Goal: Information Seeking & Learning: Compare options

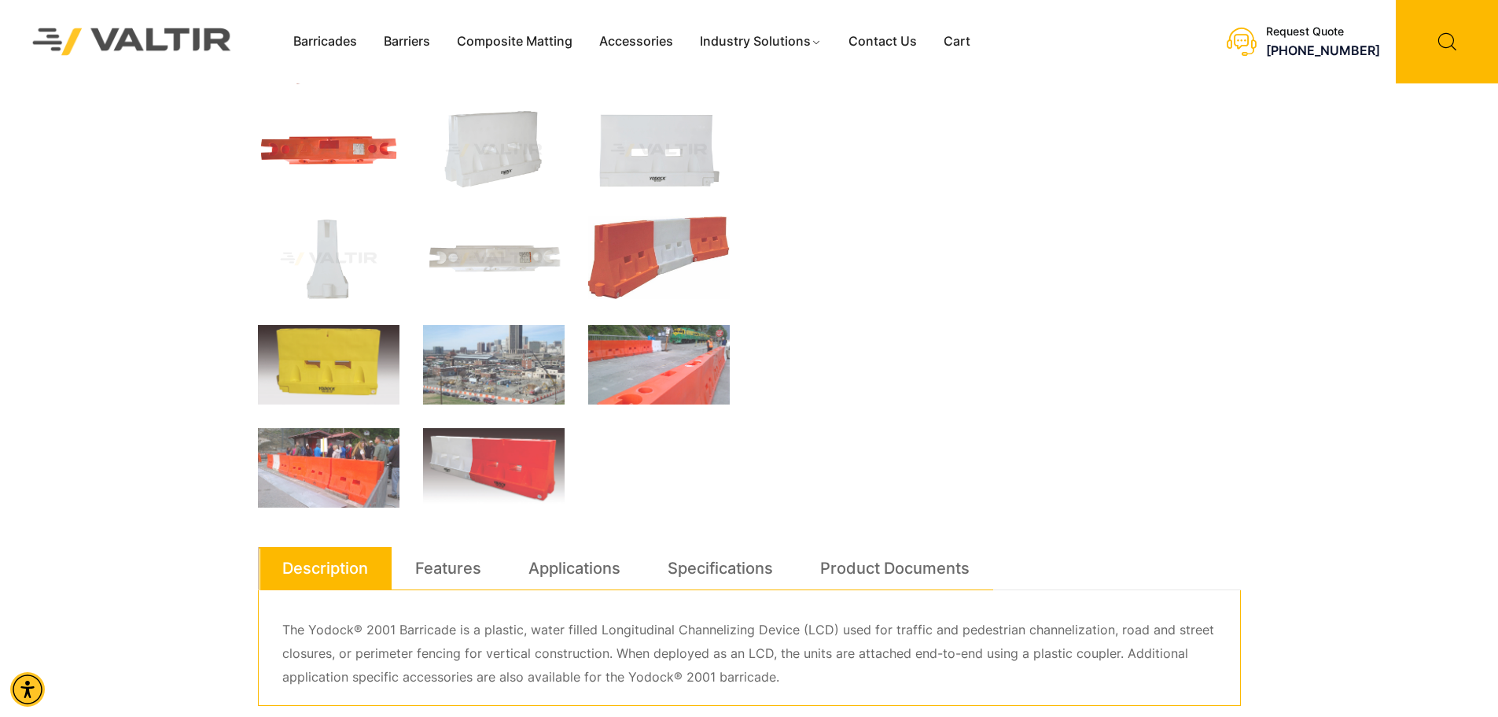
scroll to position [393, 0]
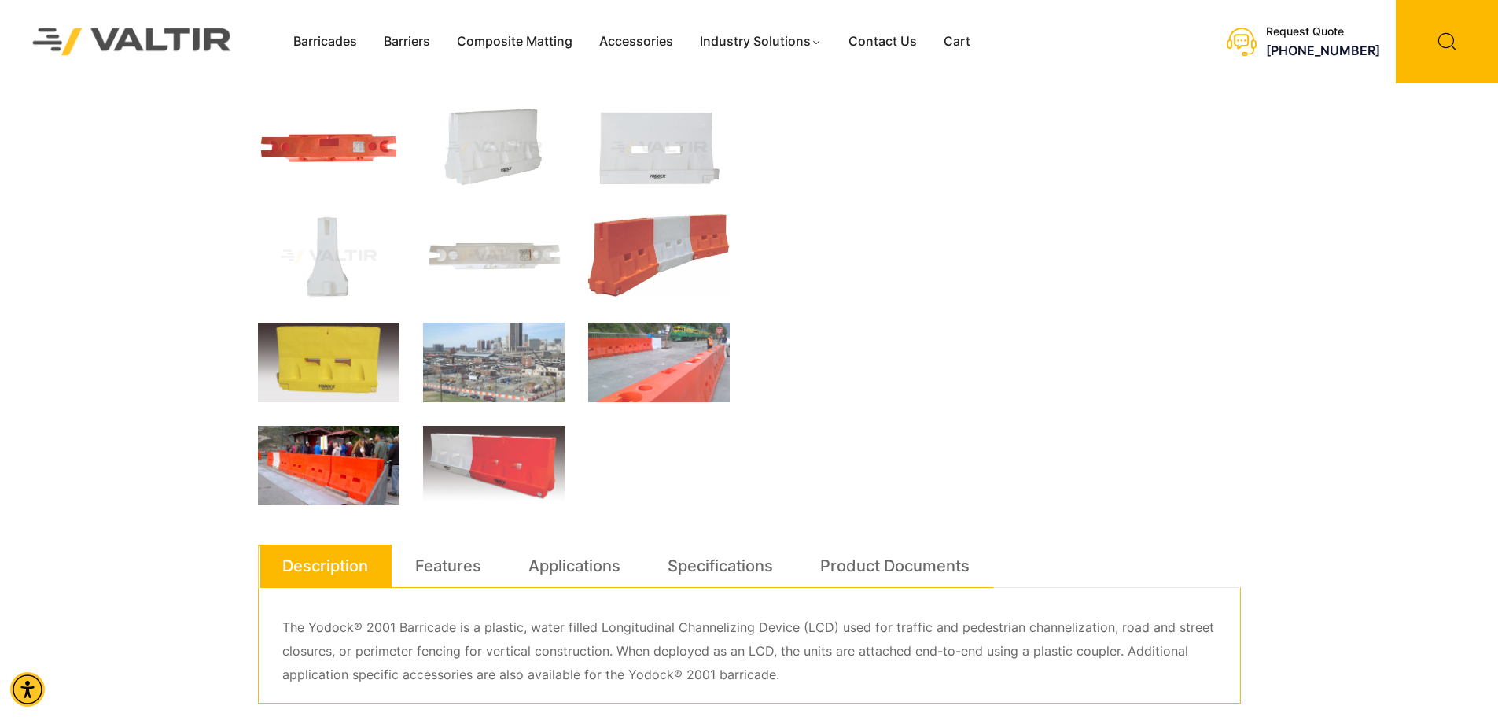
click at [350, 459] on img at bounding box center [329, 465] width 142 height 79
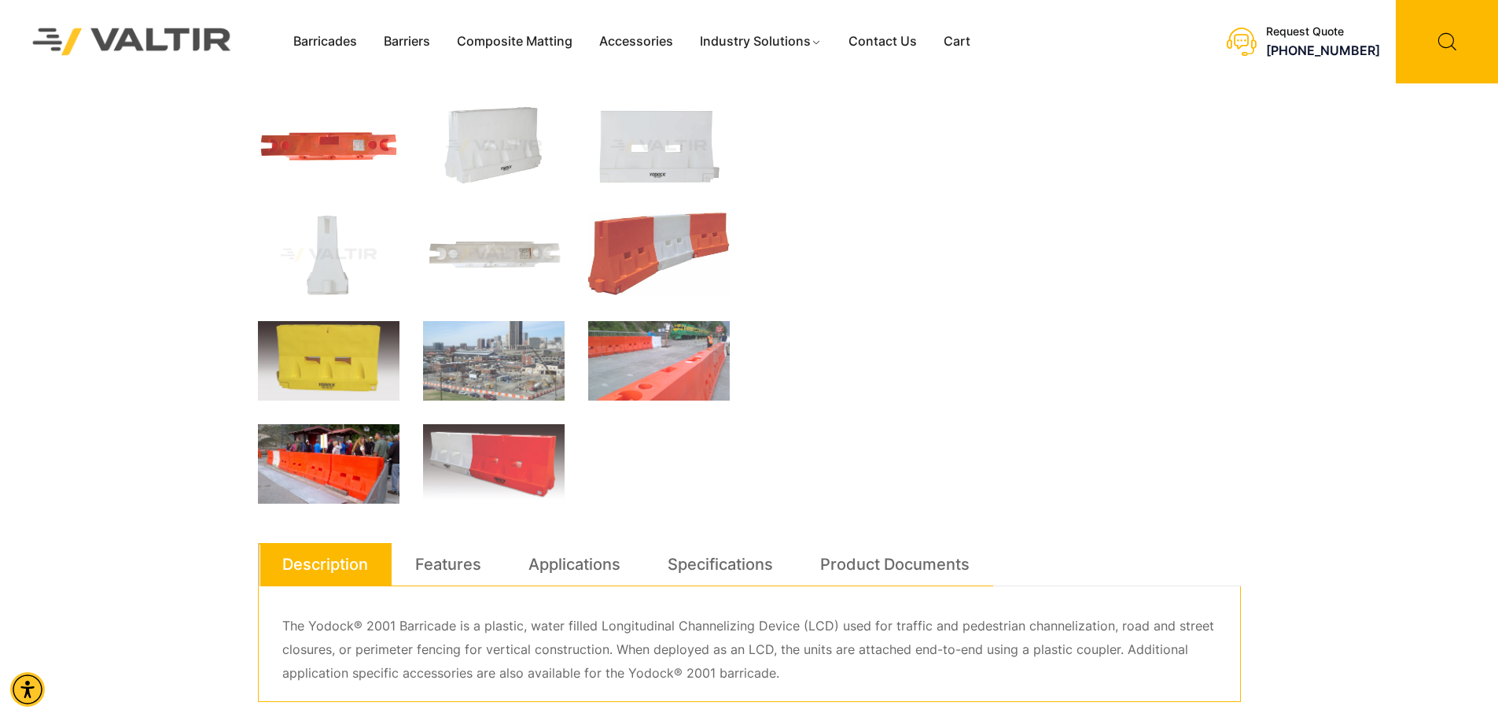
scroll to position [375, 0]
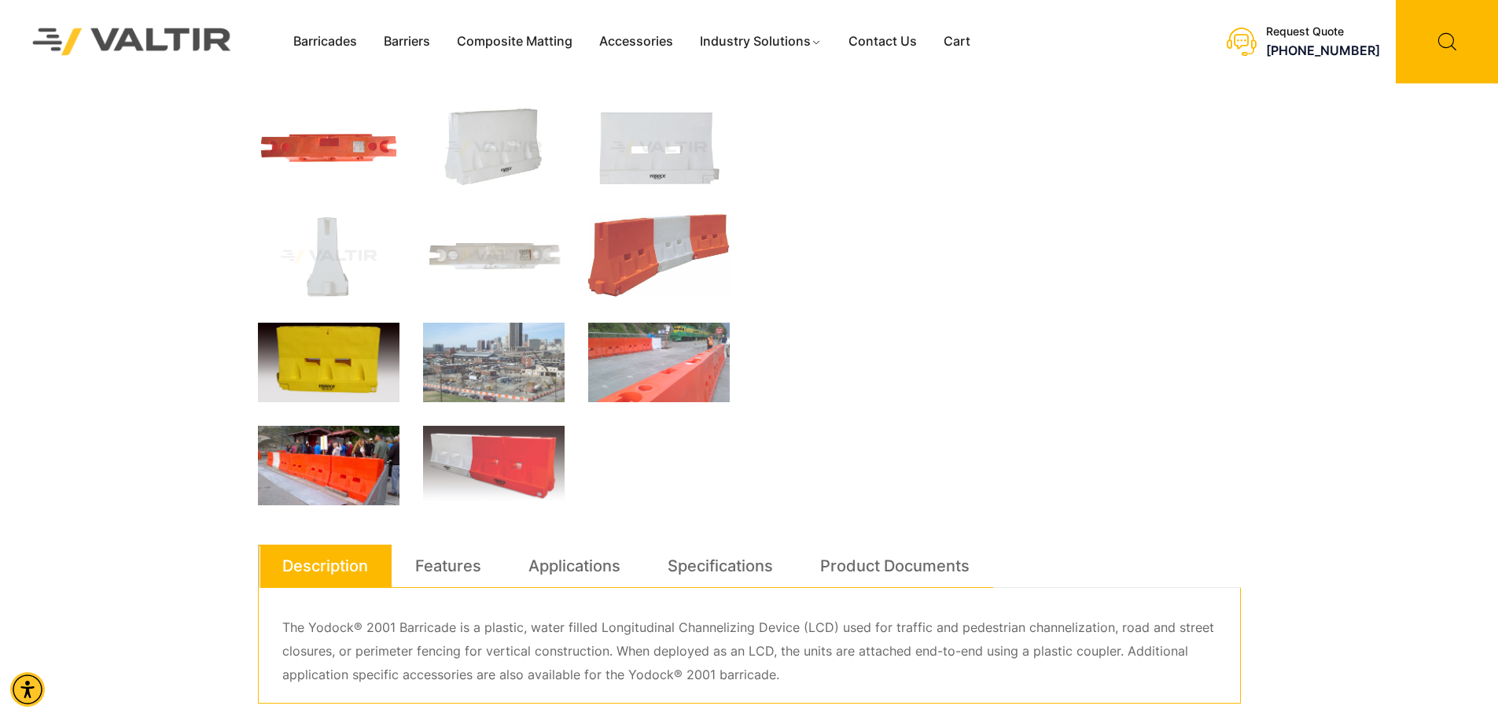
click at [370, 376] on img at bounding box center [329, 362] width 142 height 79
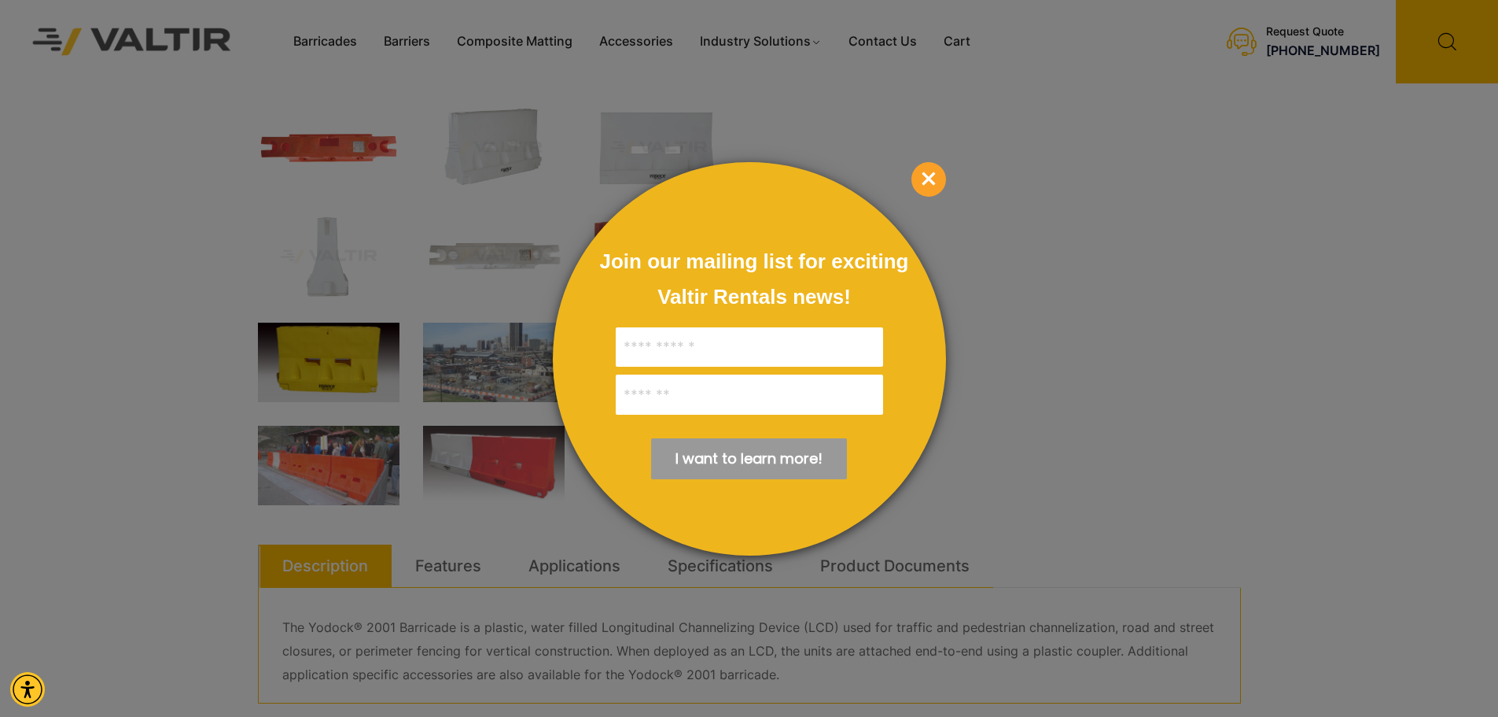
click at [926, 184] on span "×" at bounding box center [929, 179] width 35 height 35
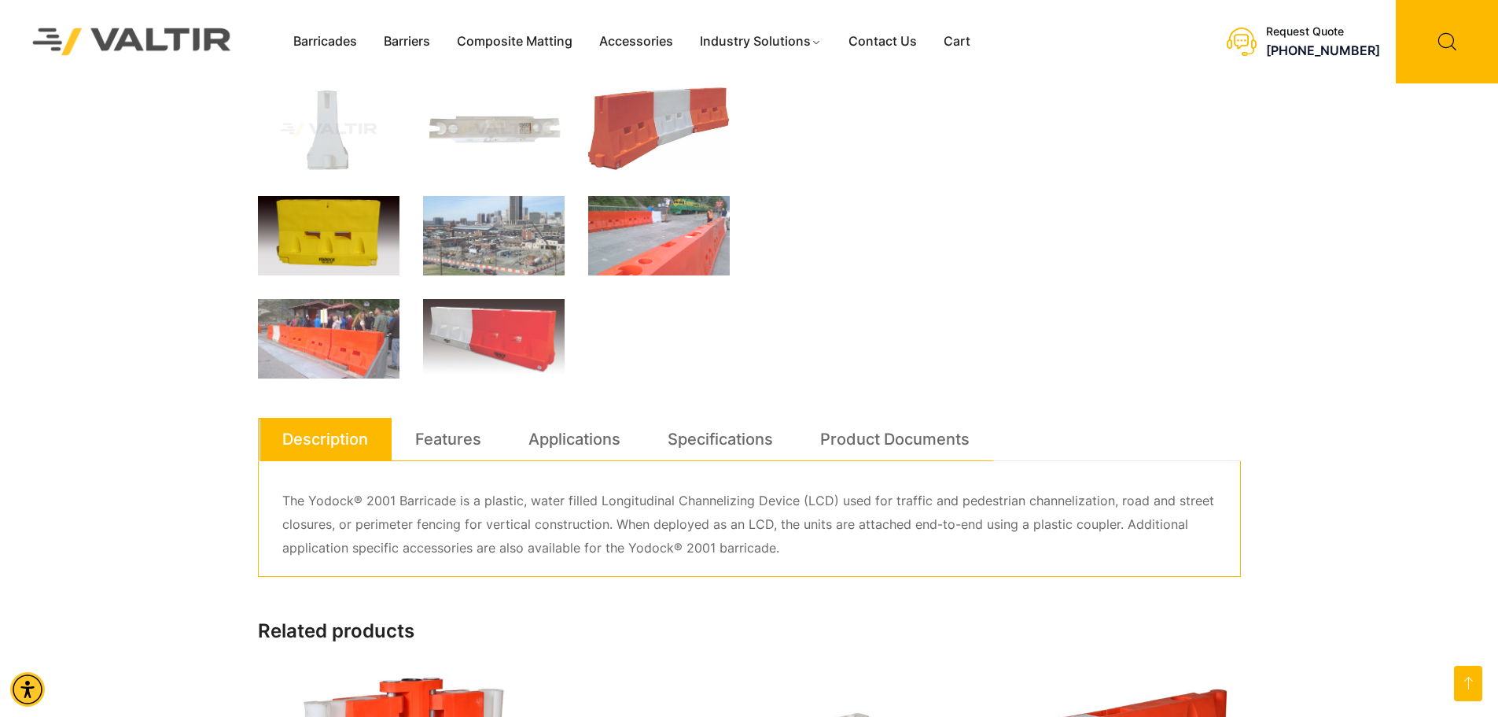
scroll to position [454, 0]
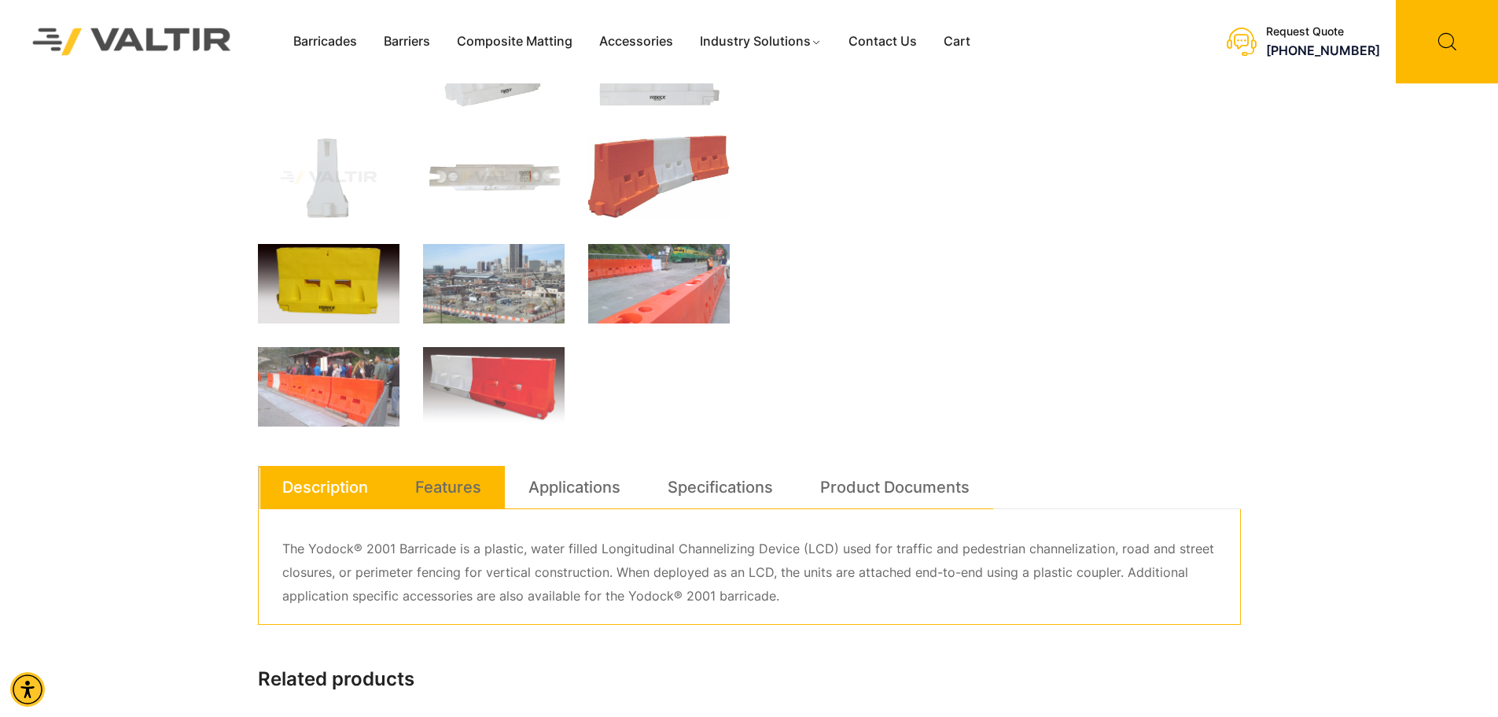
click at [456, 491] on link "Features" at bounding box center [448, 487] width 66 height 42
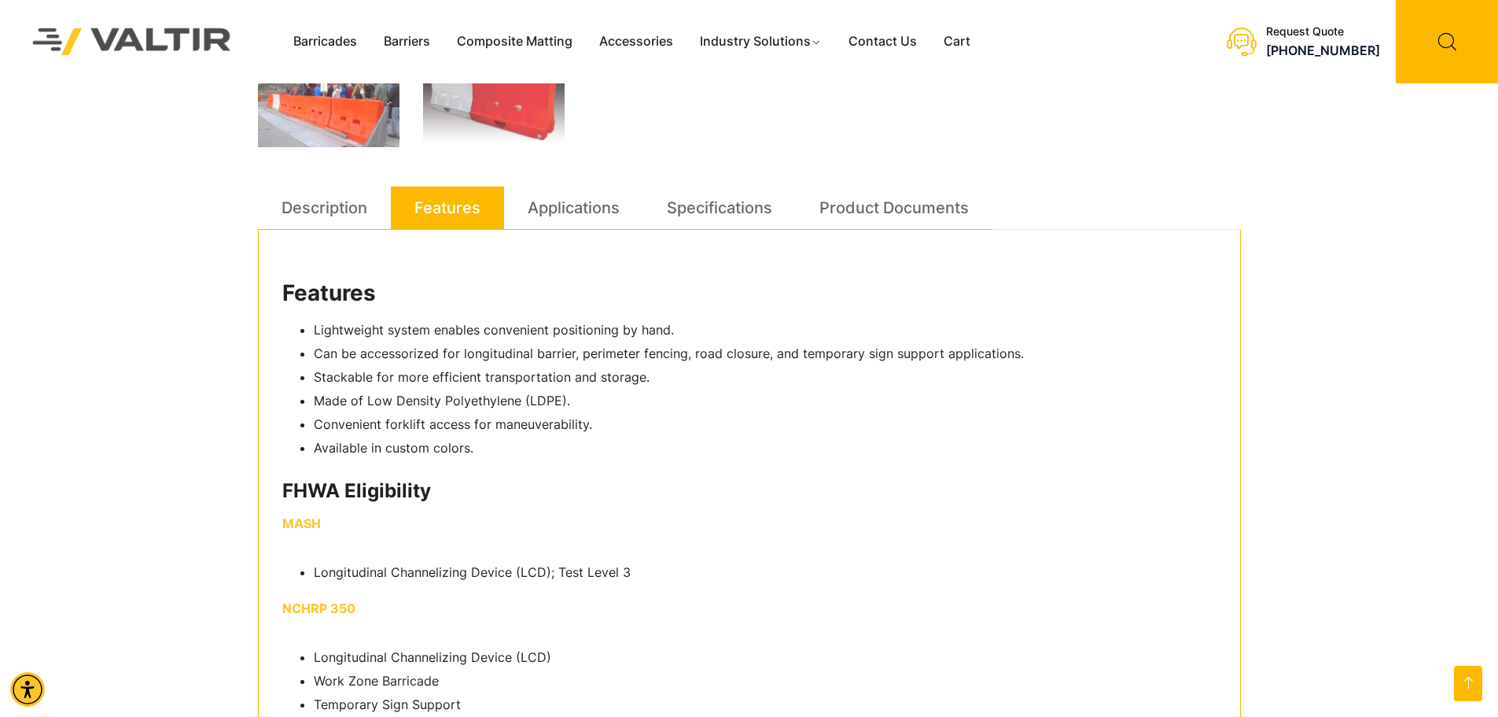
scroll to position [611, 0]
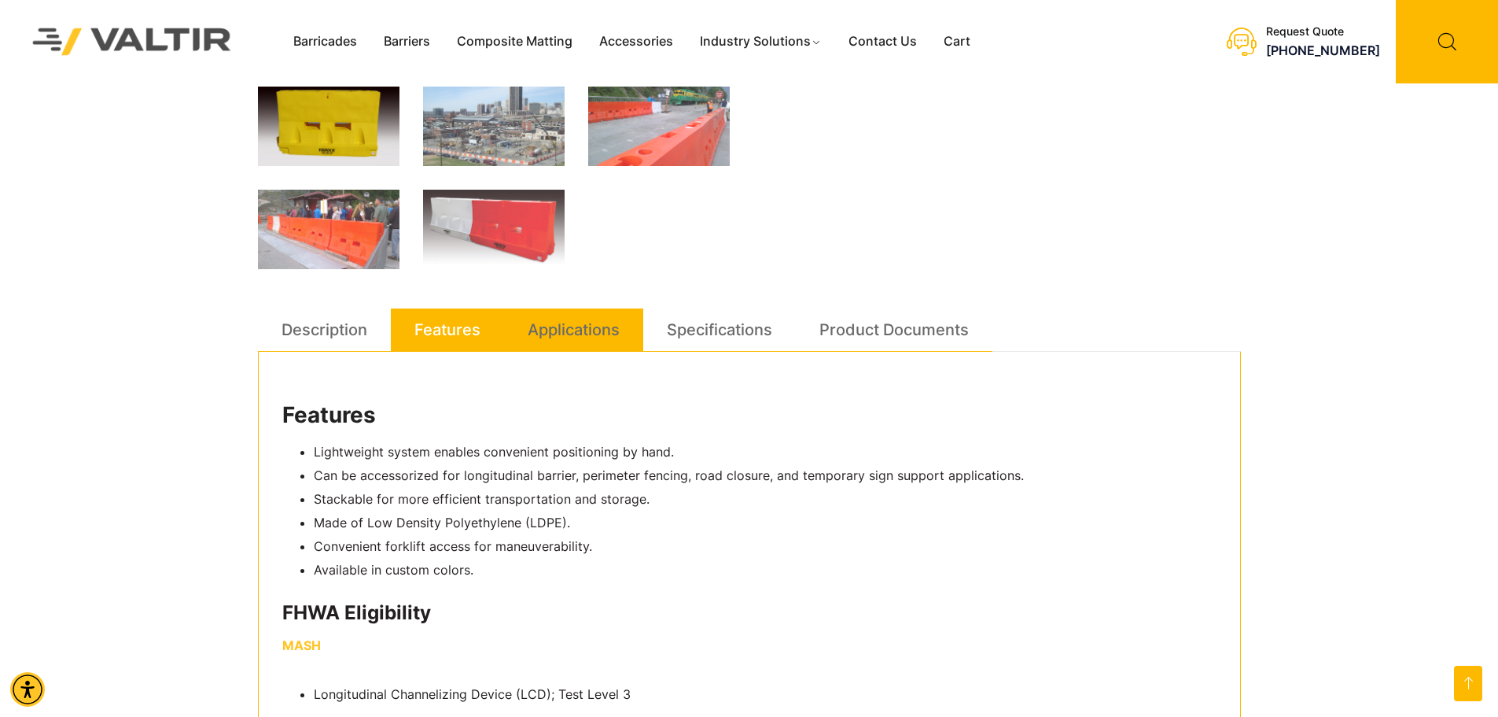
click at [596, 334] on link "Applications" at bounding box center [574, 329] width 92 height 42
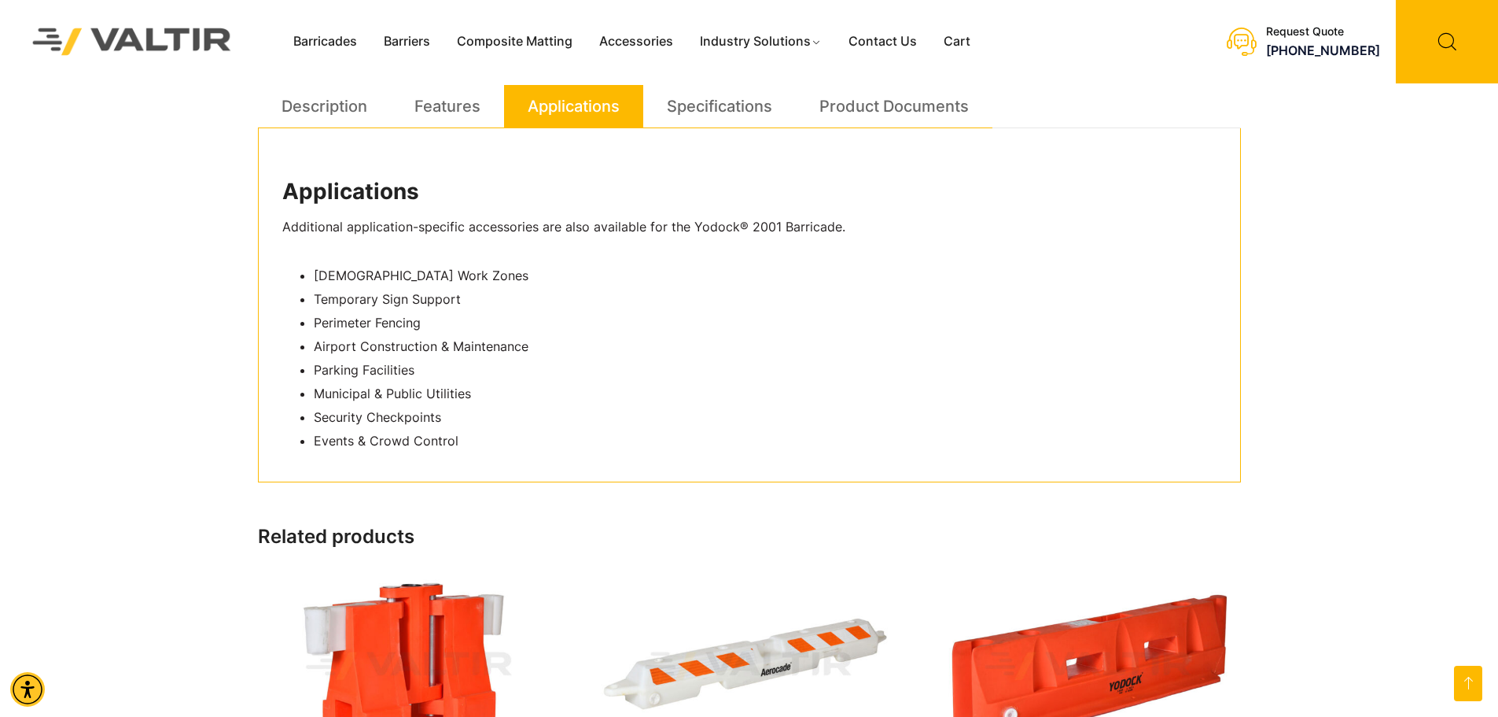
scroll to position [847, 0]
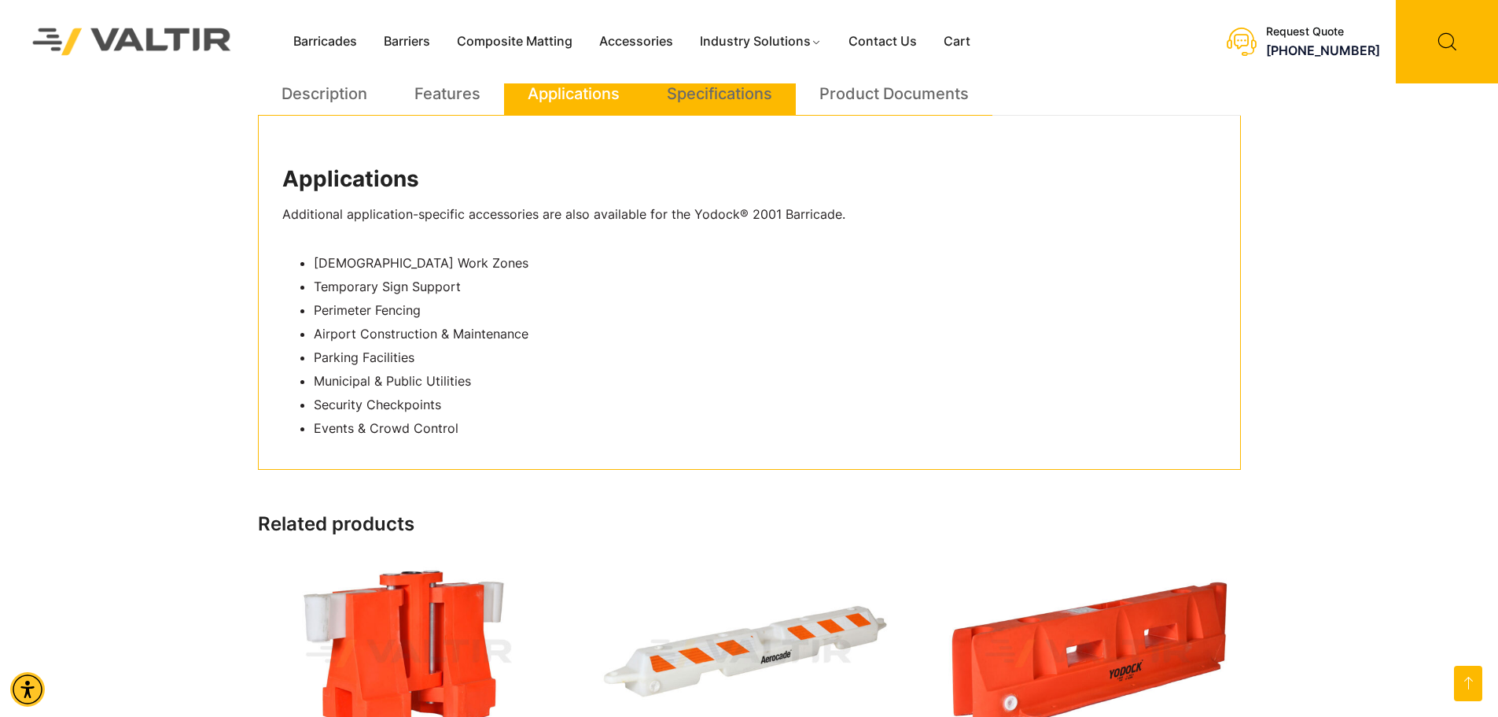
click at [729, 104] on link "Specifications" at bounding box center [719, 93] width 105 height 42
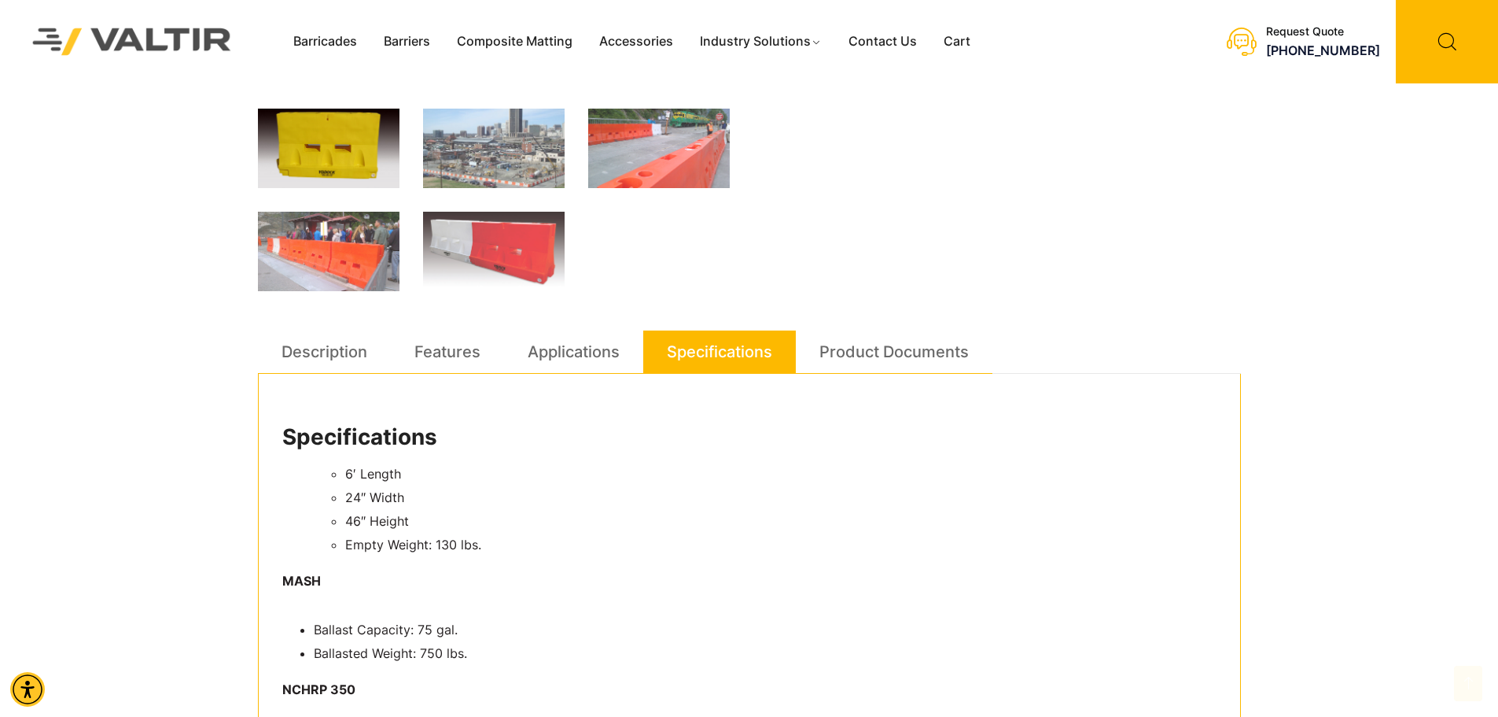
scroll to position [611, 0]
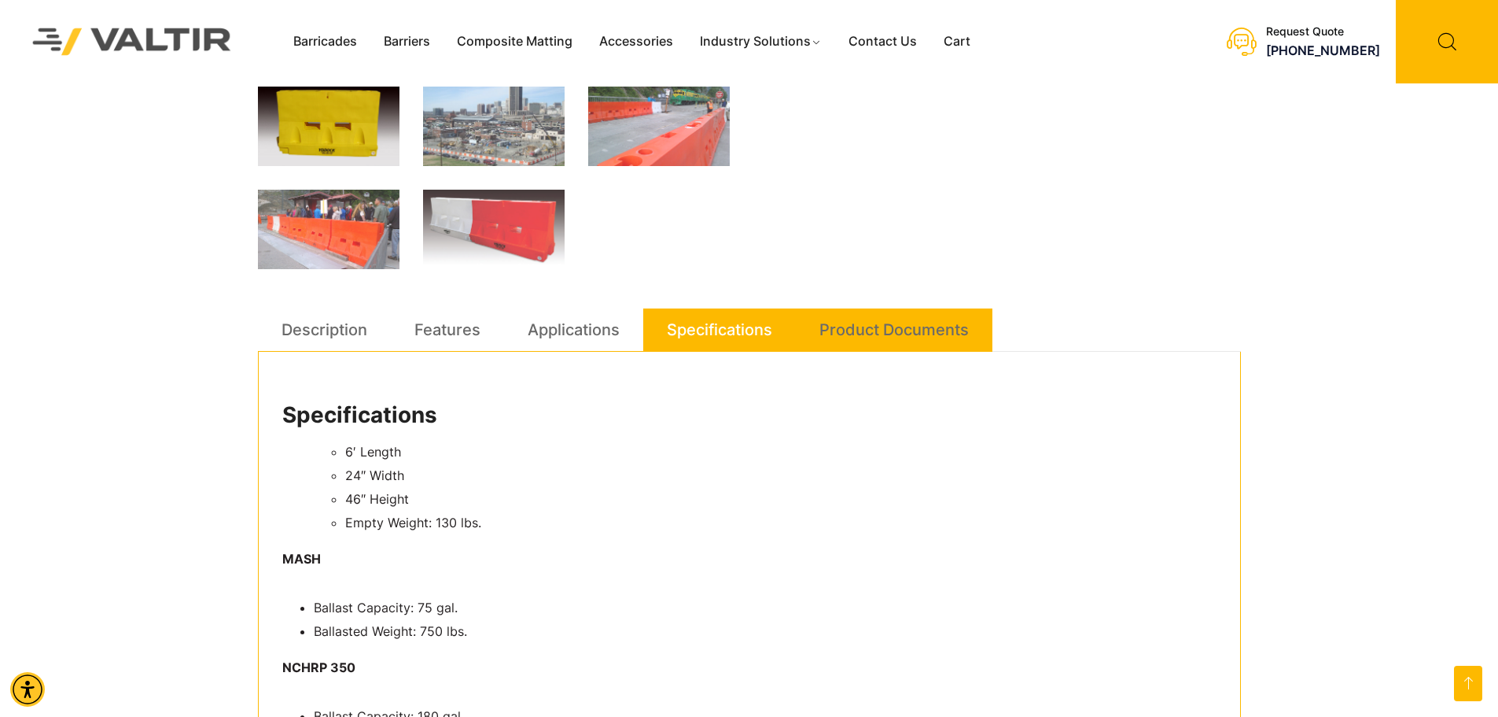
click at [877, 330] on link "Product Documents" at bounding box center [894, 329] width 149 height 42
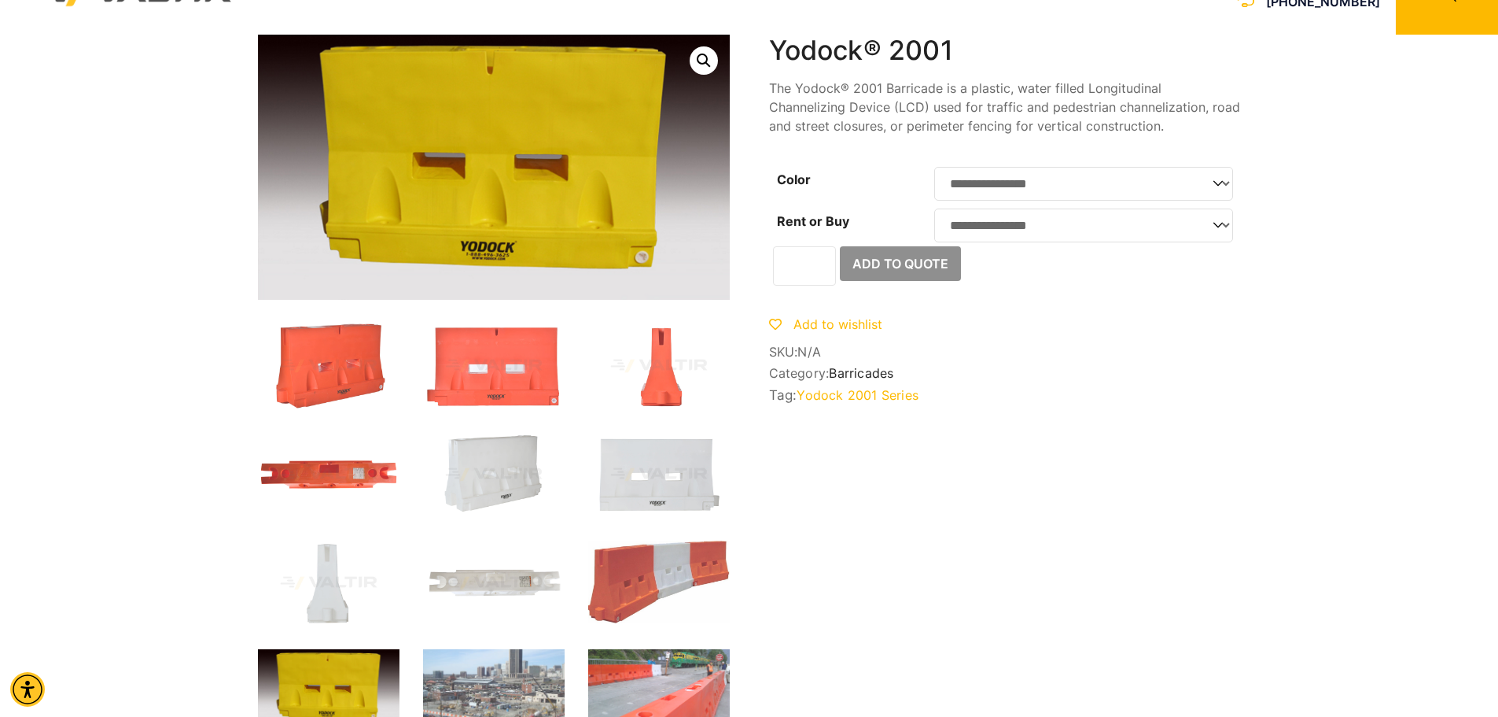
scroll to position [0, 0]
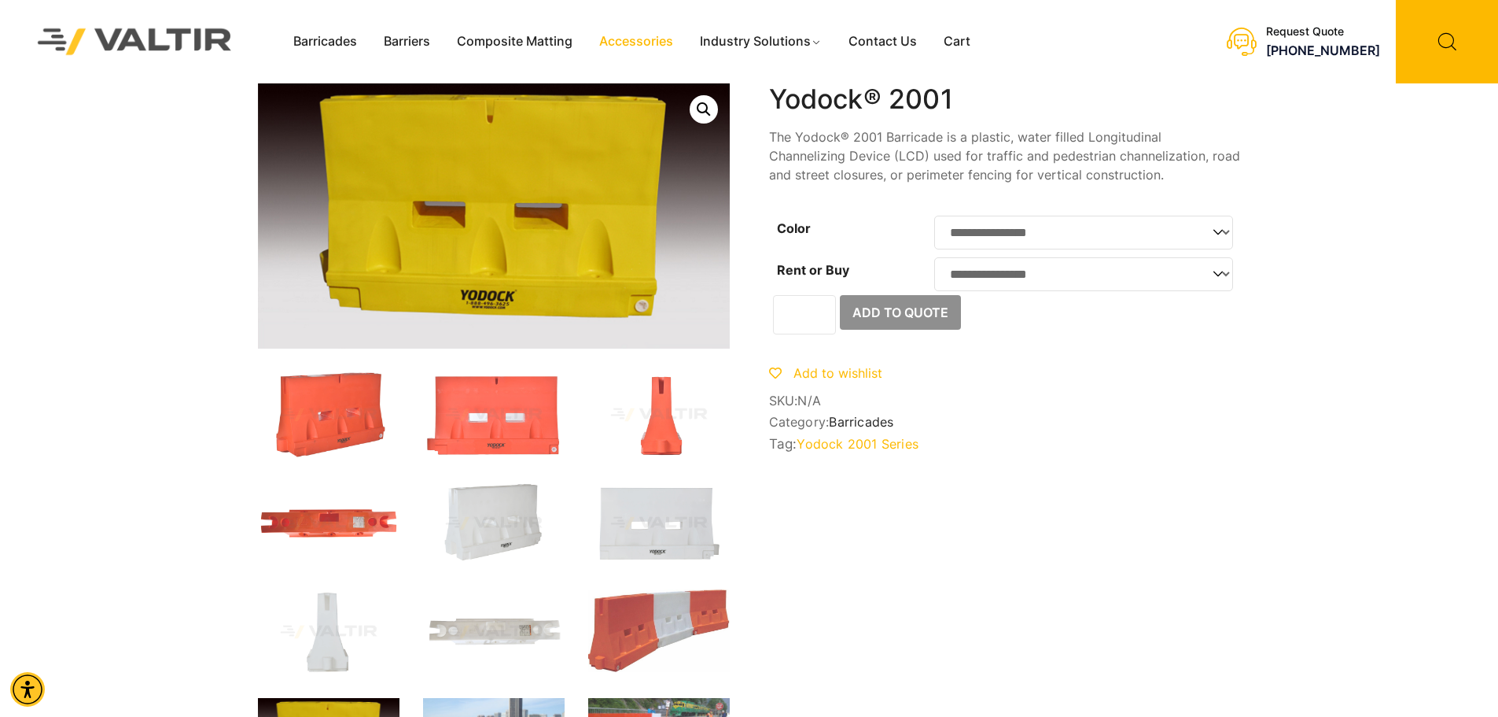
click at [625, 44] on link "Accessories" at bounding box center [636, 42] width 101 height 24
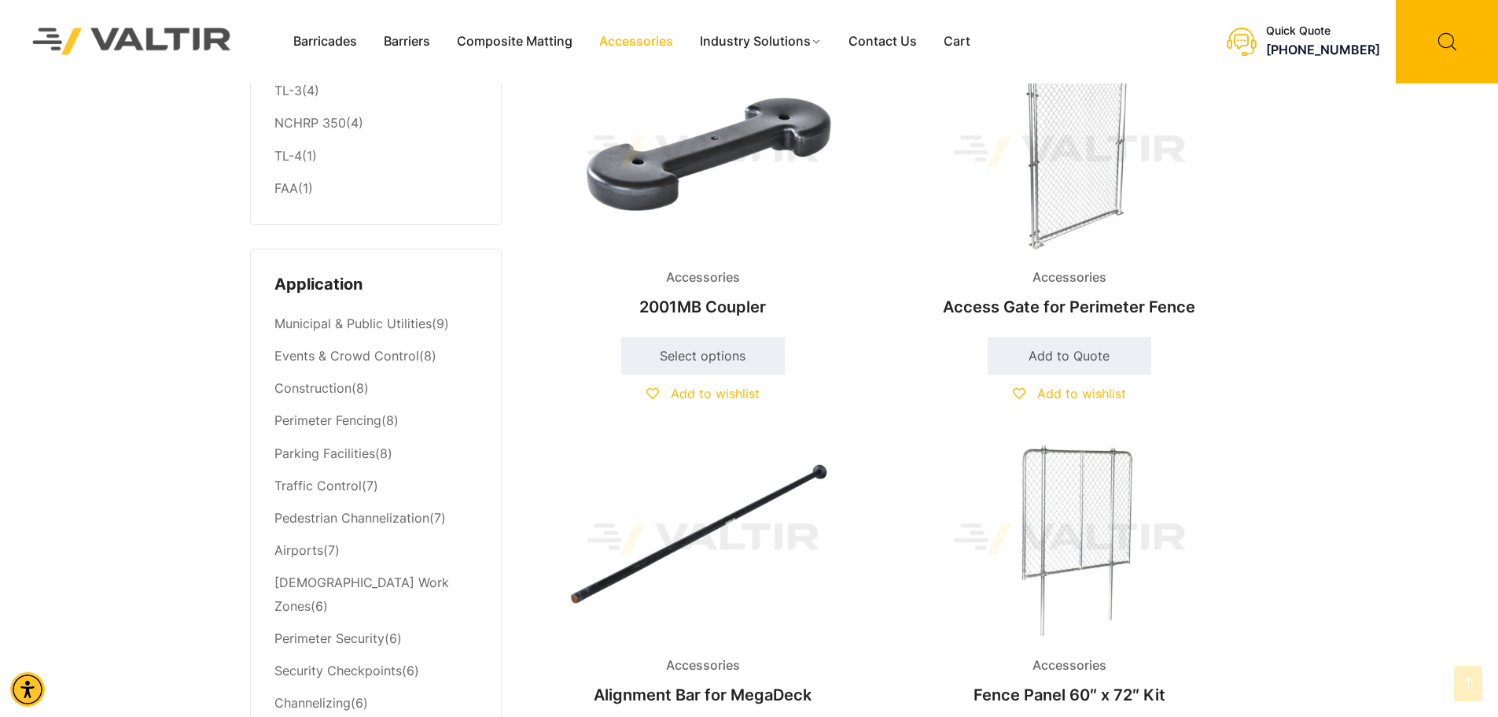
scroll to position [629, 0]
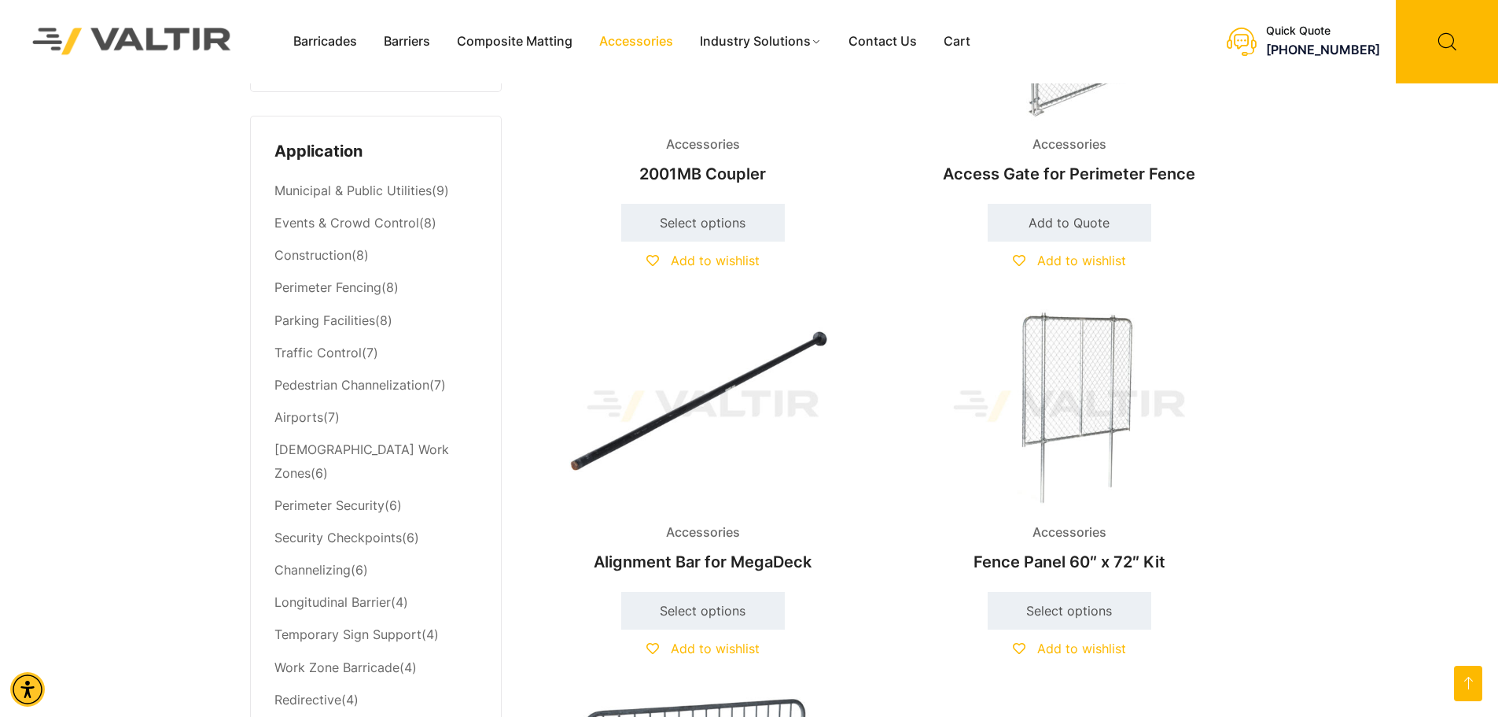
click at [1064, 397] on img at bounding box center [1070, 406] width 340 height 204
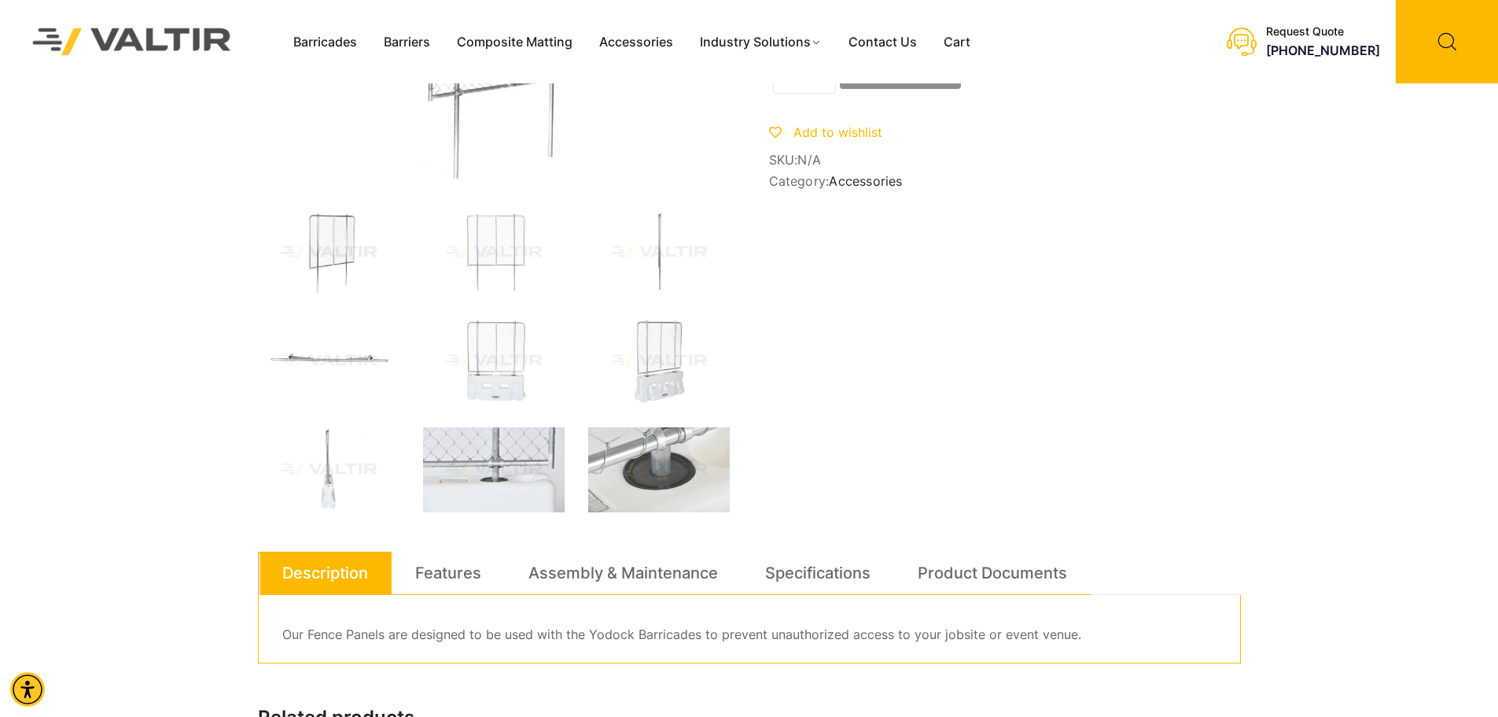
scroll to position [236, 0]
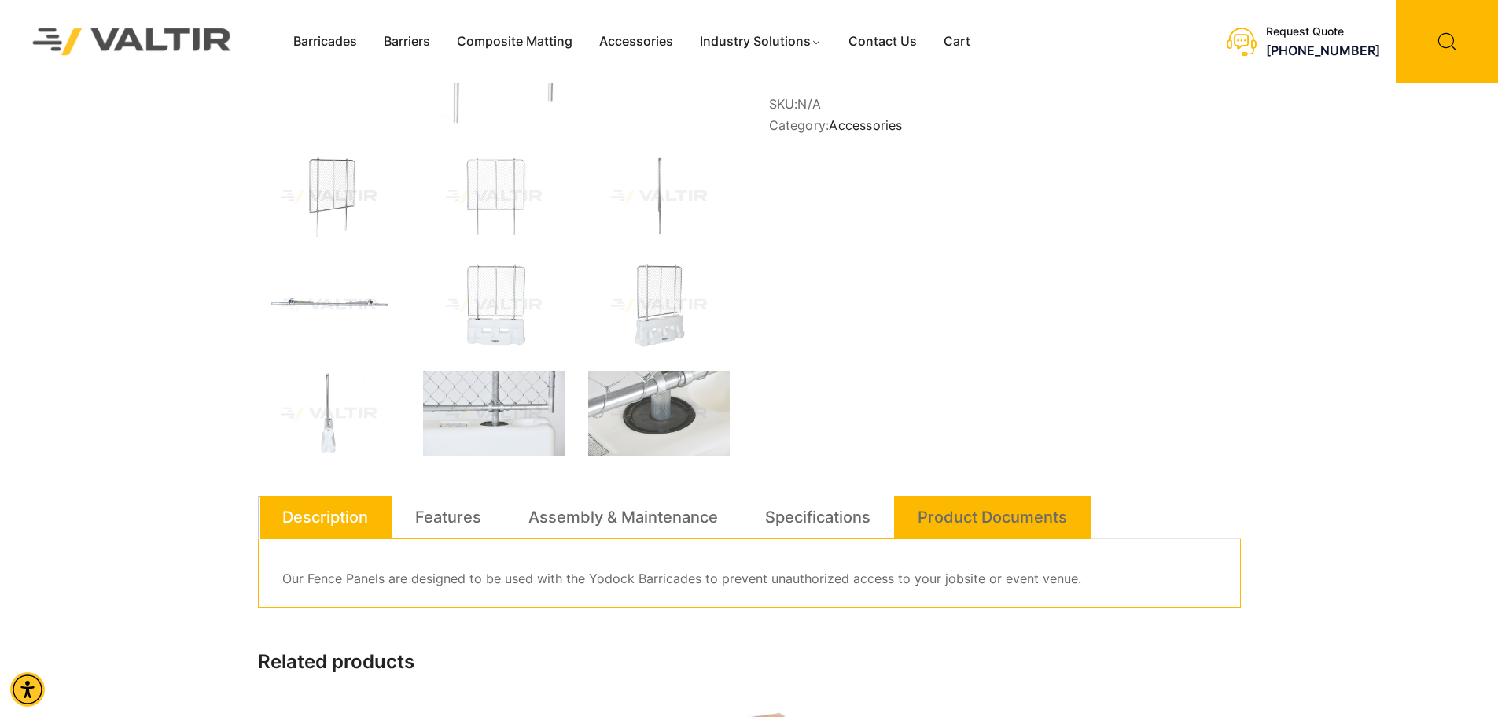
click at [924, 515] on link "Product Documents" at bounding box center [992, 517] width 149 height 42
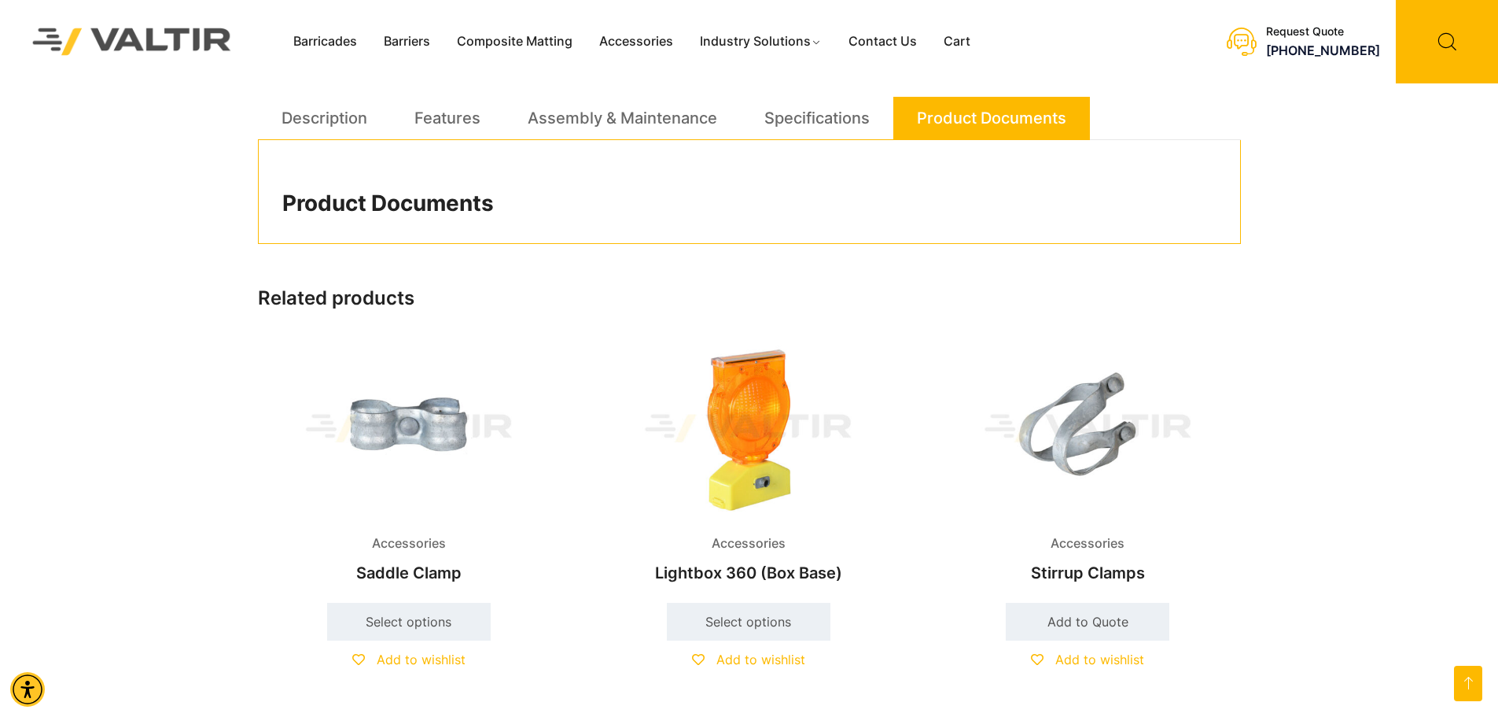
scroll to position [472, 0]
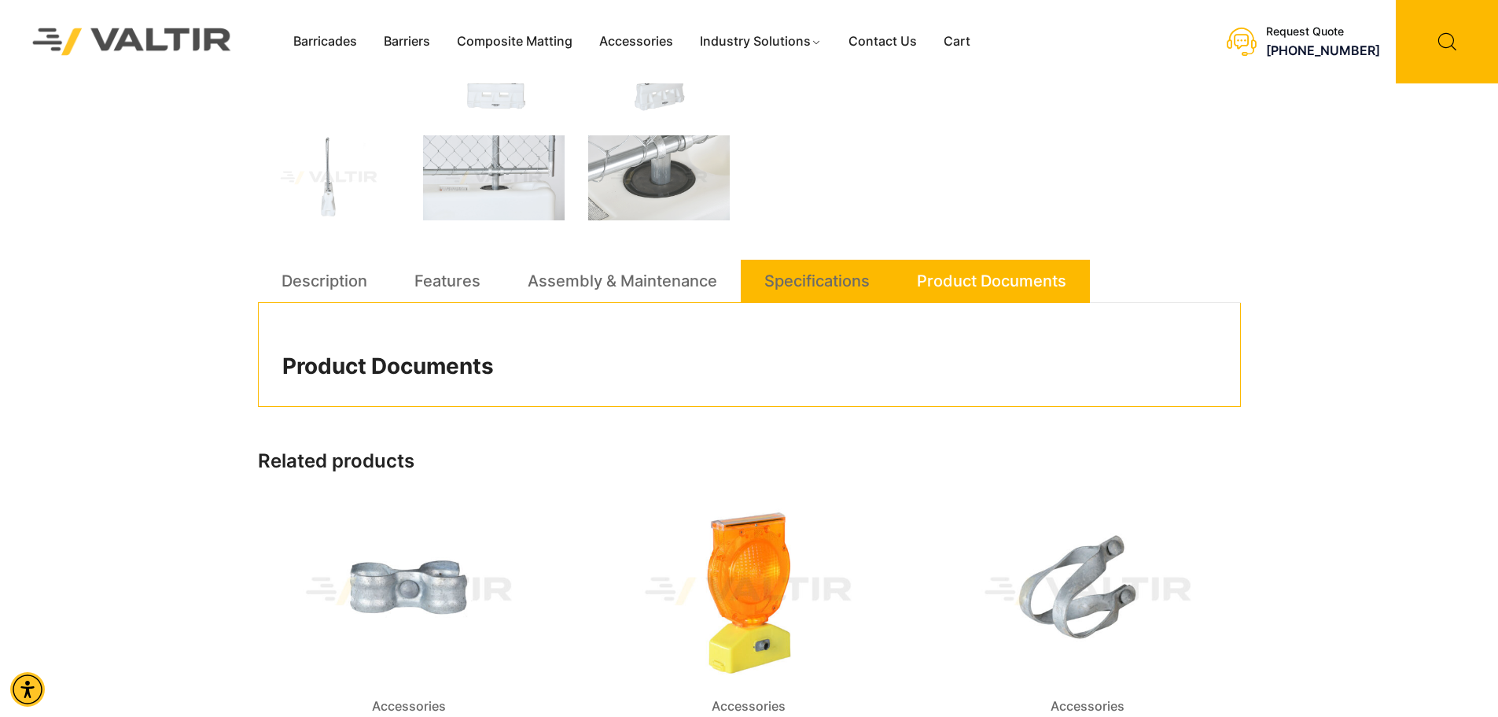
click at [800, 273] on link "Specifications" at bounding box center [817, 281] width 105 height 42
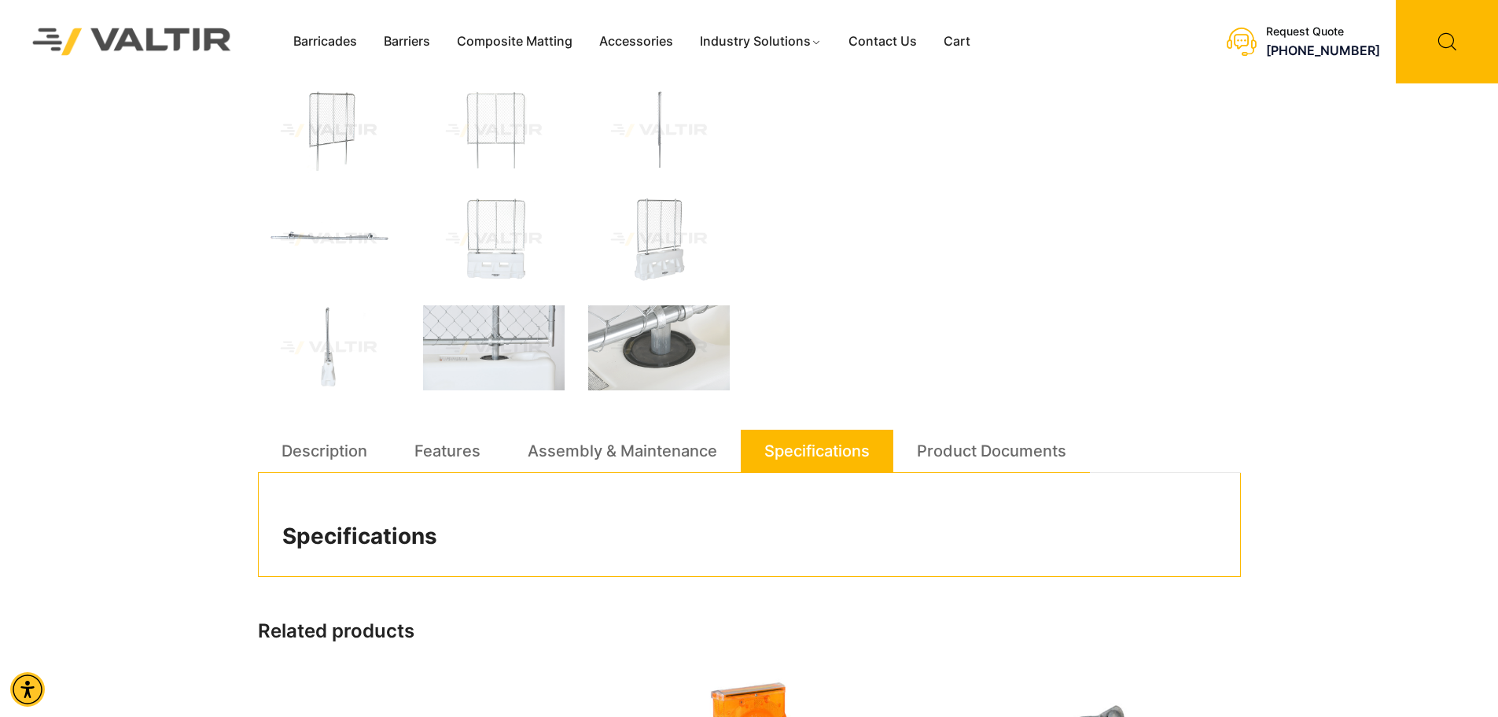
scroll to position [315, 0]
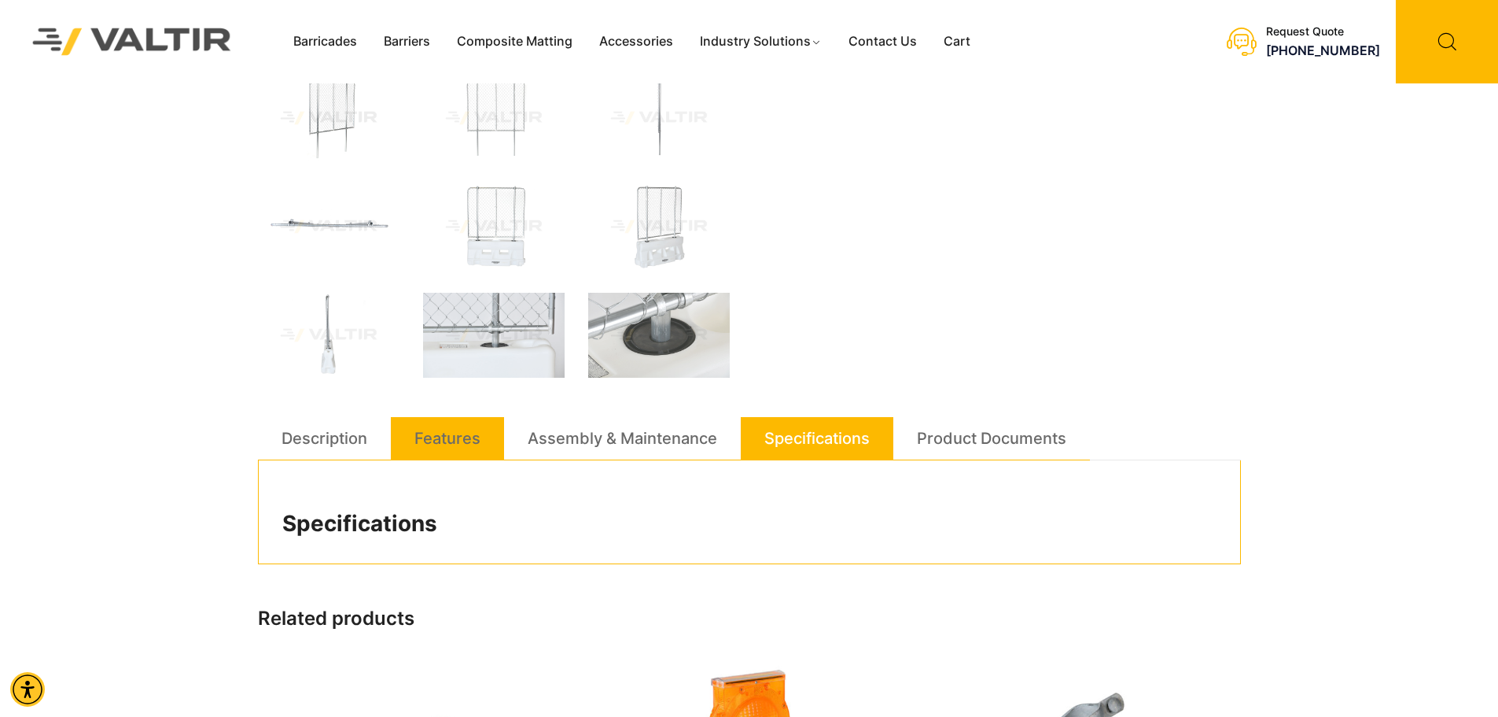
click at [456, 452] on link "Features" at bounding box center [448, 438] width 66 height 42
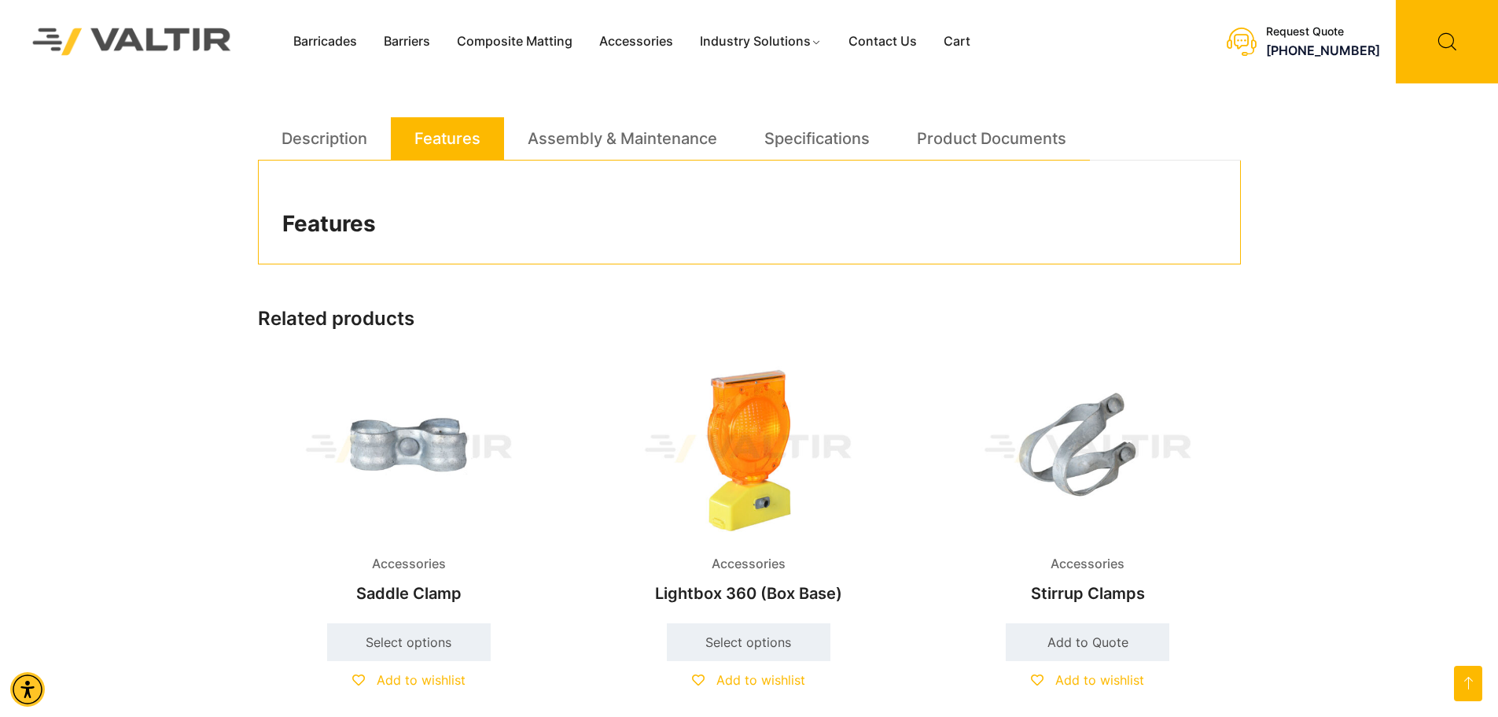
scroll to position [472, 0]
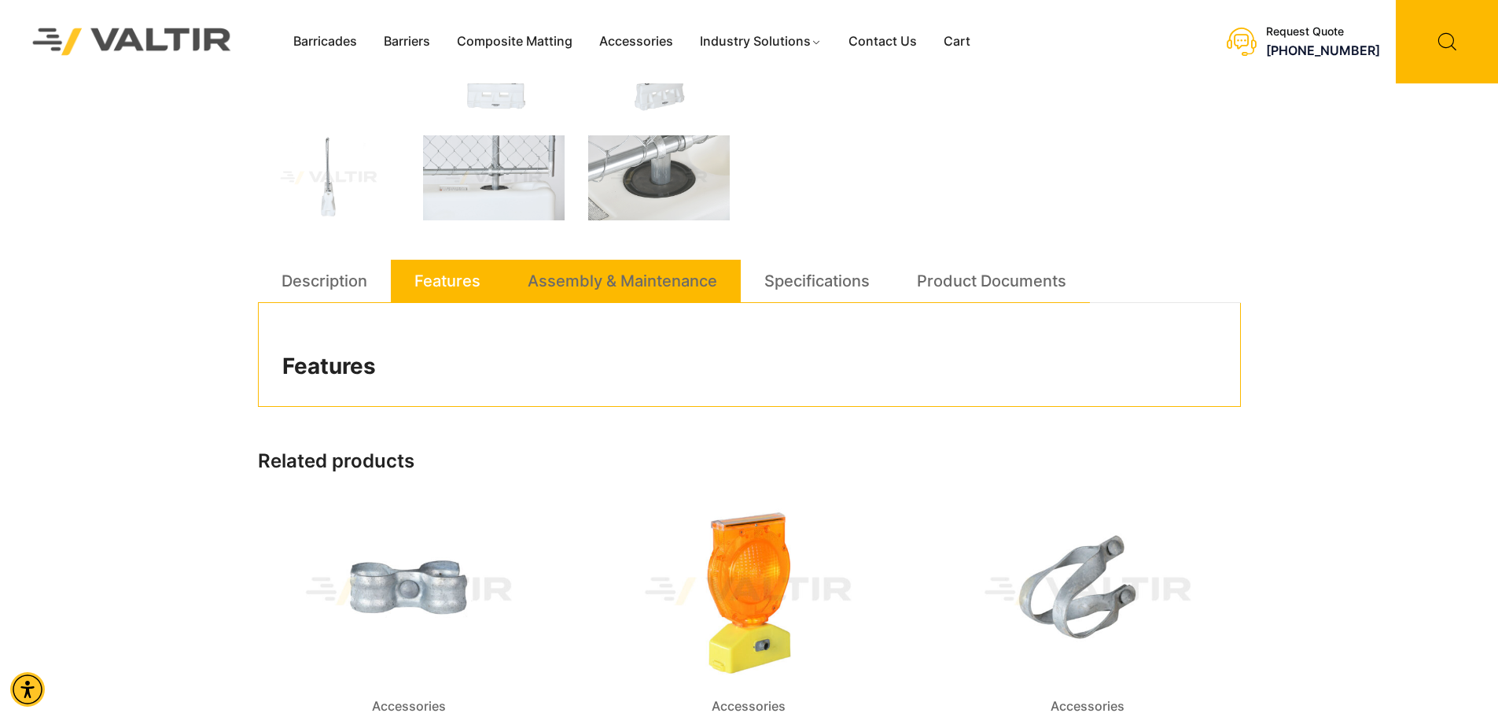
click at [628, 293] on link "Assembly & Maintenance" at bounding box center [623, 281] width 190 height 42
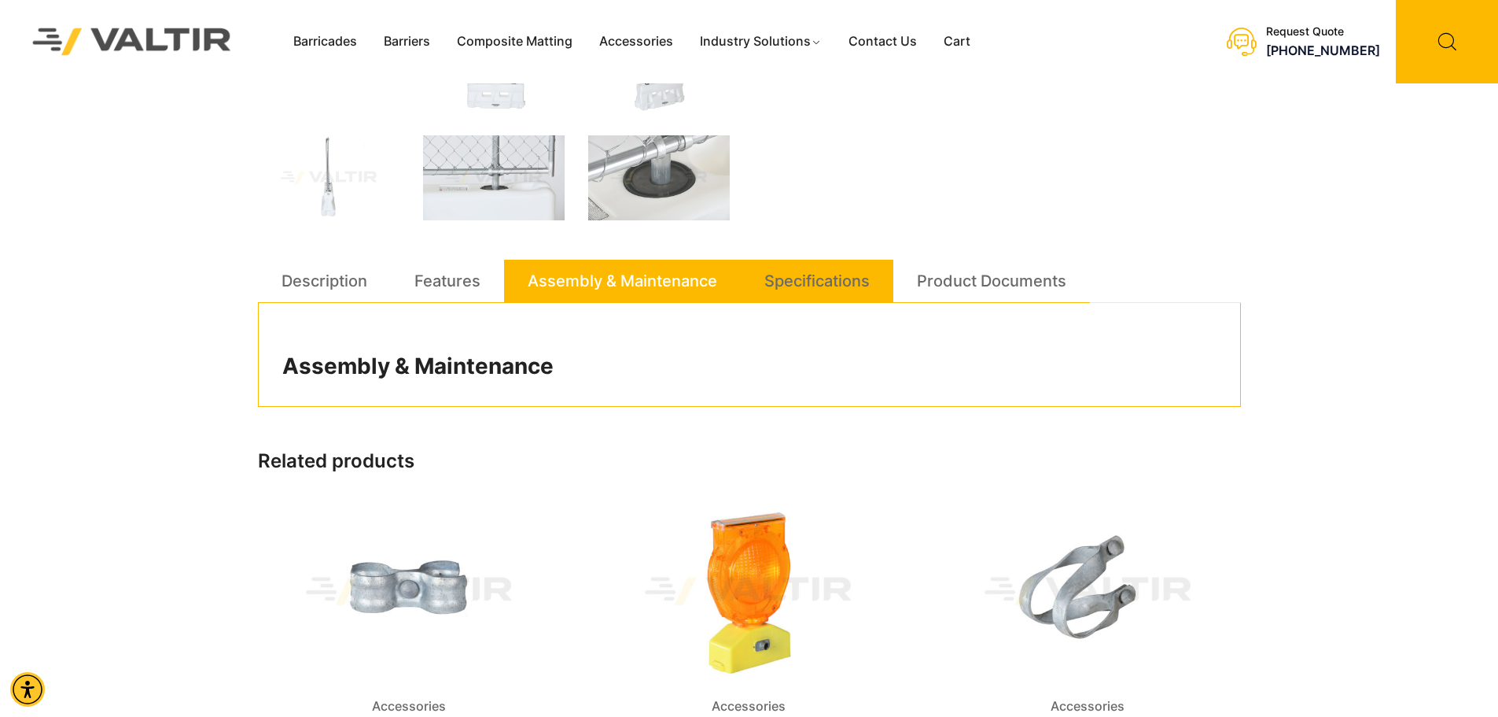
click at [821, 275] on link "Specifications" at bounding box center [817, 281] width 105 height 42
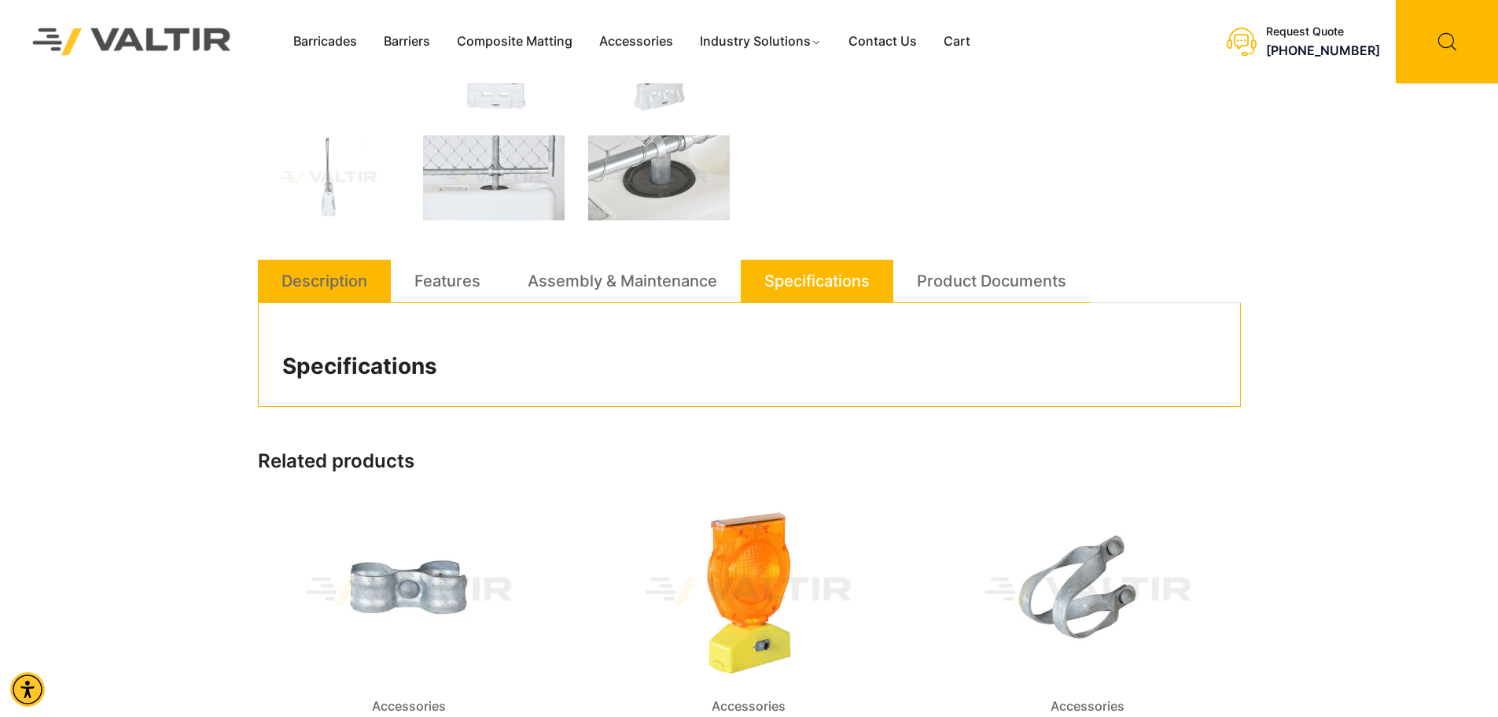
click at [292, 266] on link "Description" at bounding box center [325, 281] width 86 height 42
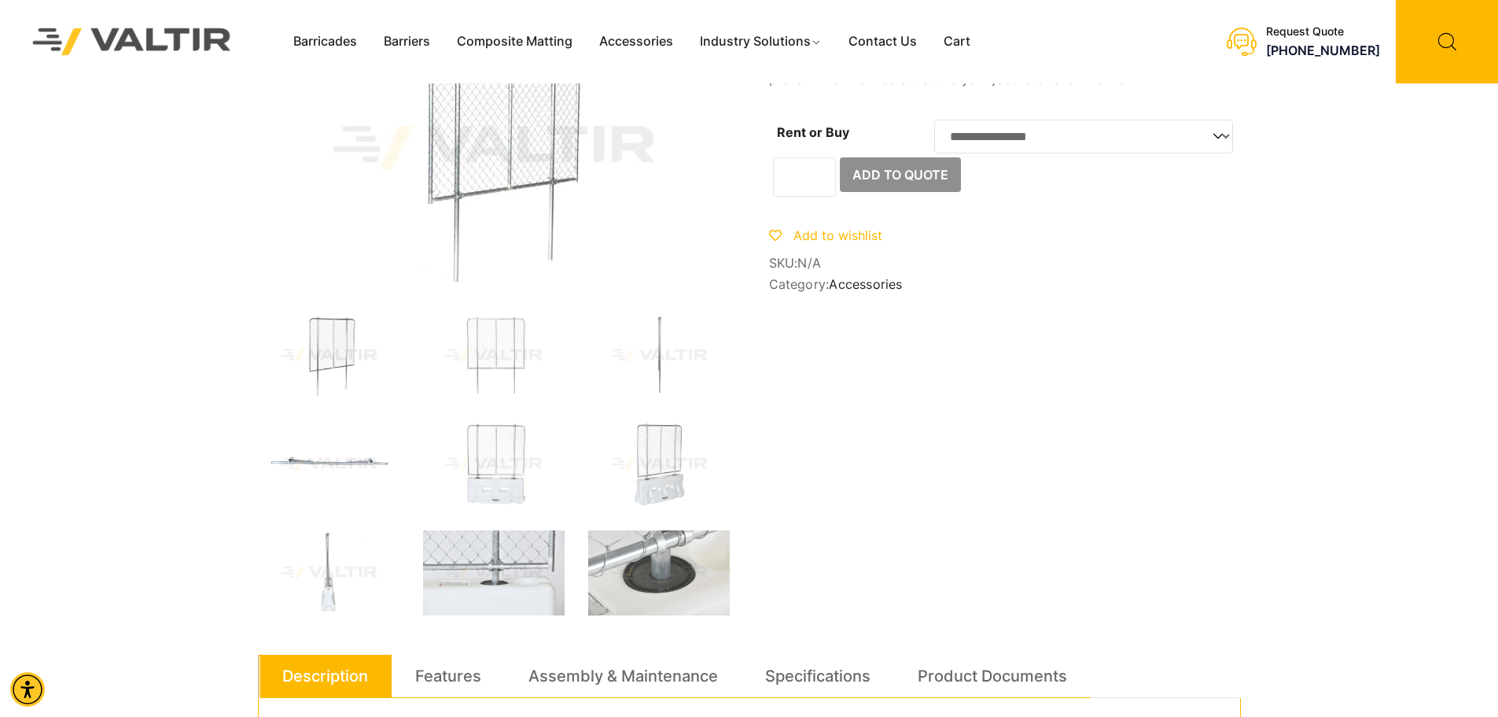
scroll to position [0, 0]
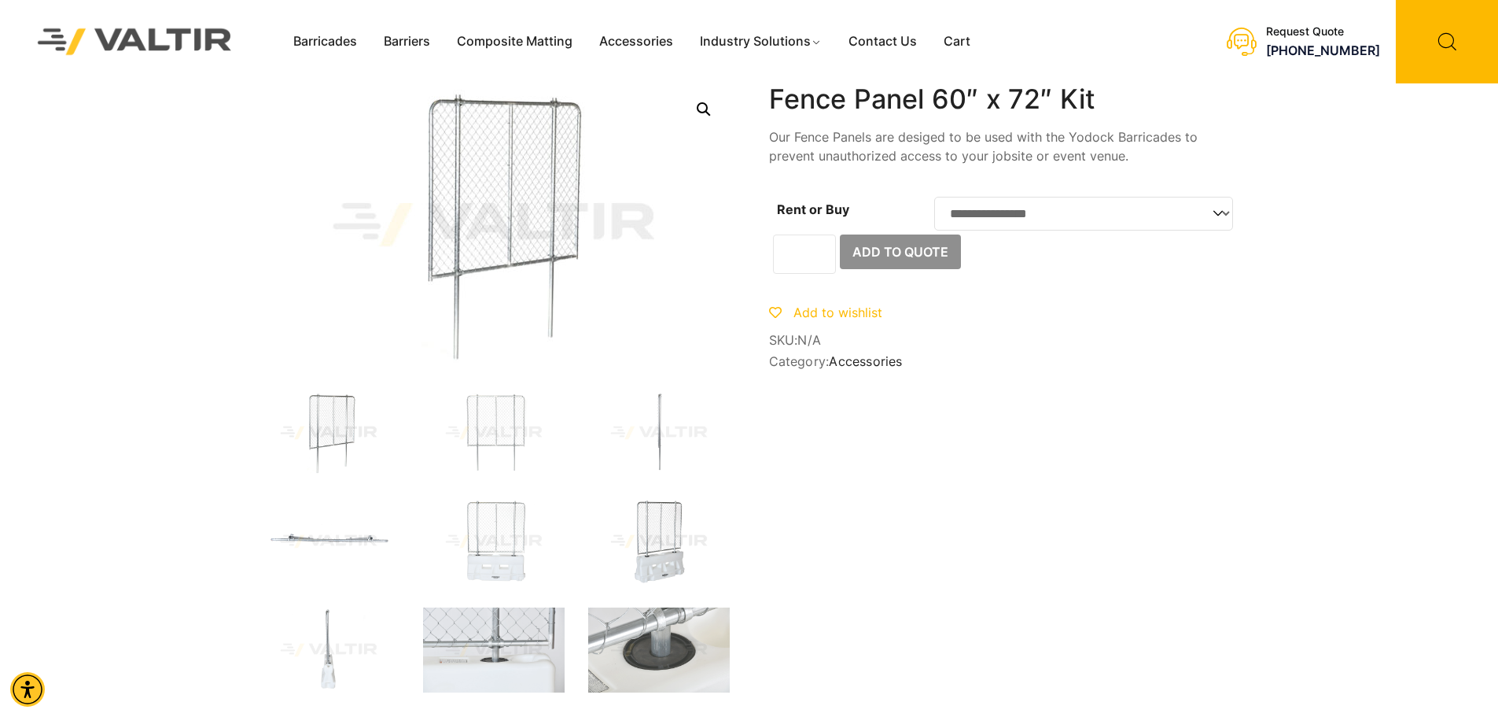
click at [648, 514] on img at bounding box center [659, 541] width 142 height 85
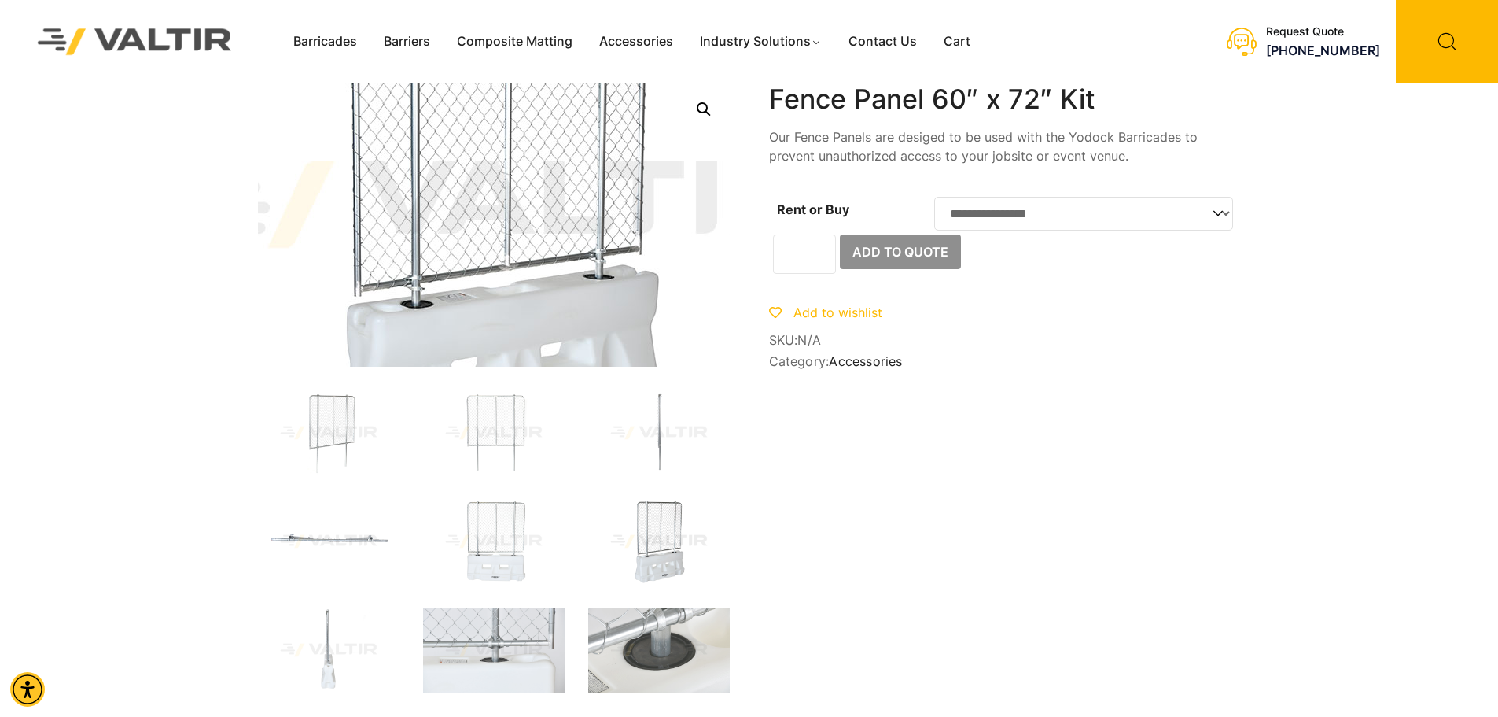
click at [495, 245] on img at bounding box center [496, 205] width 944 height 566
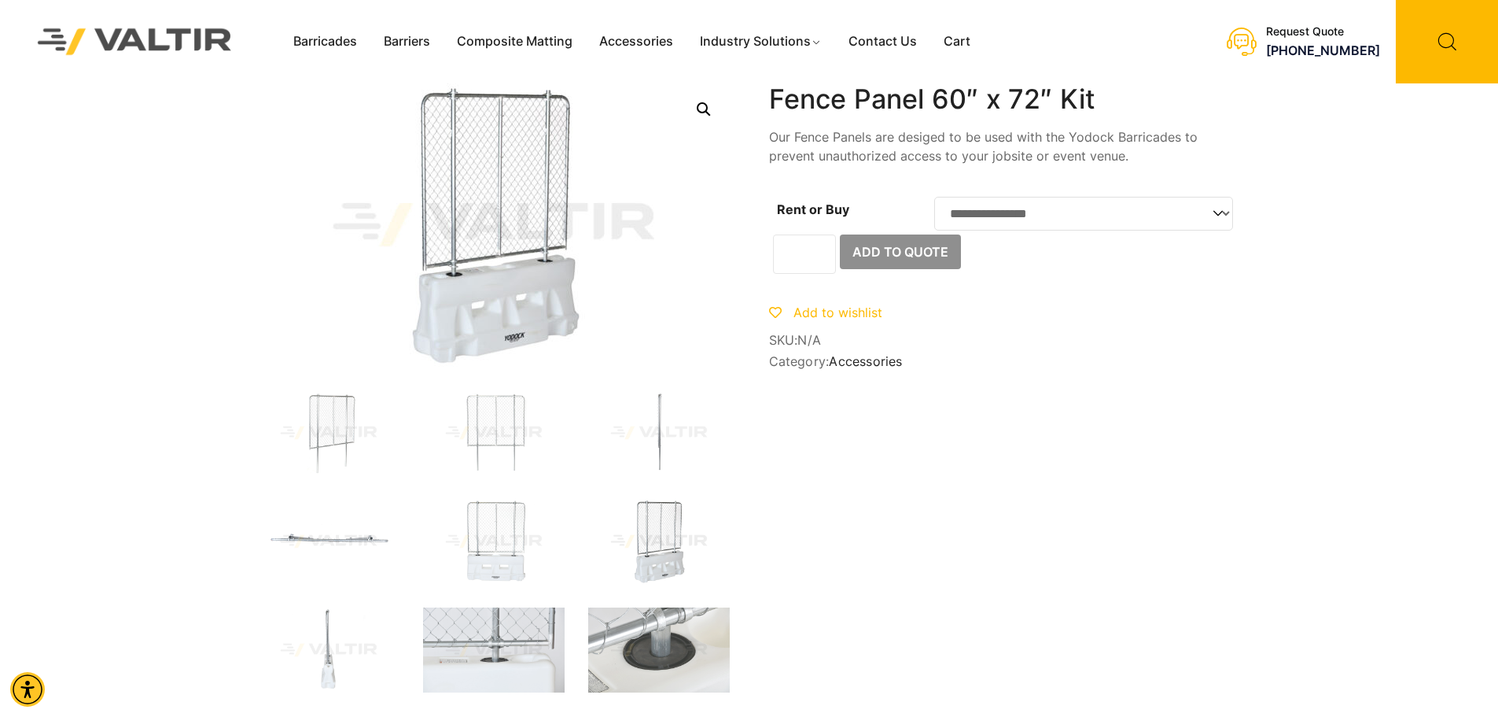
click at [706, 112] on link "Open this option" at bounding box center [704, 109] width 28 height 28
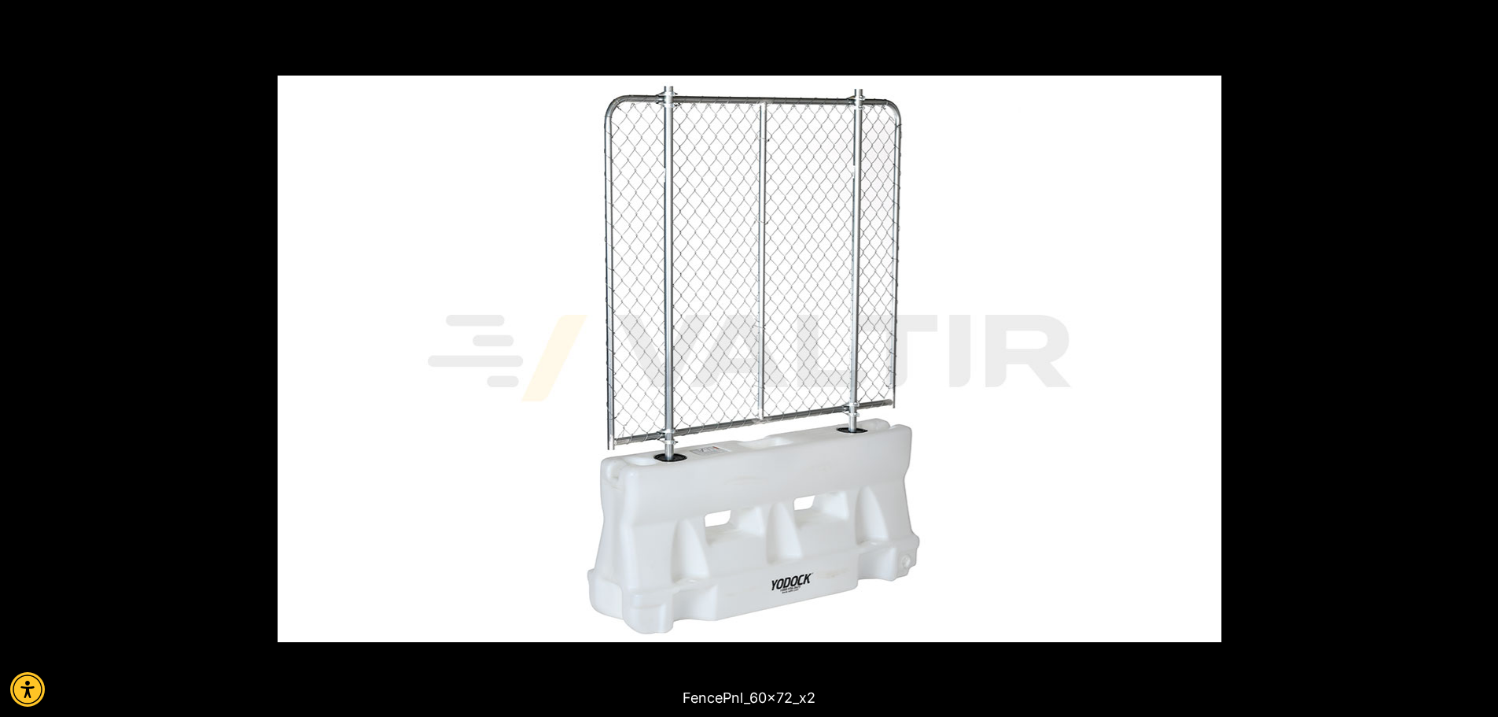
click at [1480, 17] on button "Close (Esc)" at bounding box center [1481, 17] width 35 height 35
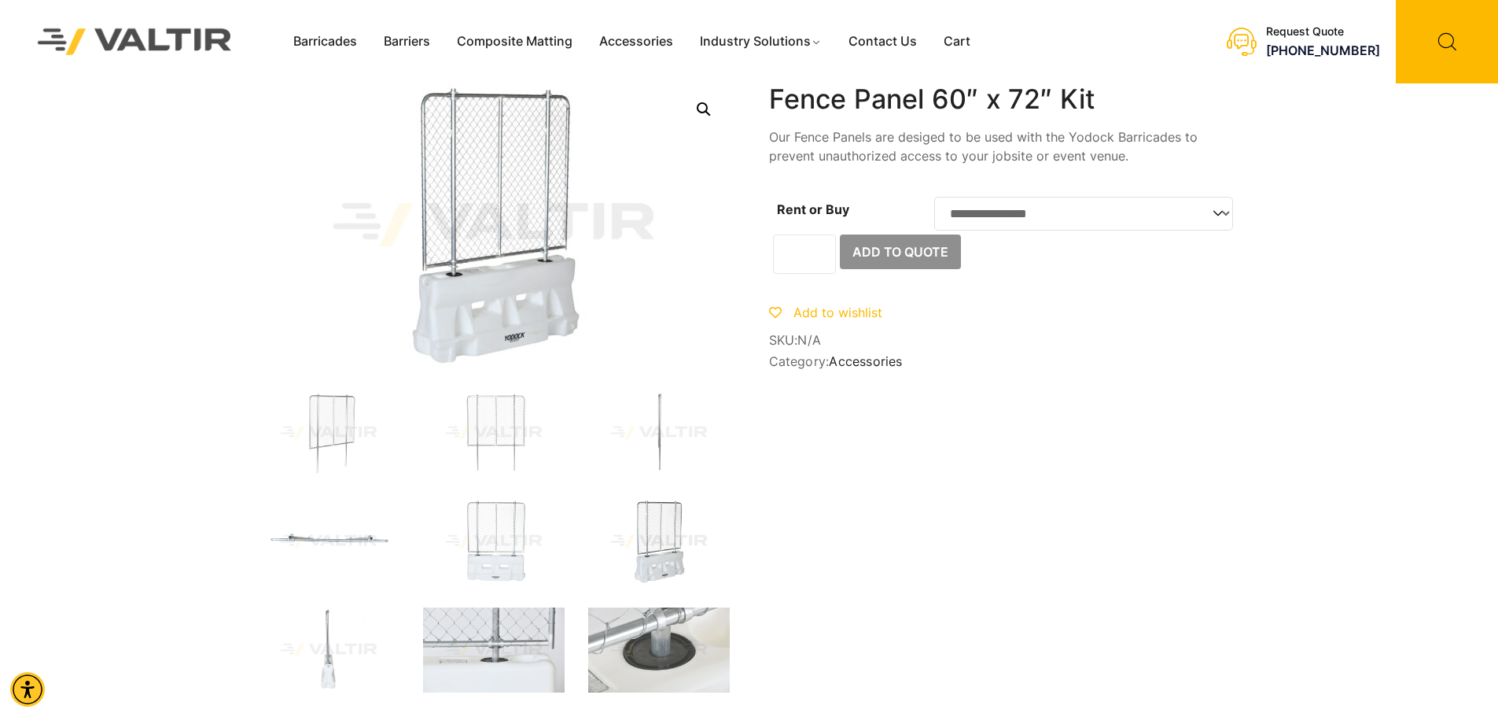
click at [702, 108] on link "Open this option" at bounding box center [704, 109] width 28 height 28
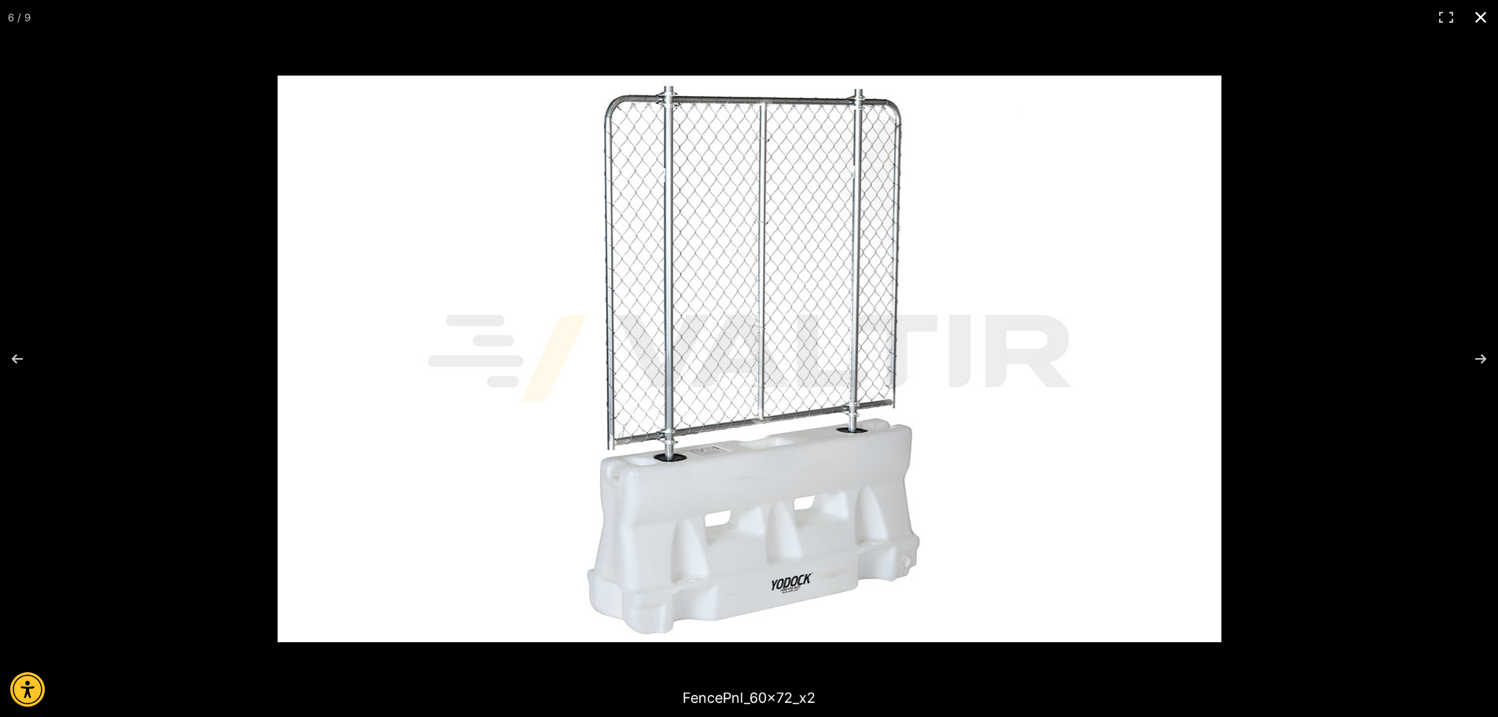
click at [1480, 14] on button "Close (Esc)" at bounding box center [1481, 17] width 35 height 35
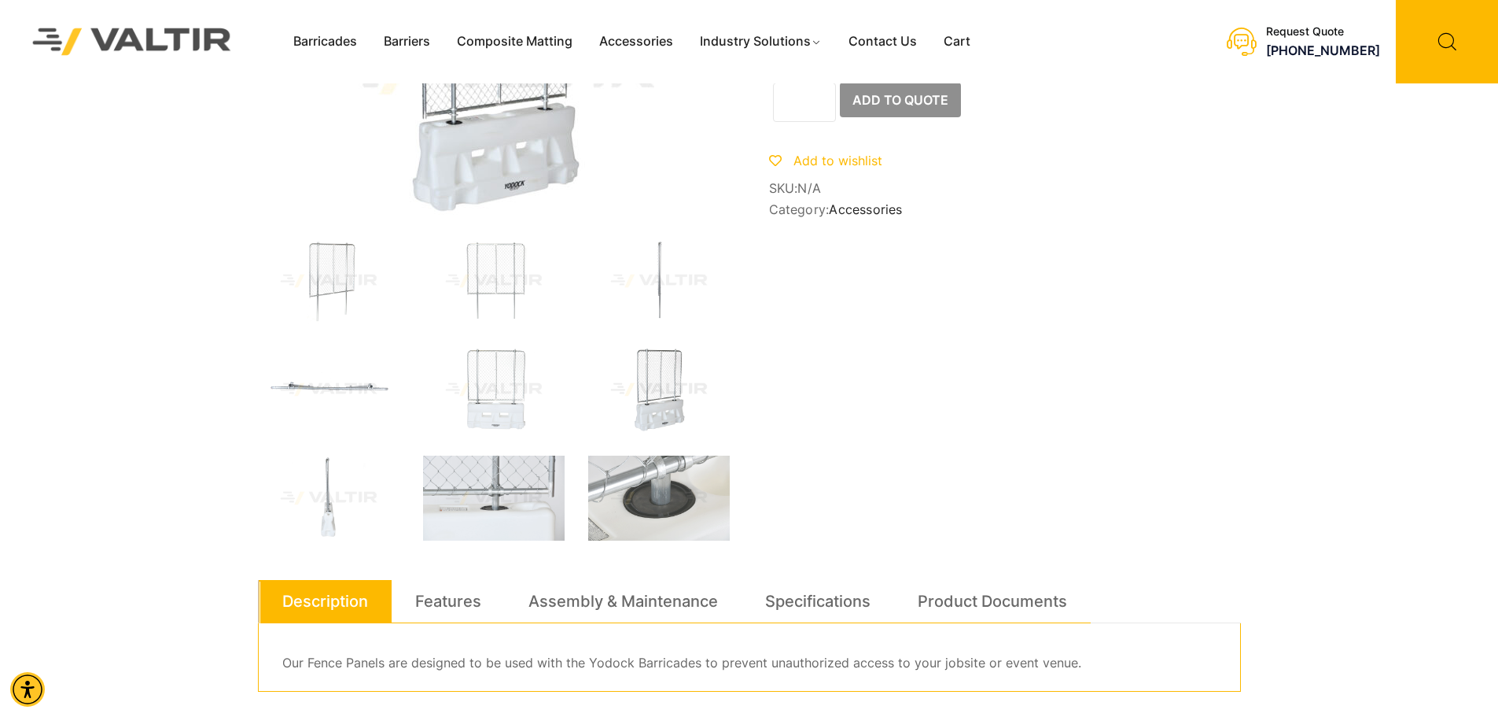
scroll to position [157, 0]
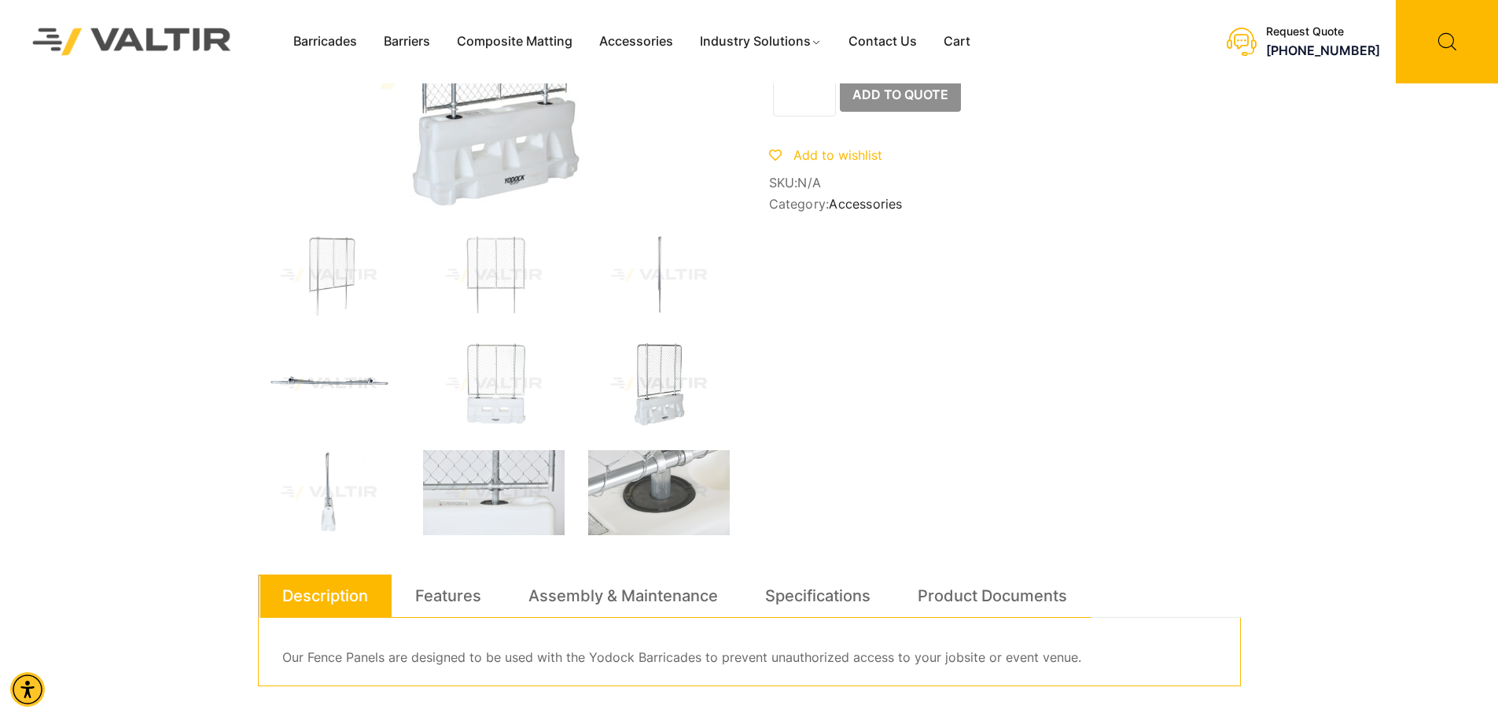
click at [349, 378] on img at bounding box center [329, 383] width 142 height 85
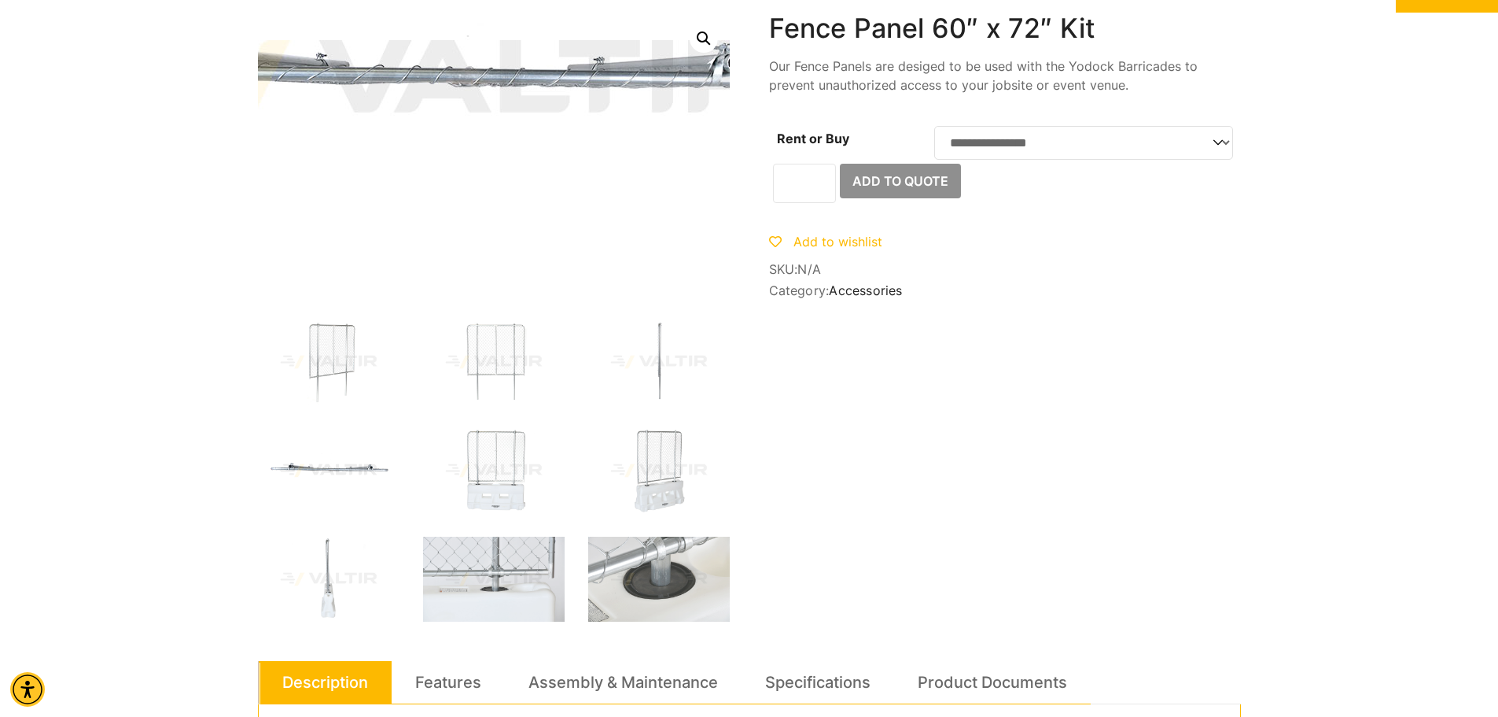
scroll to position [0, 0]
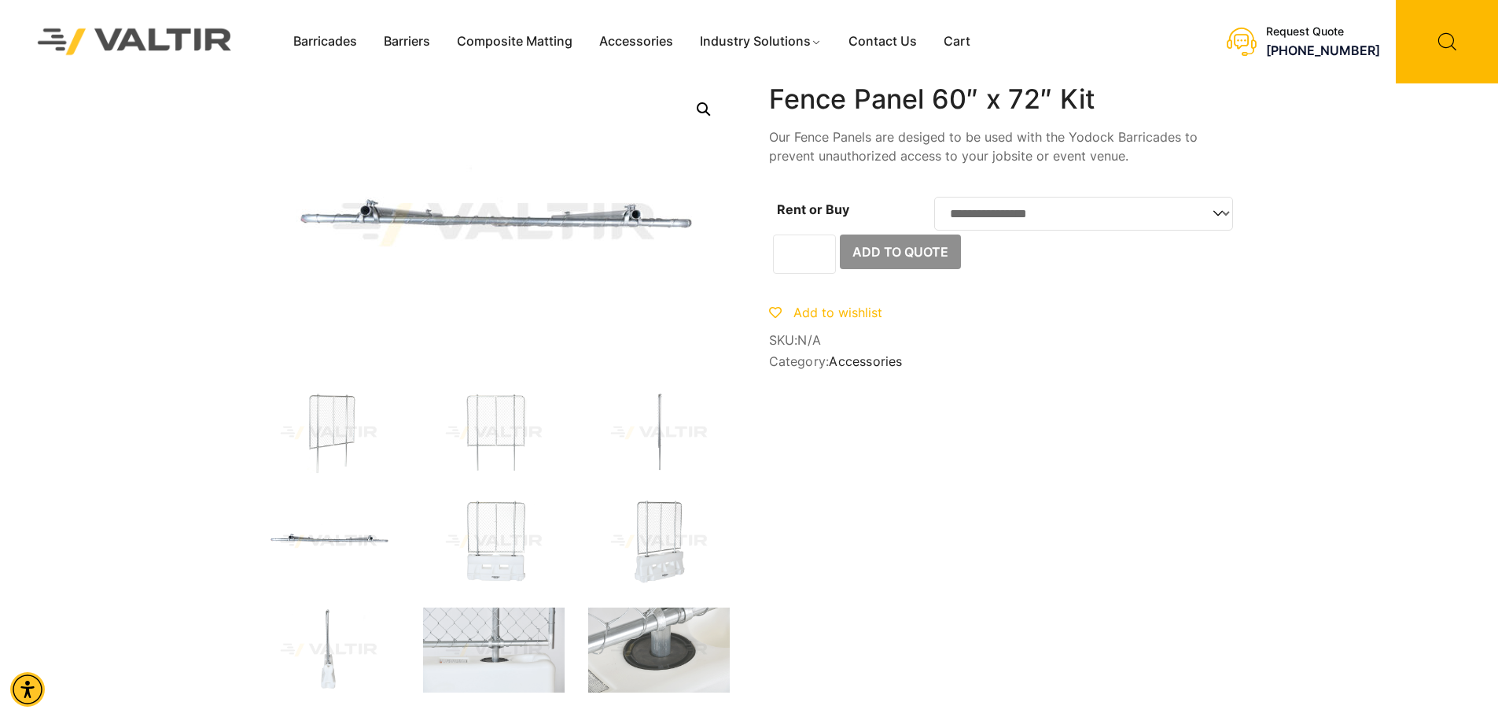
click at [707, 106] on link "Open this option" at bounding box center [704, 109] width 28 height 28
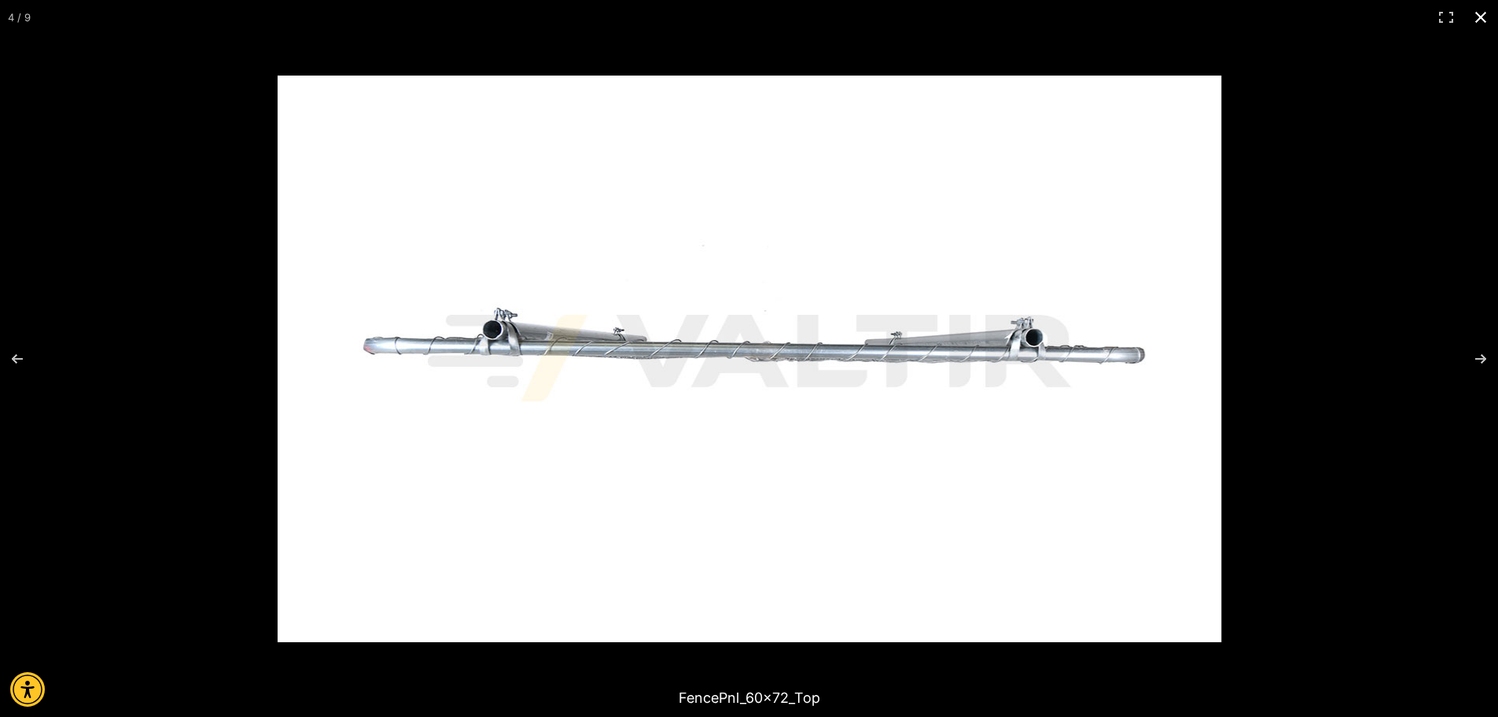
click at [1477, 11] on button "Close (Esc)" at bounding box center [1481, 17] width 35 height 35
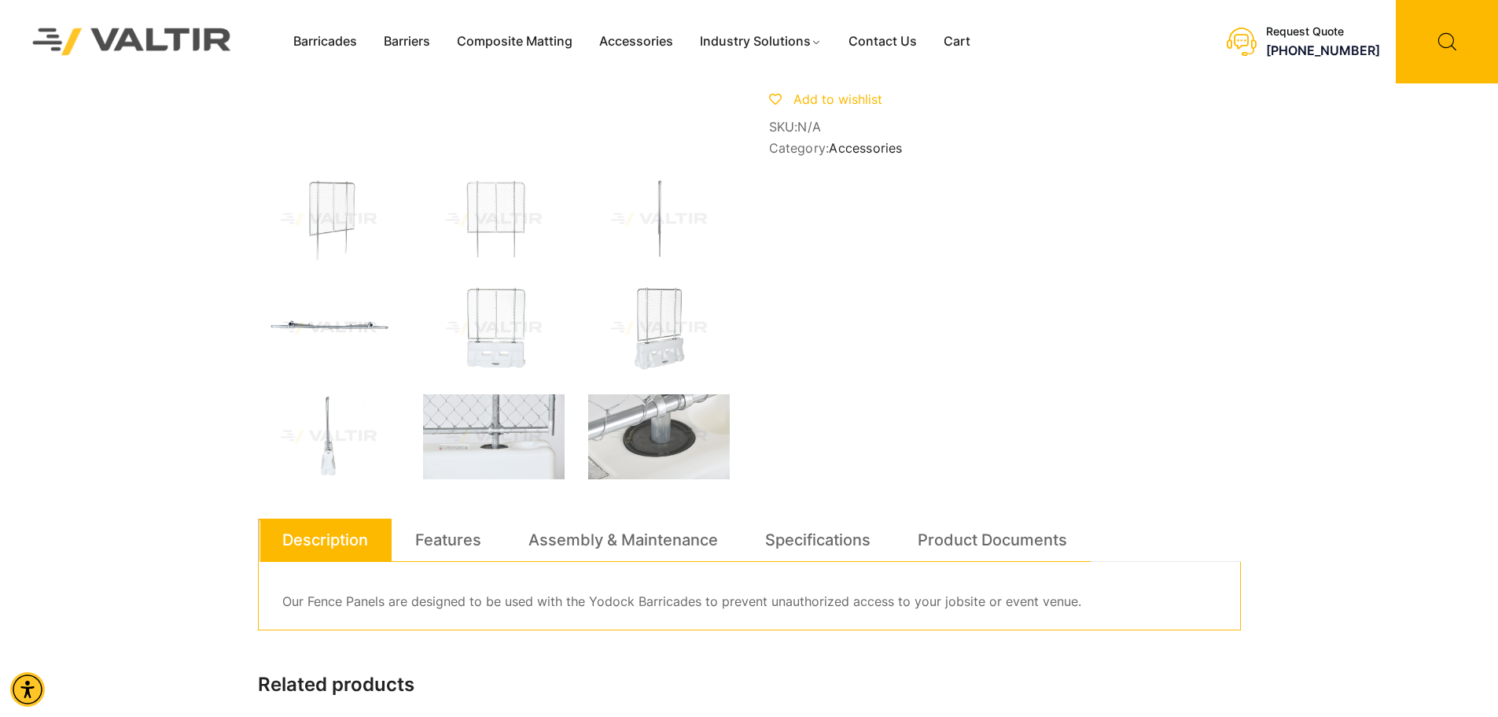
scroll to position [236, 0]
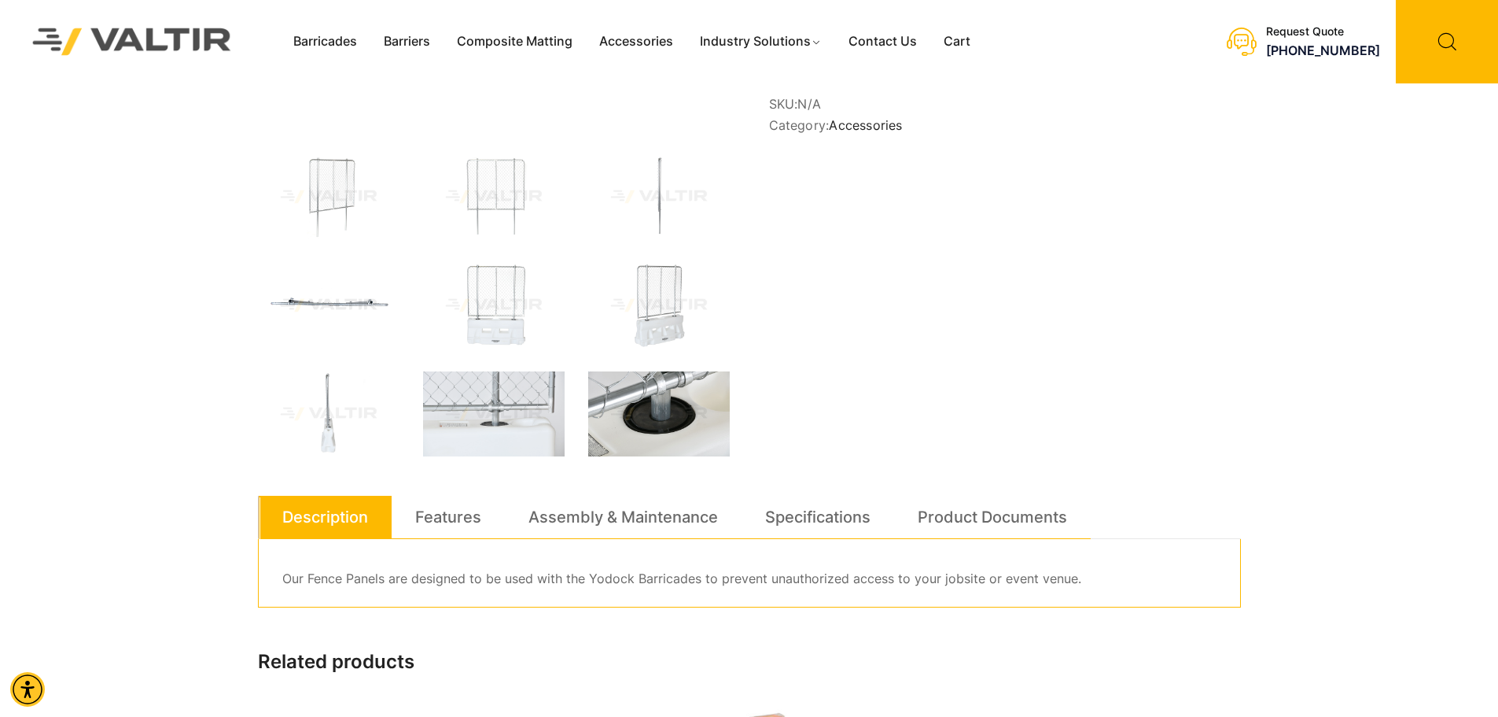
click at [654, 400] on img at bounding box center [659, 413] width 142 height 85
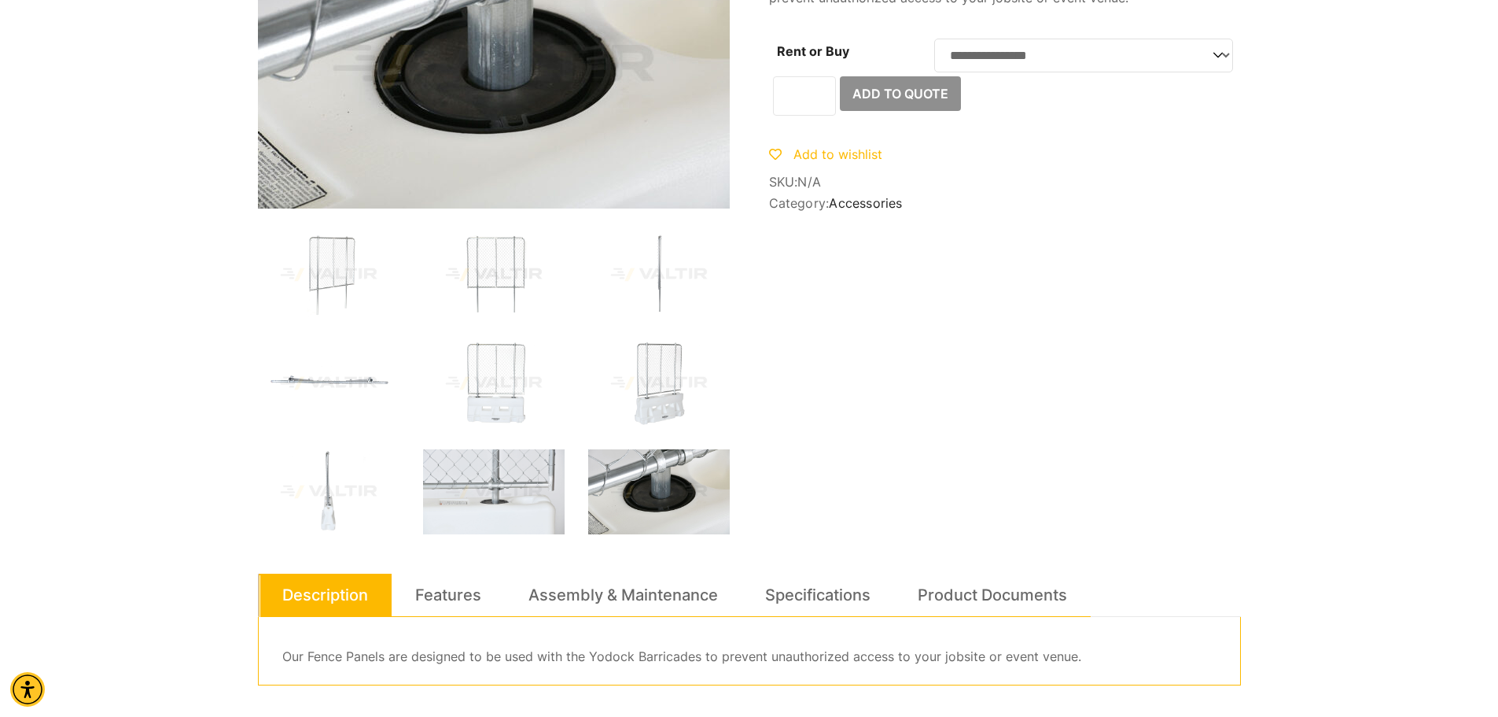
scroll to position [0, 0]
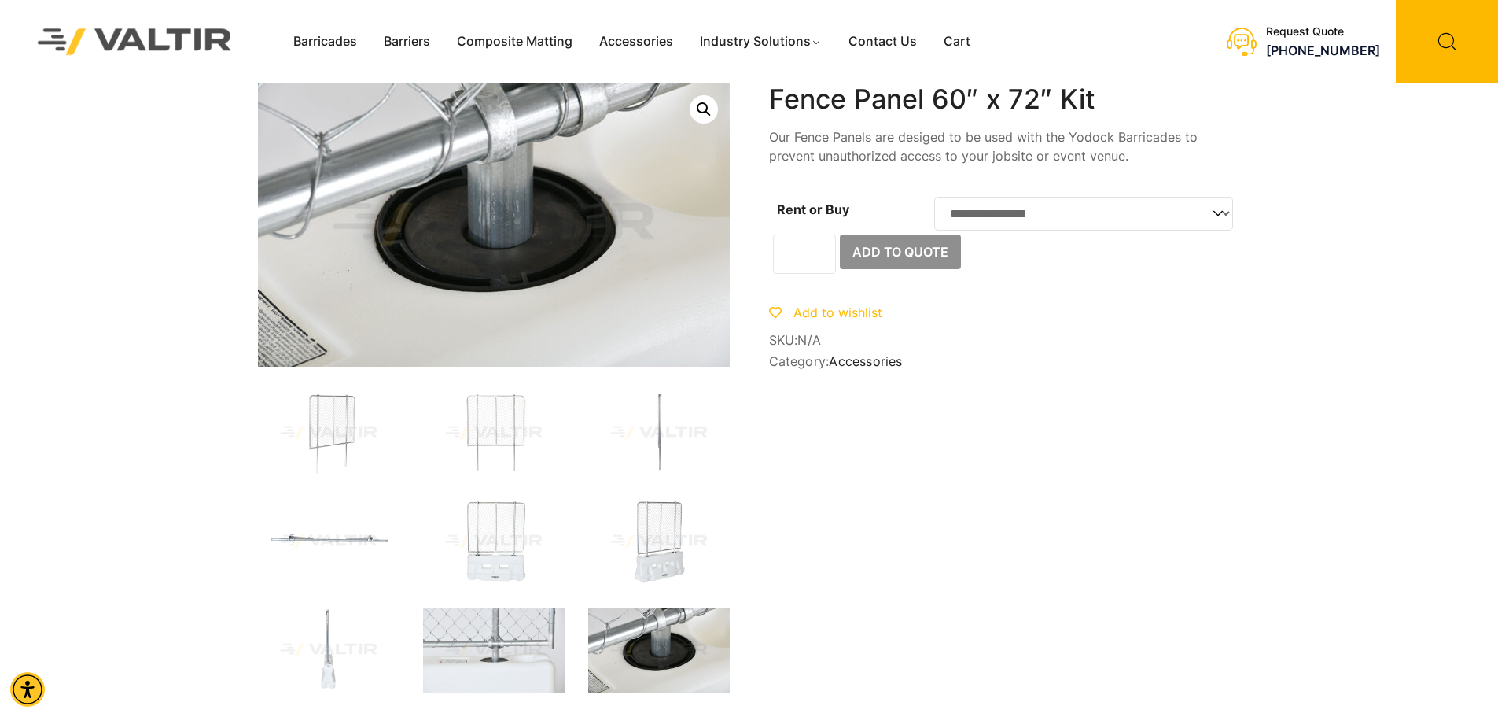
click at [699, 107] on link "Open this option" at bounding box center [704, 109] width 28 height 28
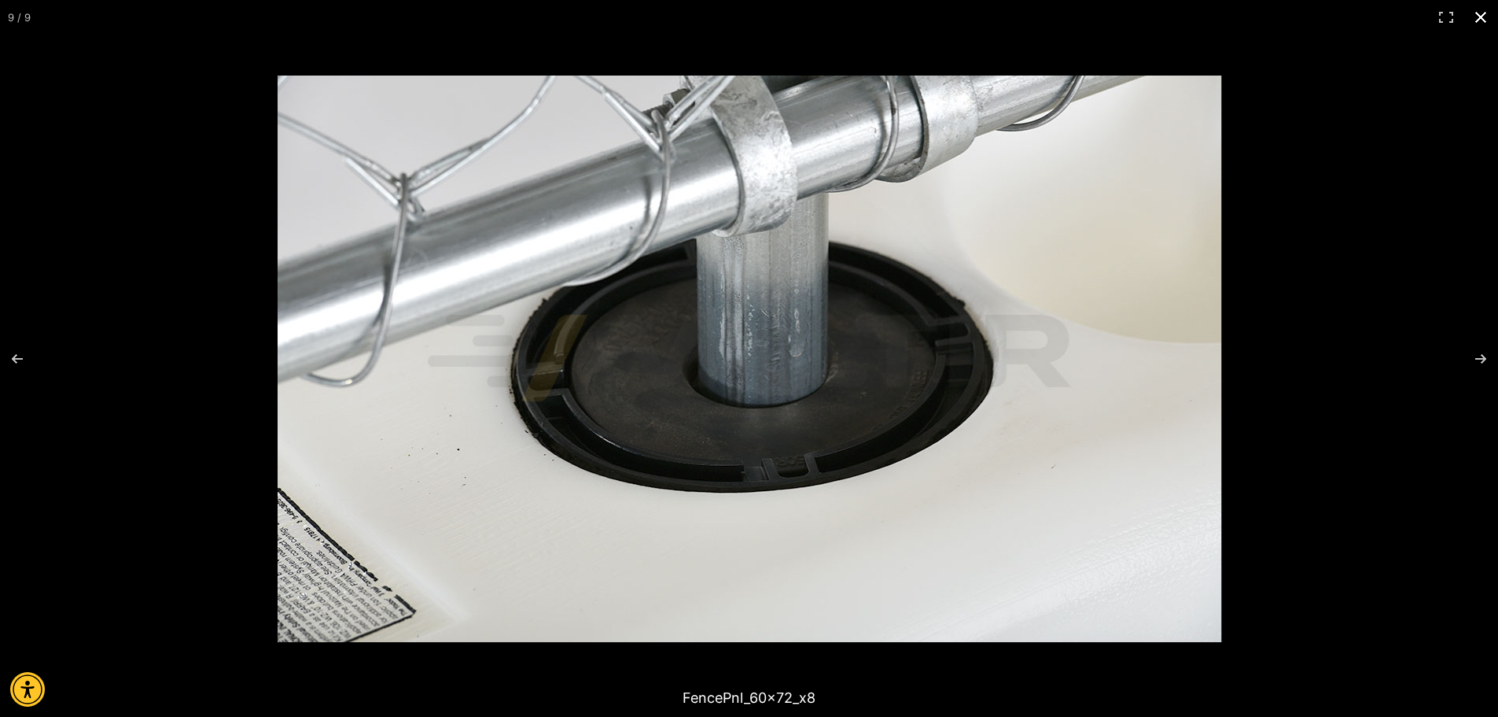
click at [1478, 17] on button "Close (Esc)" at bounding box center [1481, 17] width 35 height 35
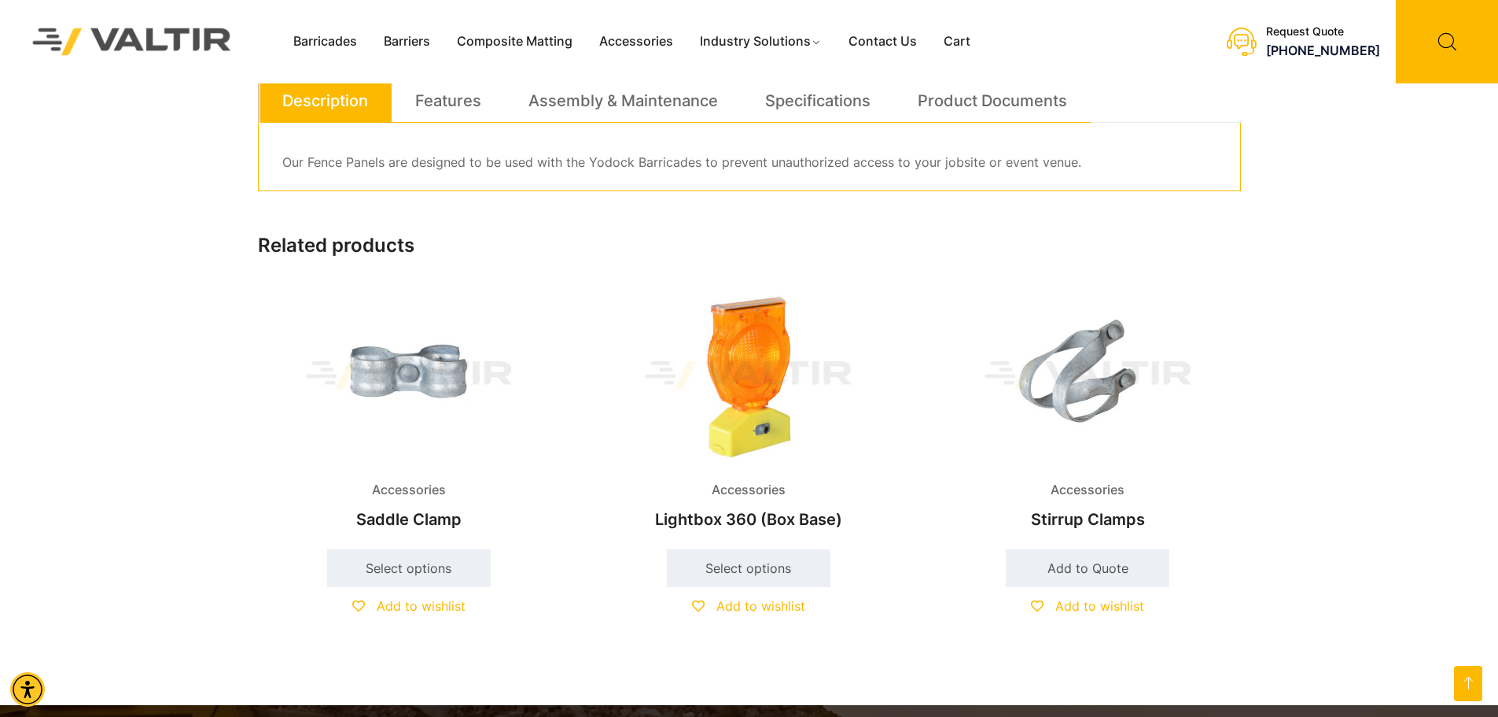
scroll to position [629, 0]
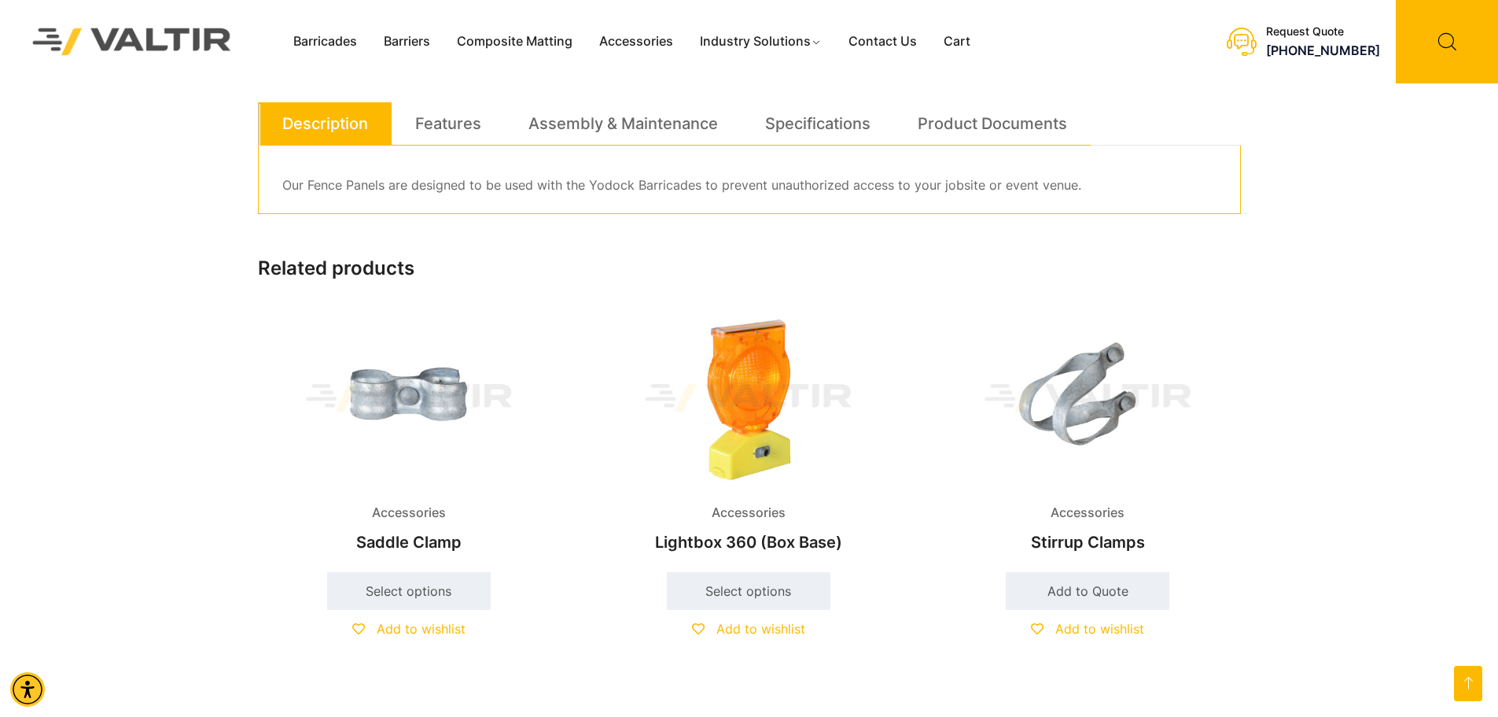
click at [1424, 369] on div "Barricades Barriers Composite Matting Accessories Industry Solutions Constructi…" at bounding box center [749, 22] width 1498 height 1302
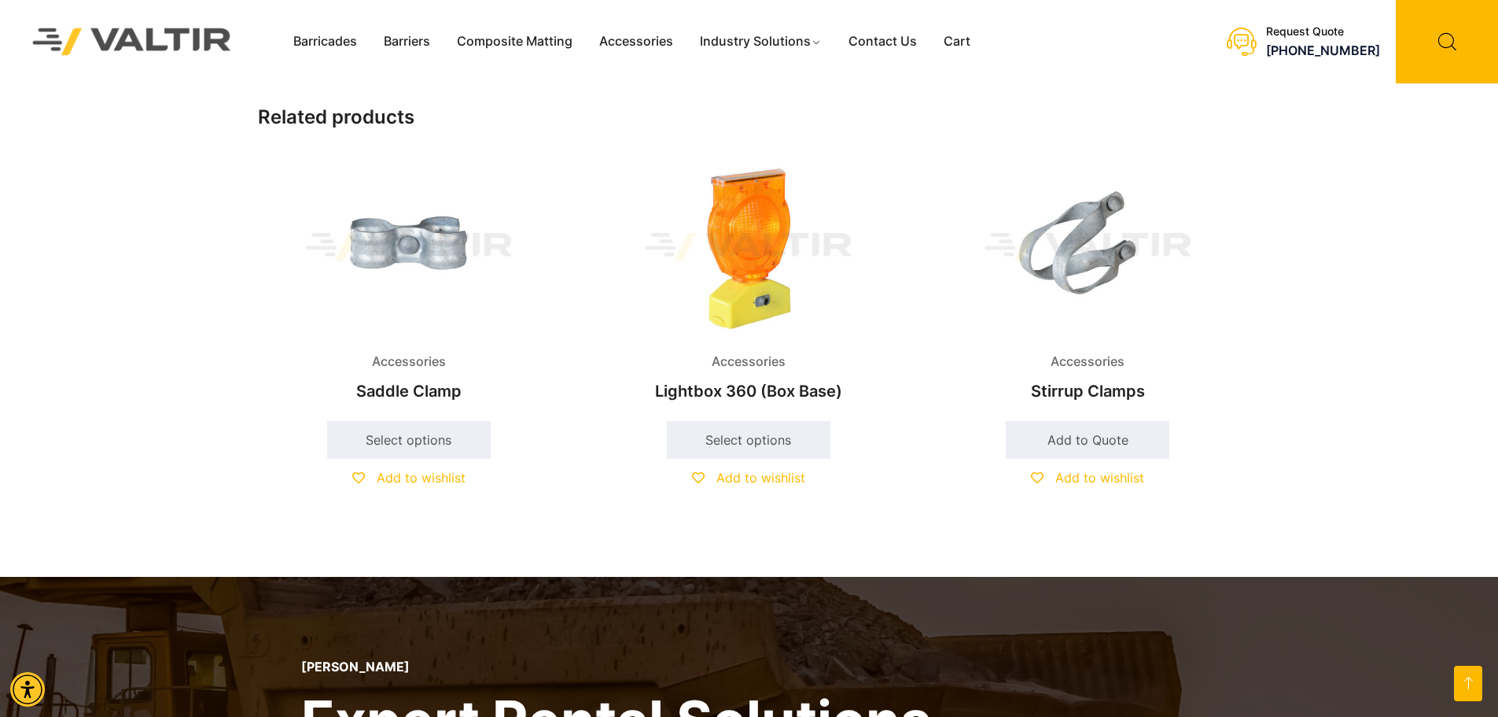
scroll to position [787, 0]
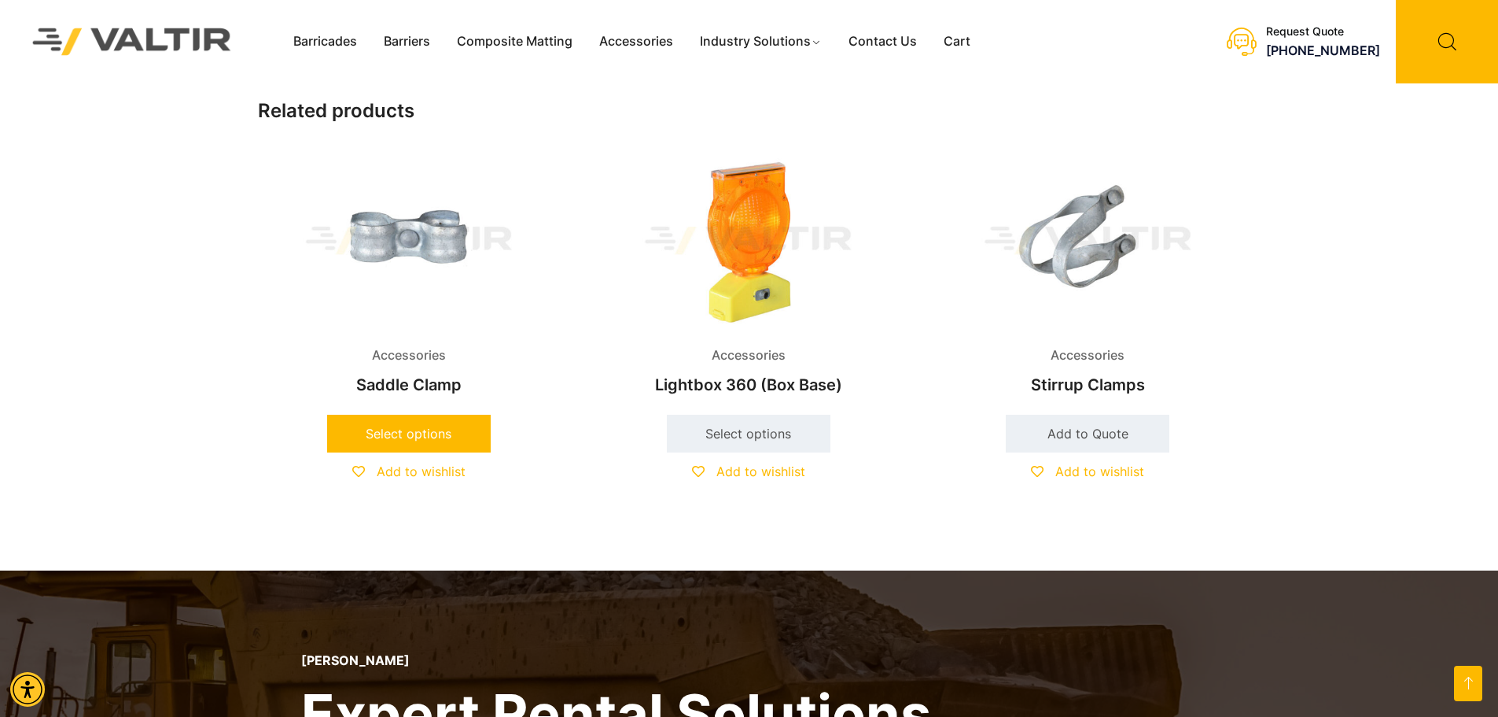
click at [417, 433] on link "Select options" at bounding box center [409, 434] width 164 height 38
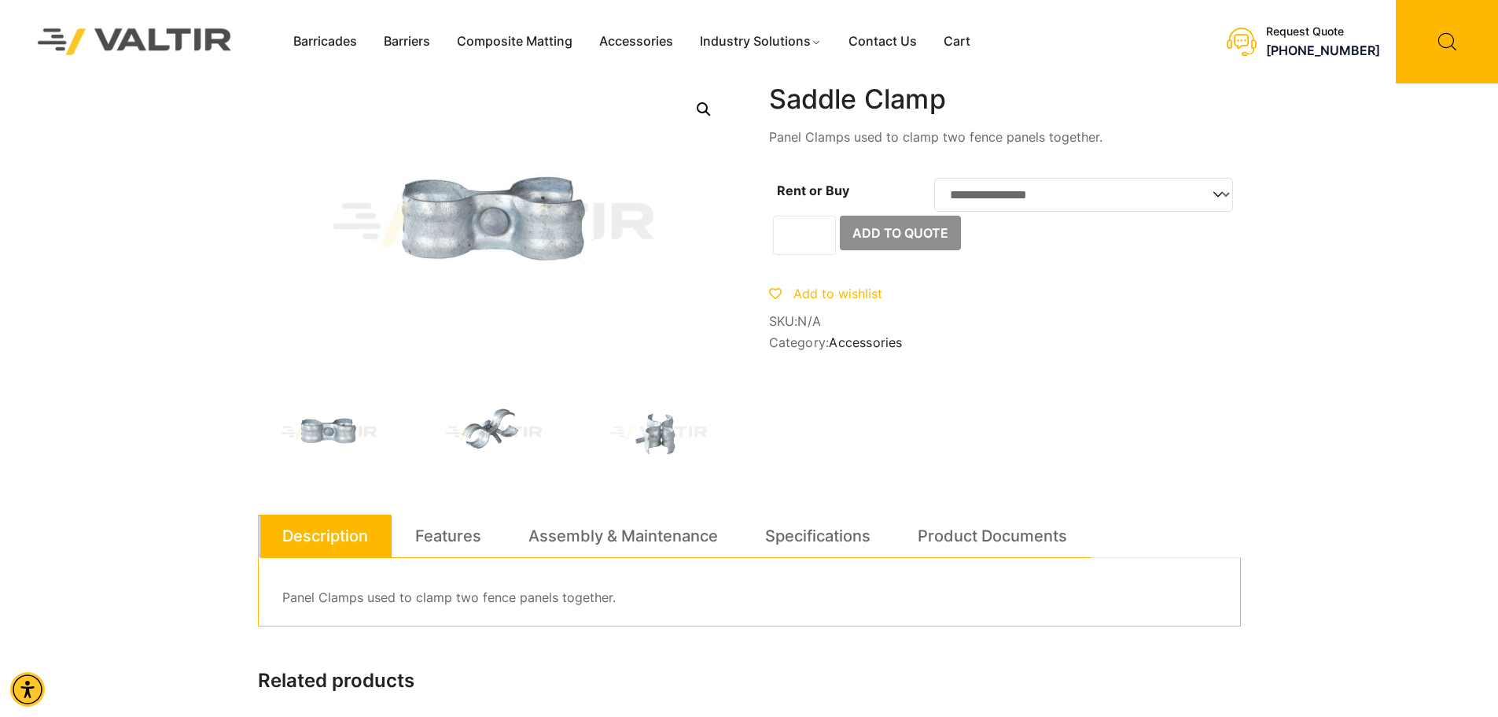
click at [498, 430] on img at bounding box center [494, 432] width 142 height 85
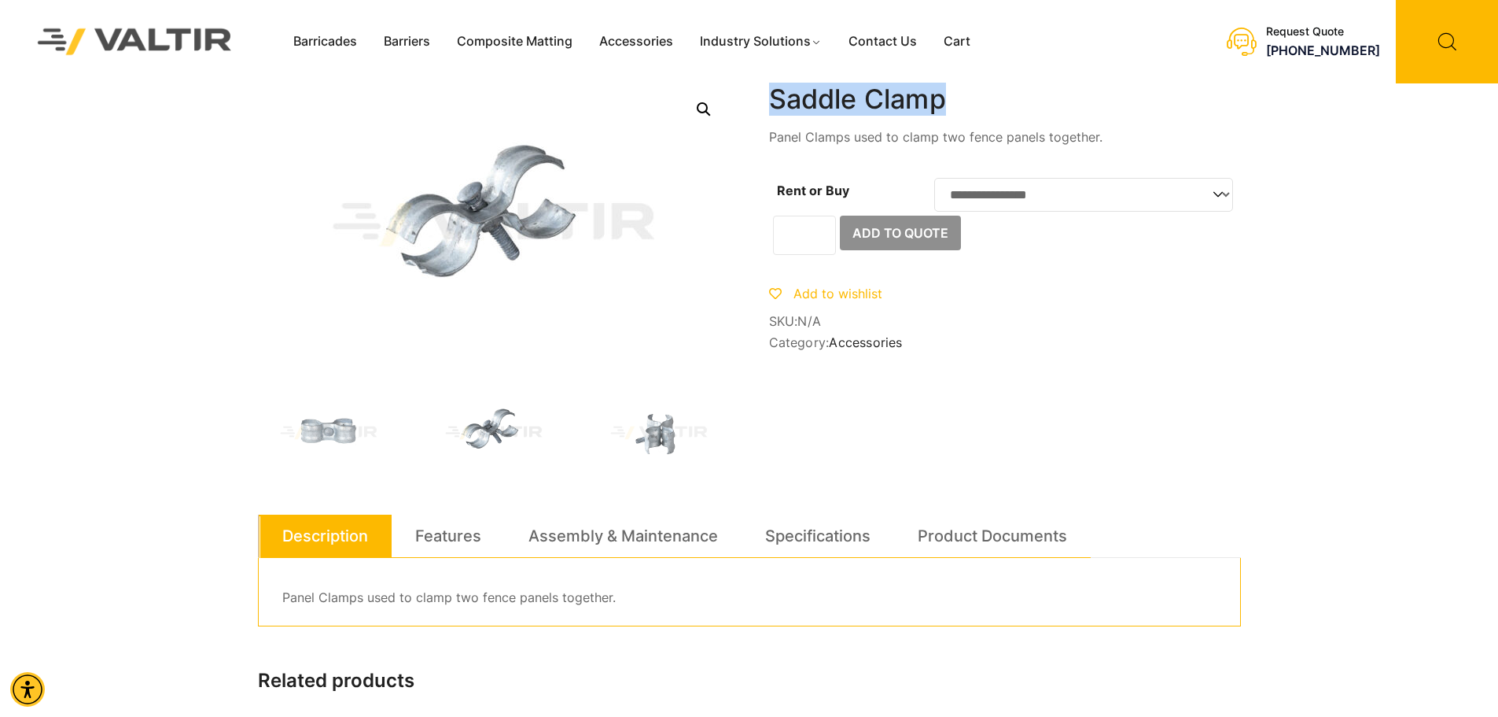
drag, startPoint x: 971, startPoint y: 107, endPoint x: 773, endPoint y: 111, distance: 197.5
click at [773, 111] on h1 "Saddle Clamp" at bounding box center [1005, 99] width 472 height 32
copy h1 "Saddle Clamp"
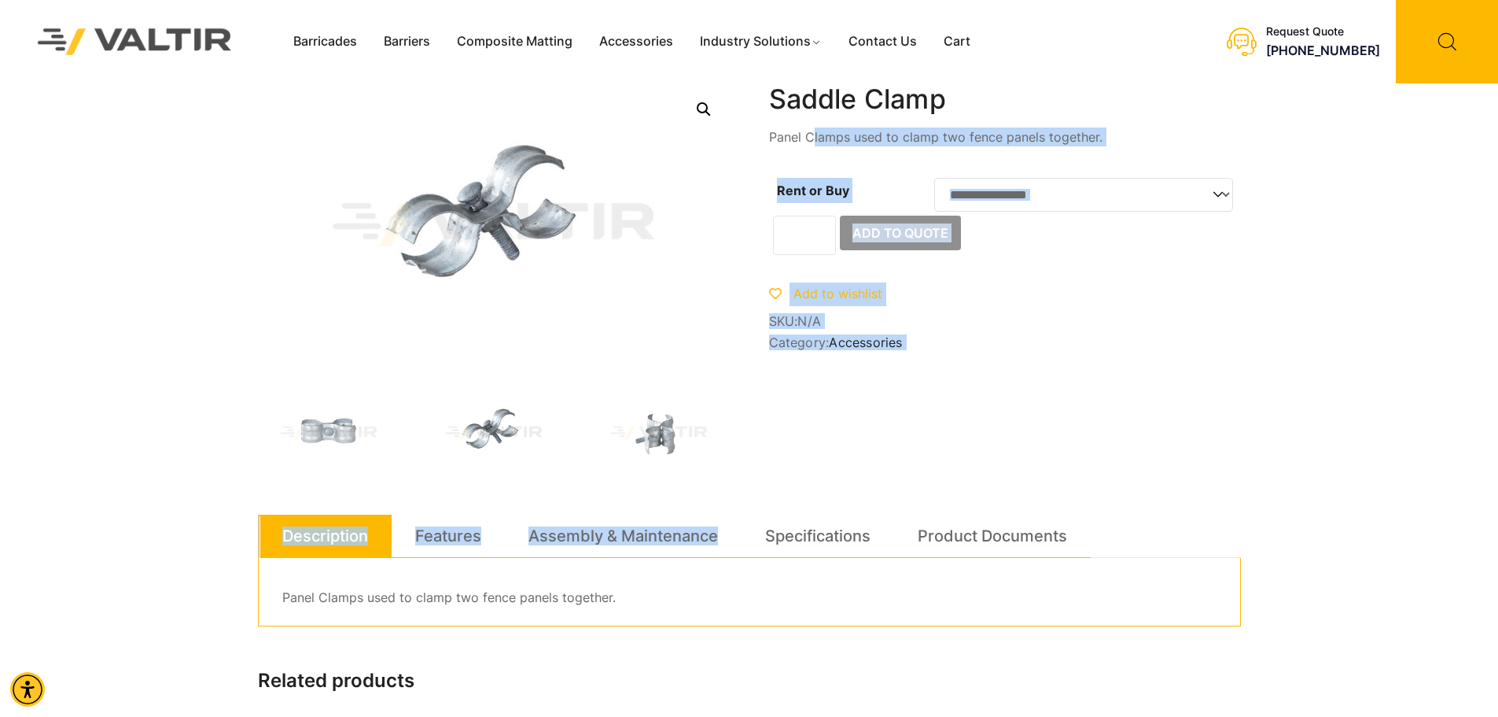
drag, startPoint x: 763, startPoint y: 134, endPoint x: 811, endPoint y: 139, distance: 48.3
click at [811, 139] on div "**********" at bounding box center [749, 592] width 983 height 1019
click at [920, 153] on div "**********" at bounding box center [1005, 219] width 472 height 273
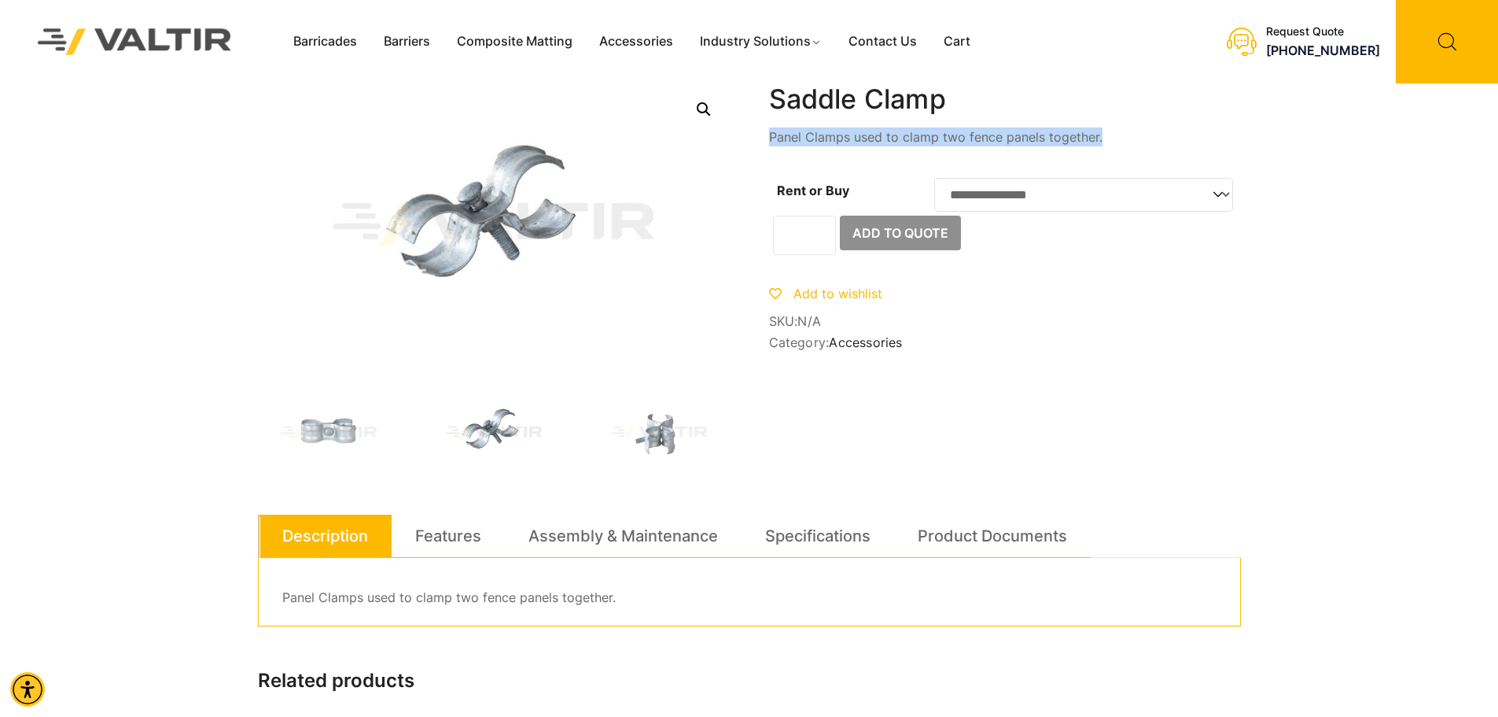
drag, startPoint x: 1114, startPoint y: 134, endPoint x: 772, endPoint y: 131, distance: 342.2
click at [772, 131] on p "Panel Clamps used to clamp two fence panels together." at bounding box center [1005, 136] width 472 height 19
copy p "Panel Clamps used to clamp two fence panels together."
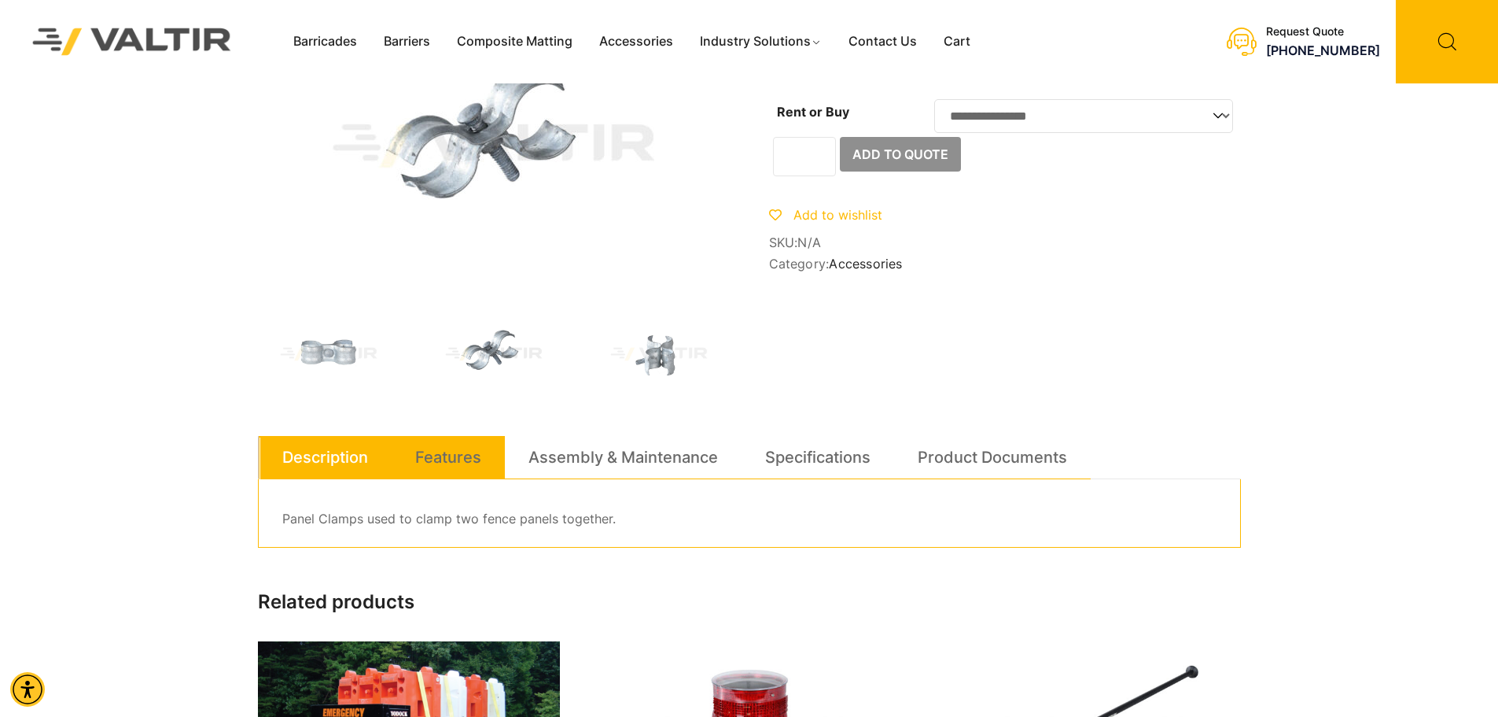
click at [444, 470] on link "Features" at bounding box center [448, 457] width 66 height 42
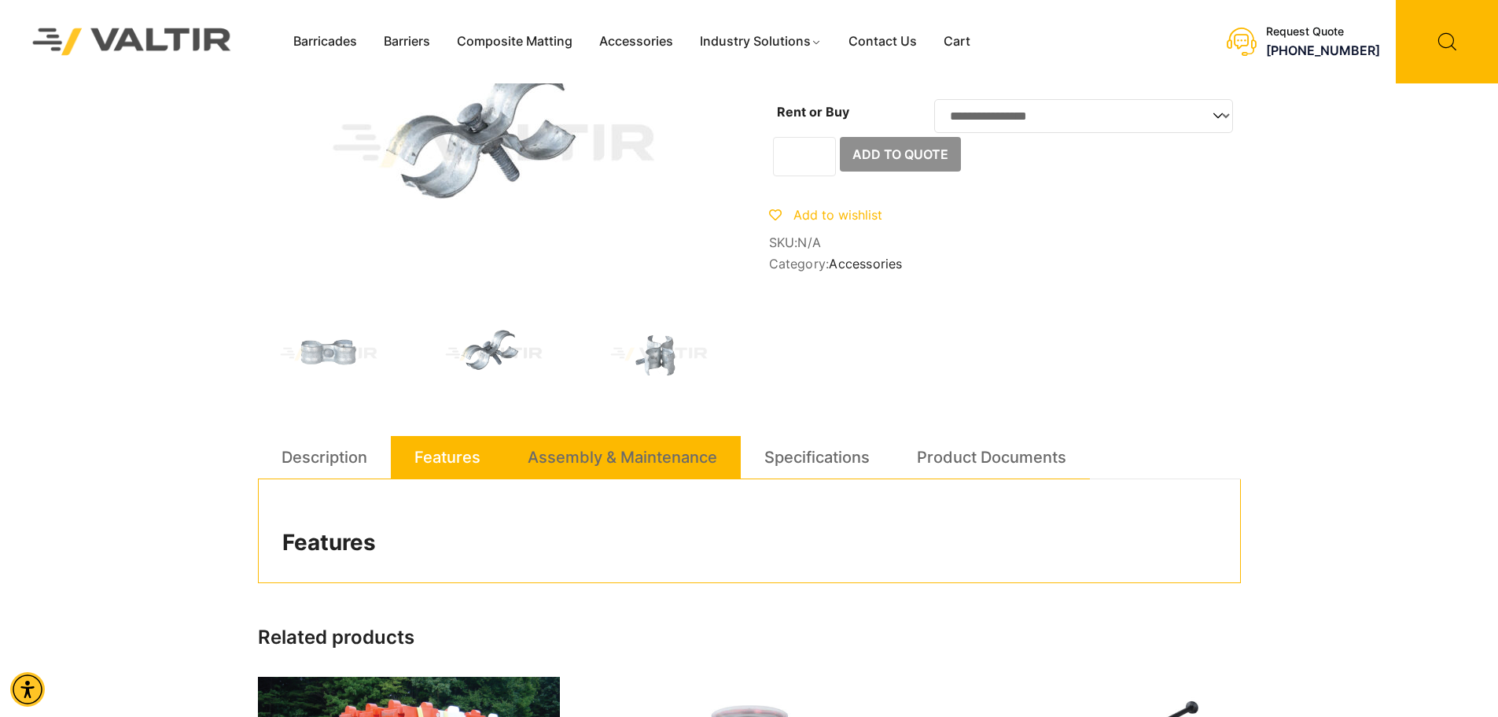
click at [587, 451] on link "Assembly & Maintenance" at bounding box center [623, 457] width 190 height 42
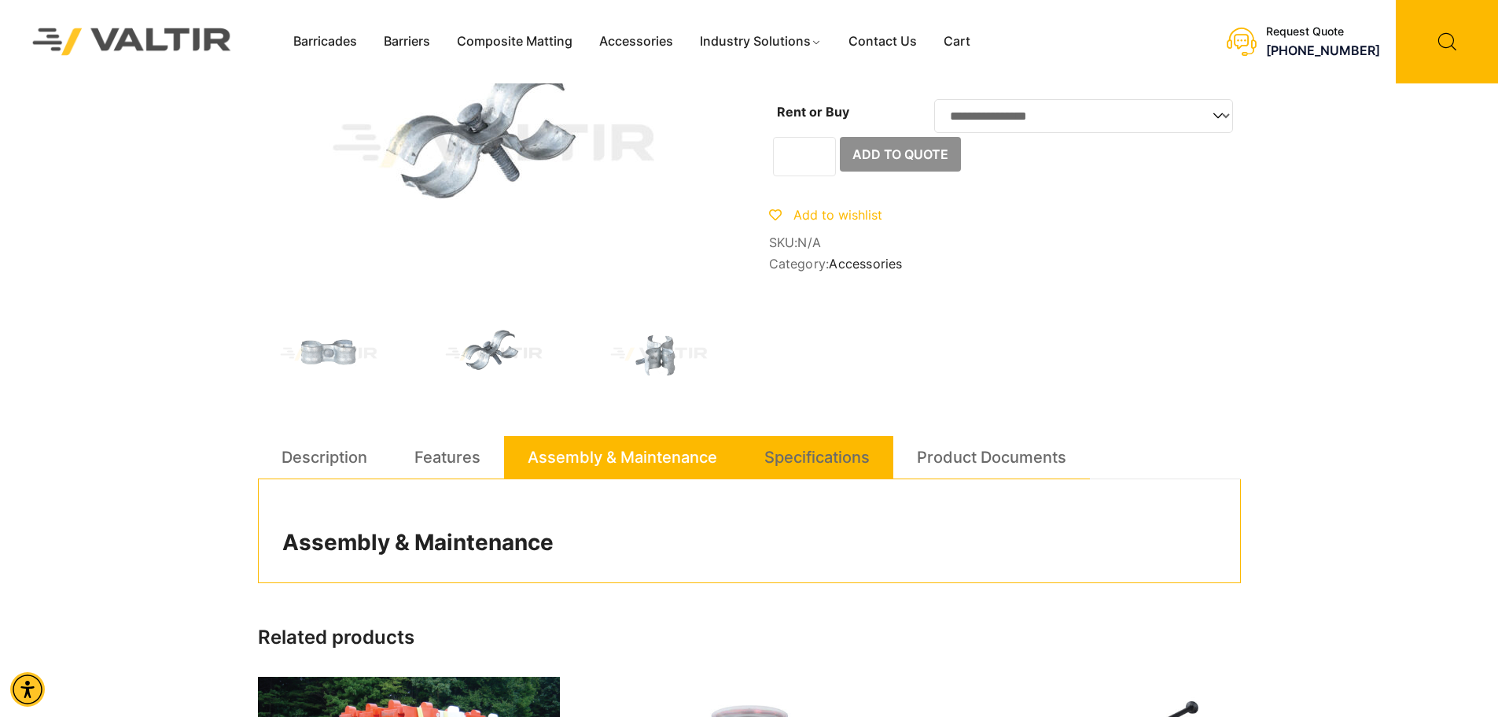
click at [801, 455] on link "Specifications" at bounding box center [817, 457] width 105 height 42
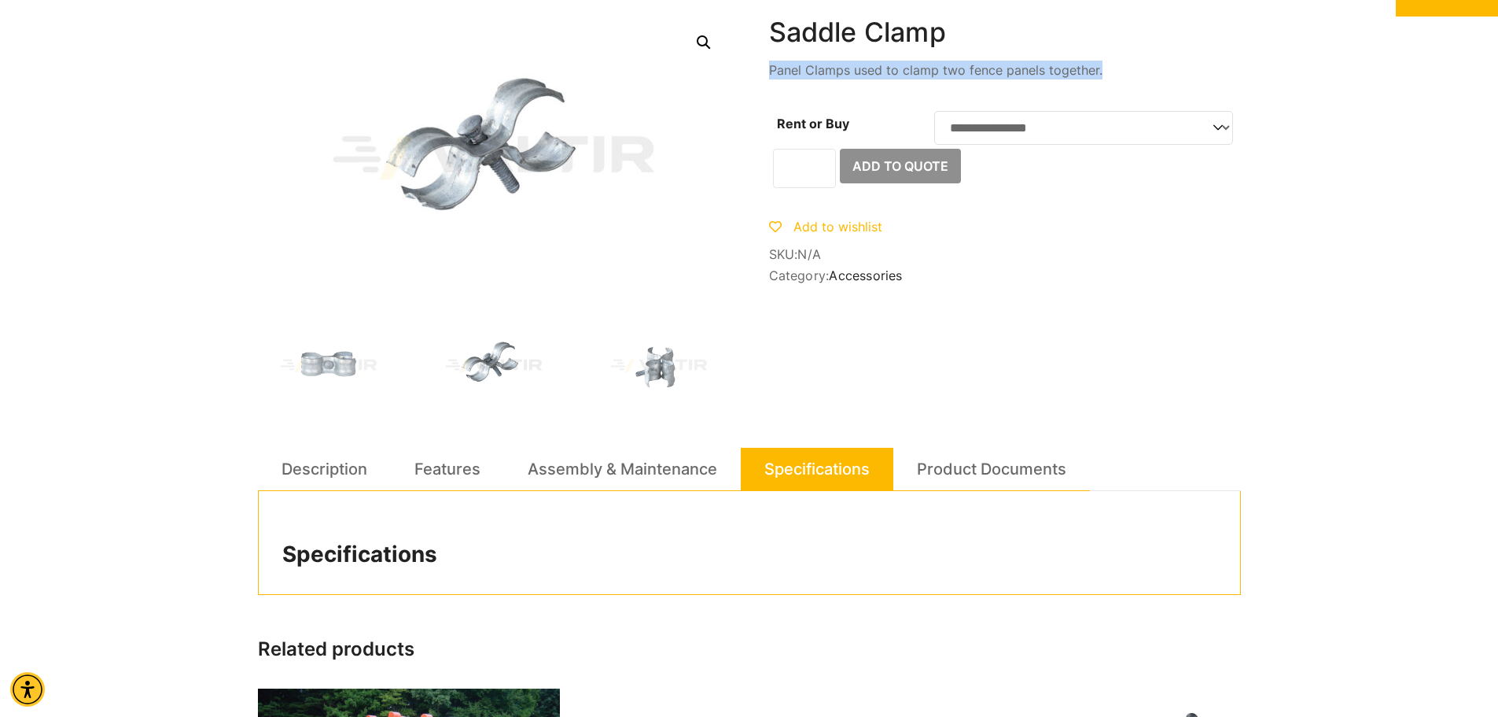
scroll to position [157, 0]
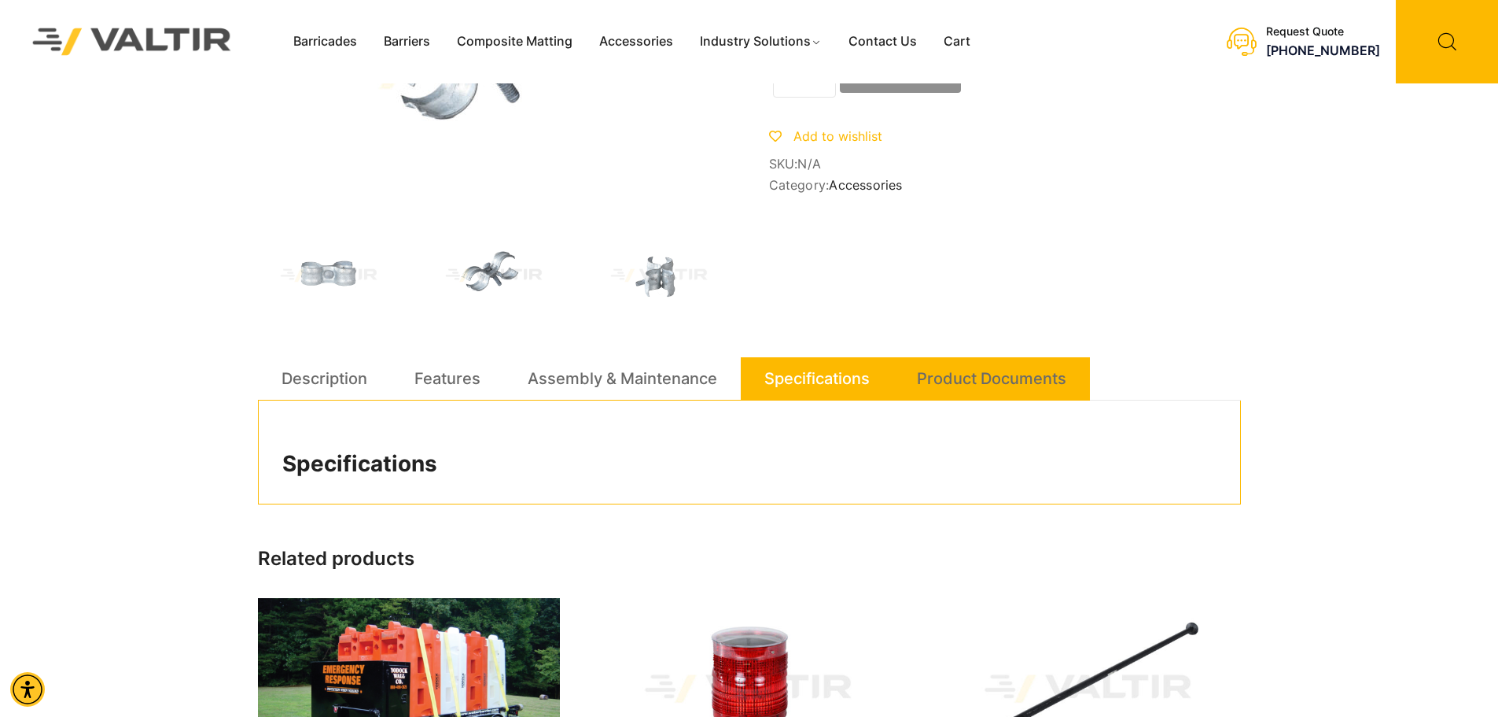
click at [979, 369] on link "Product Documents" at bounding box center [991, 378] width 149 height 42
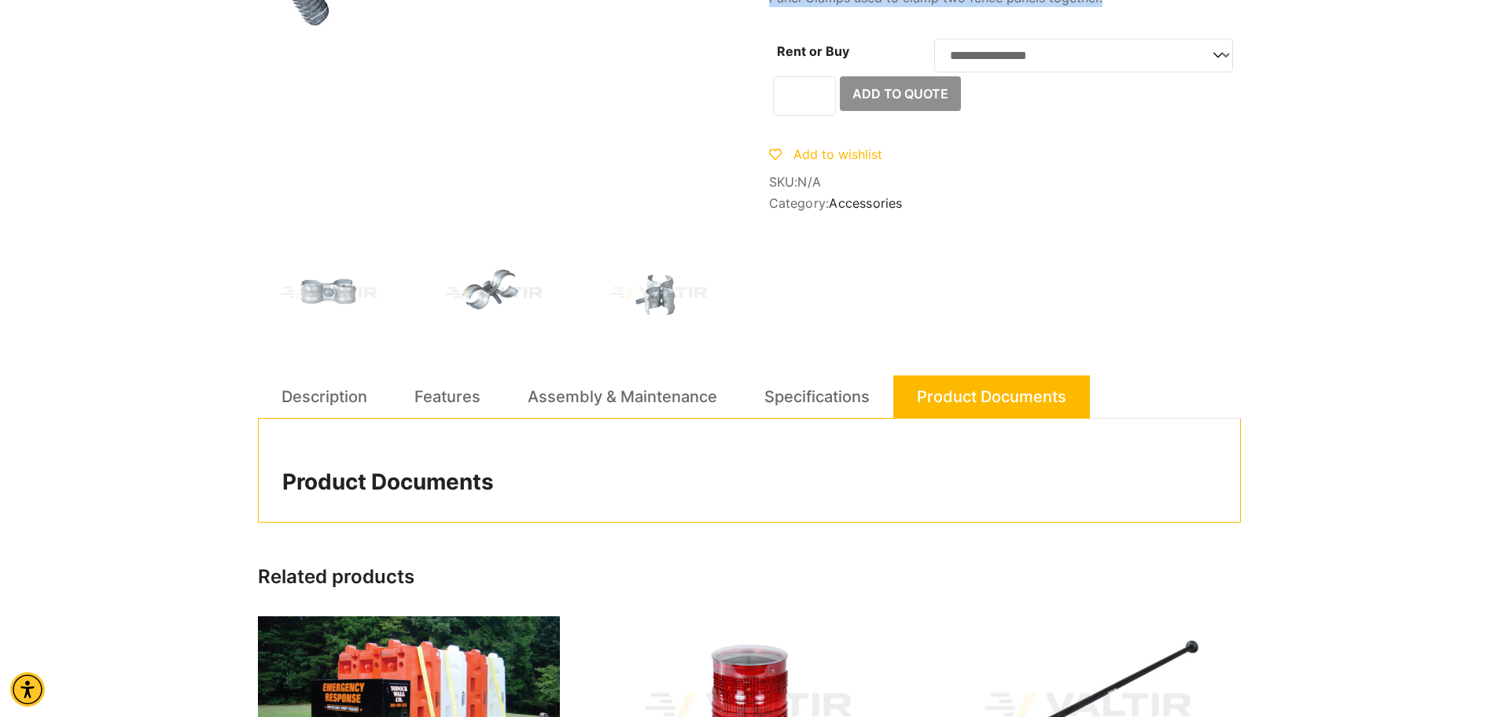
scroll to position [0, 0]
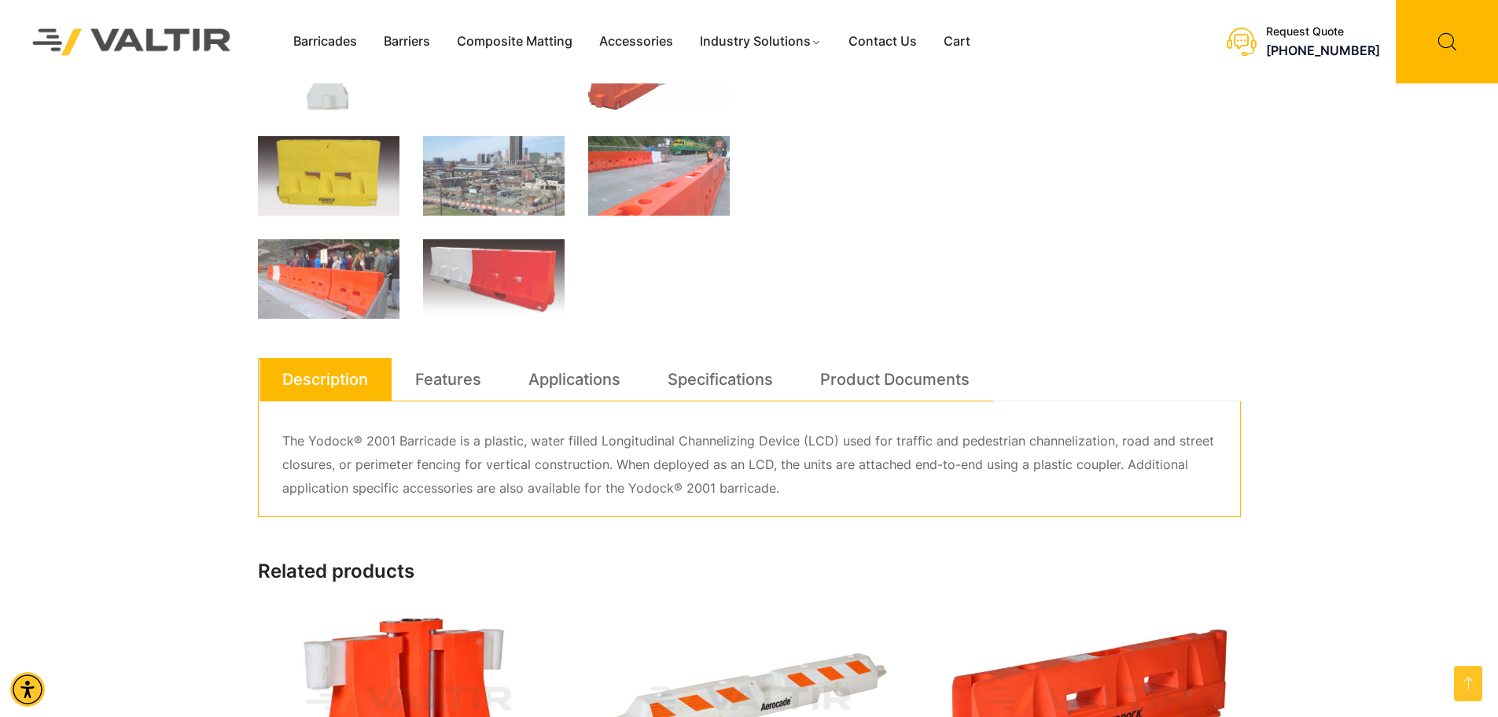
scroll to position [787, 0]
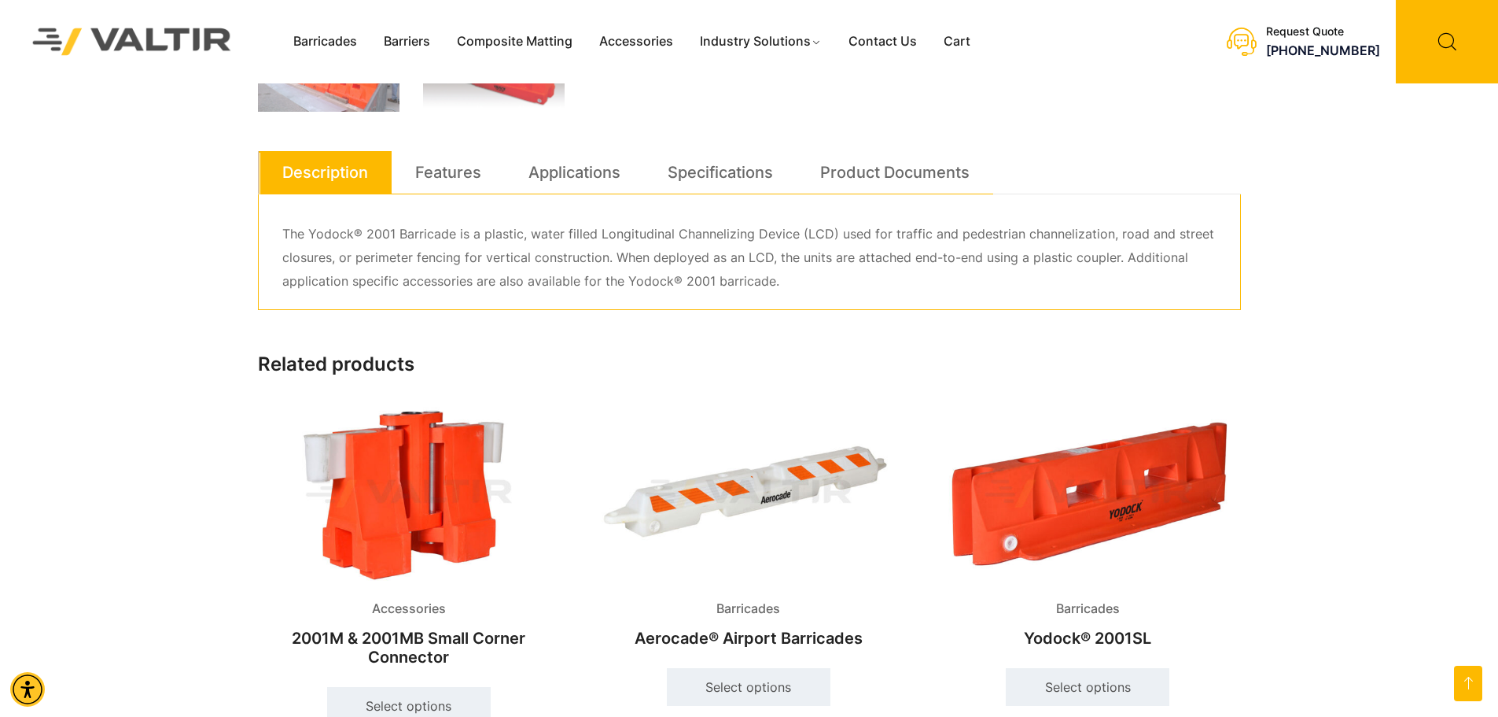
click at [404, 475] on img at bounding box center [409, 494] width 302 height 182
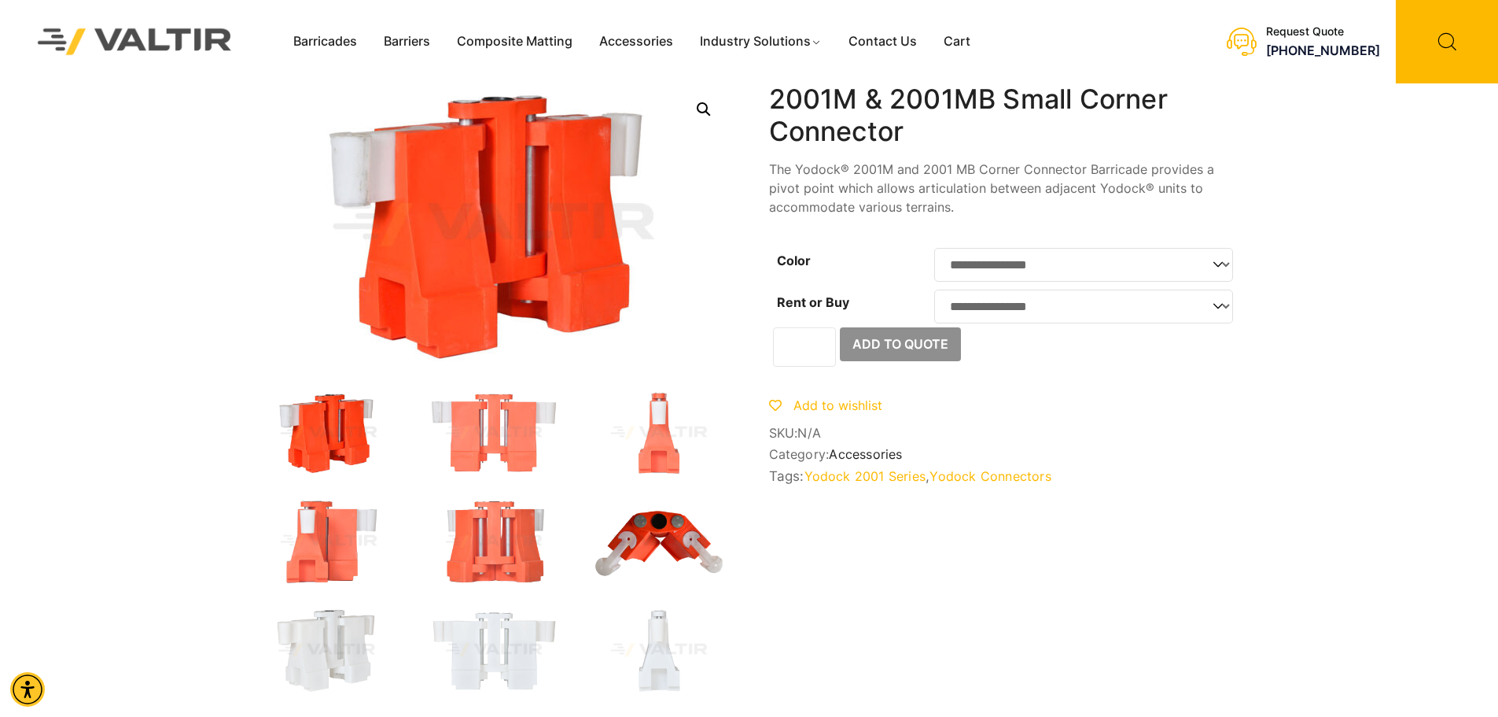
click at [680, 521] on img at bounding box center [659, 541] width 142 height 85
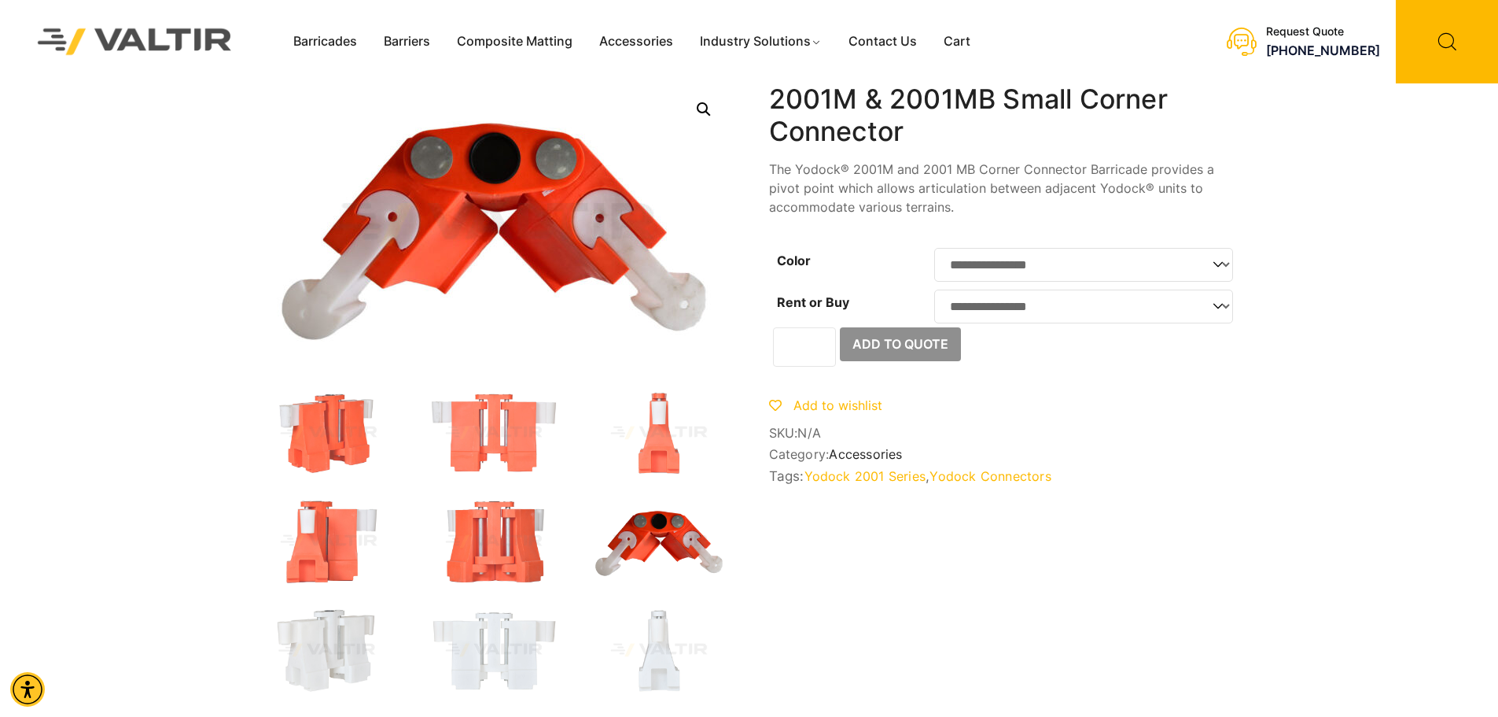
click at [707, 109] on link "Open this option" at bounding box center [704, 109] width 28 height 28
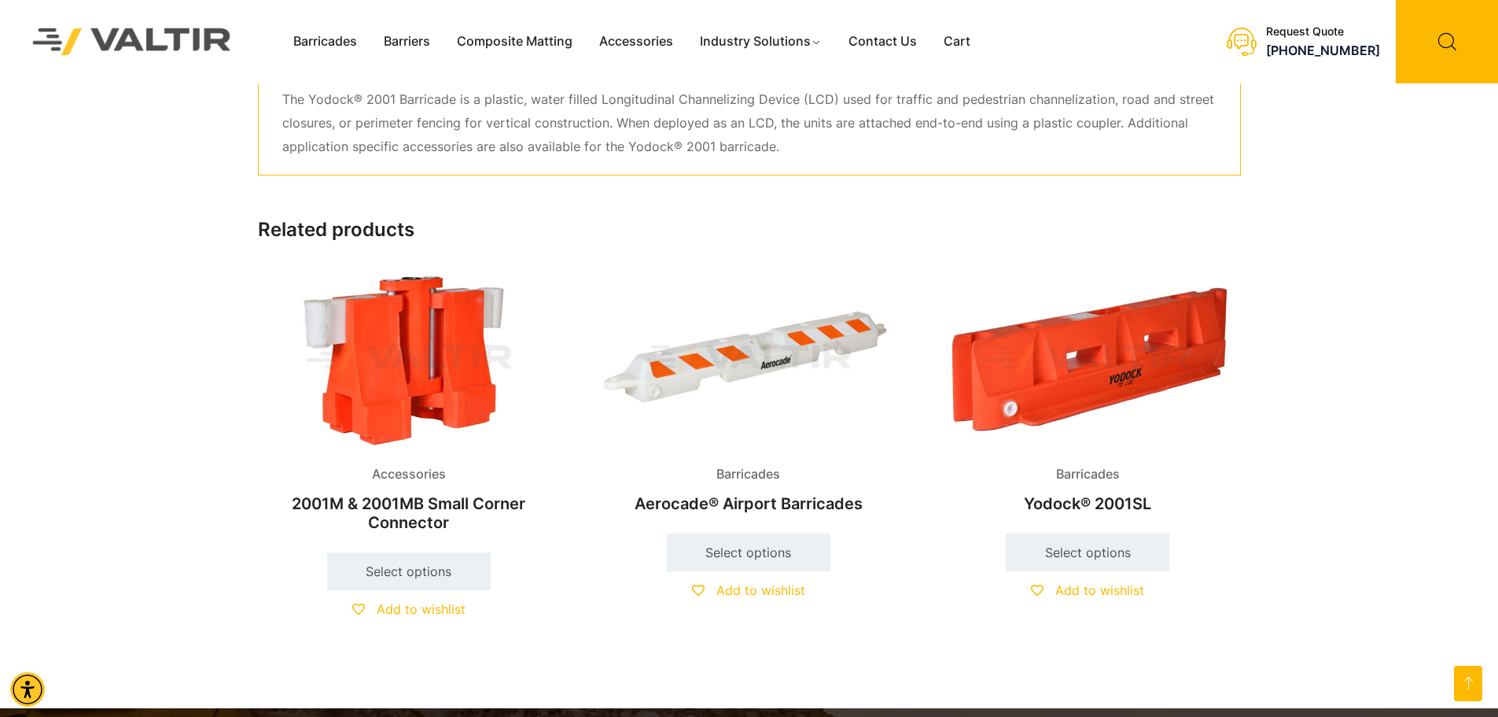
scroll to position [683, 0]
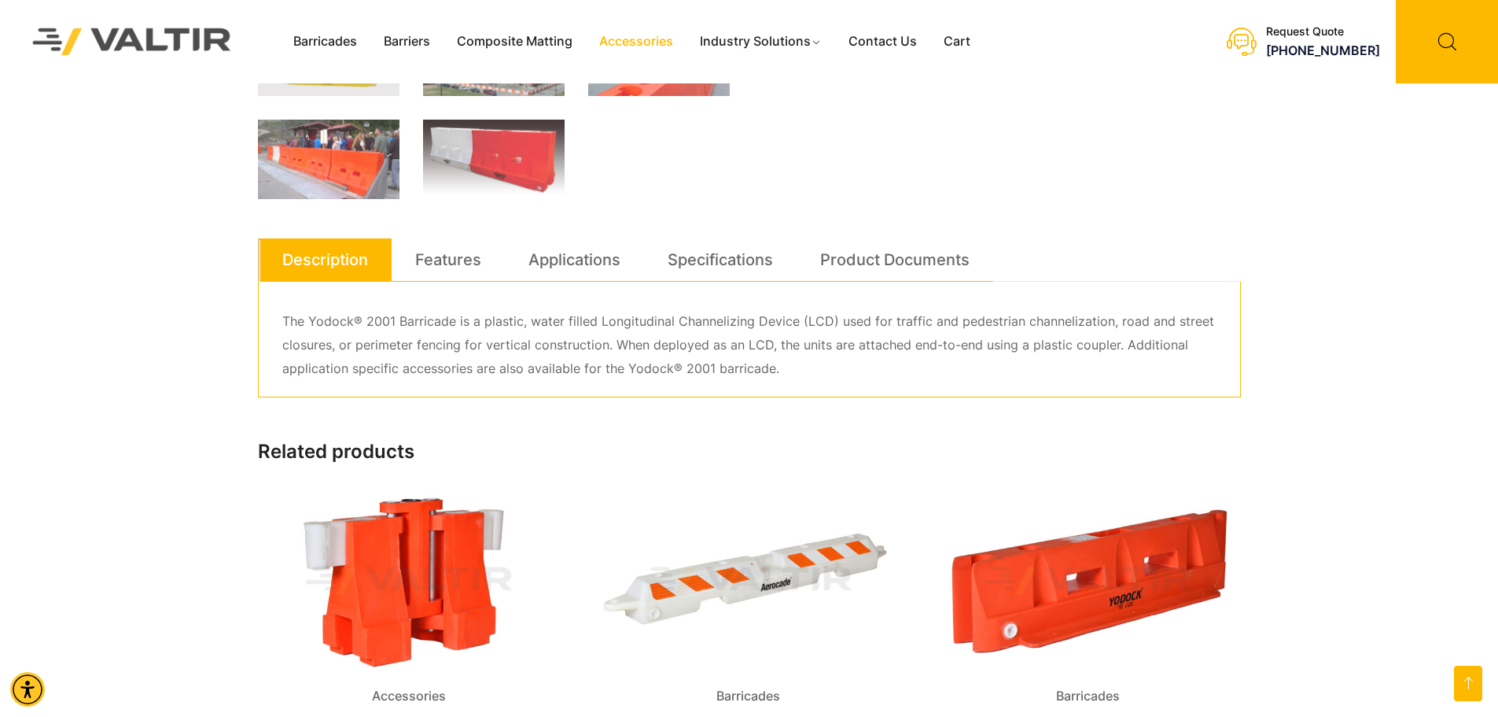
click at [623, 49] on link "Accessories" at bounding box center [636, 42] width 101 height 24
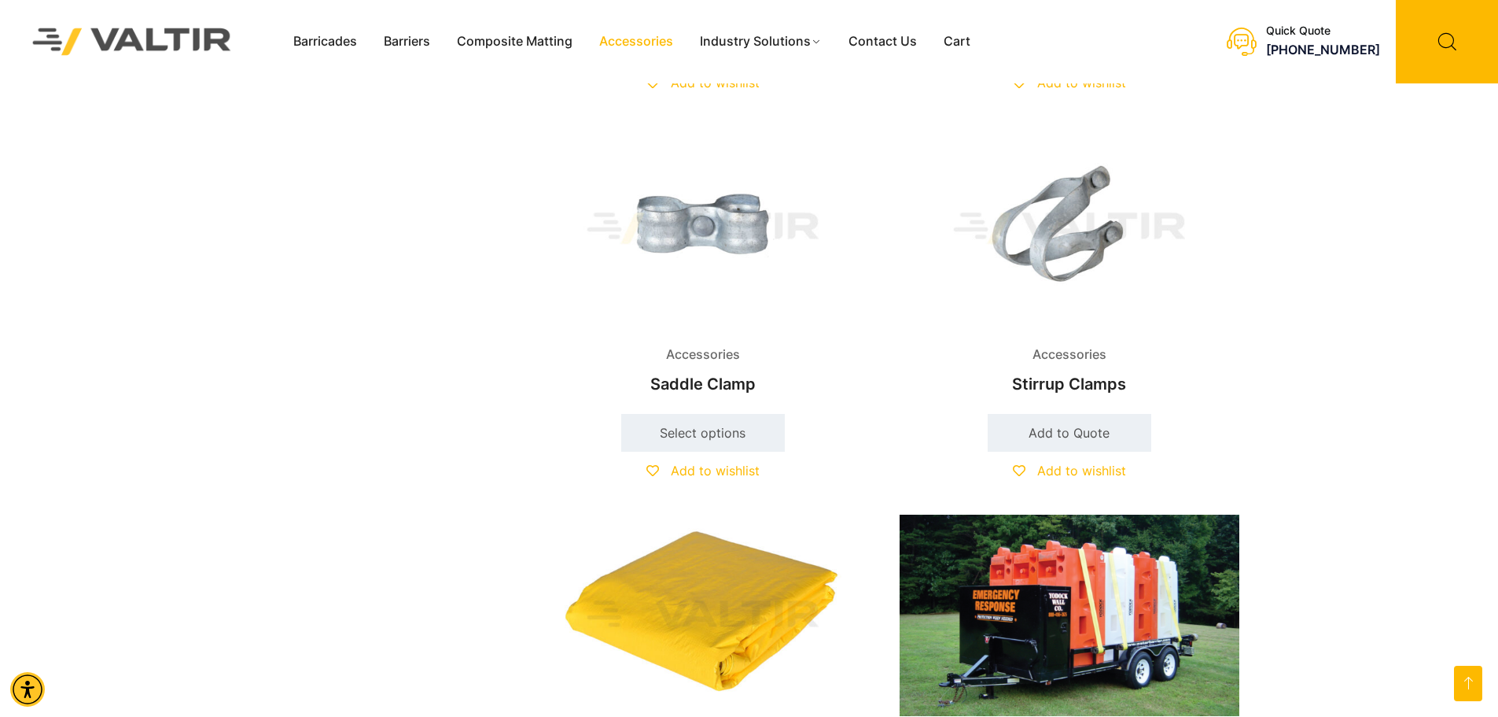
scroll to position [2753, 0]
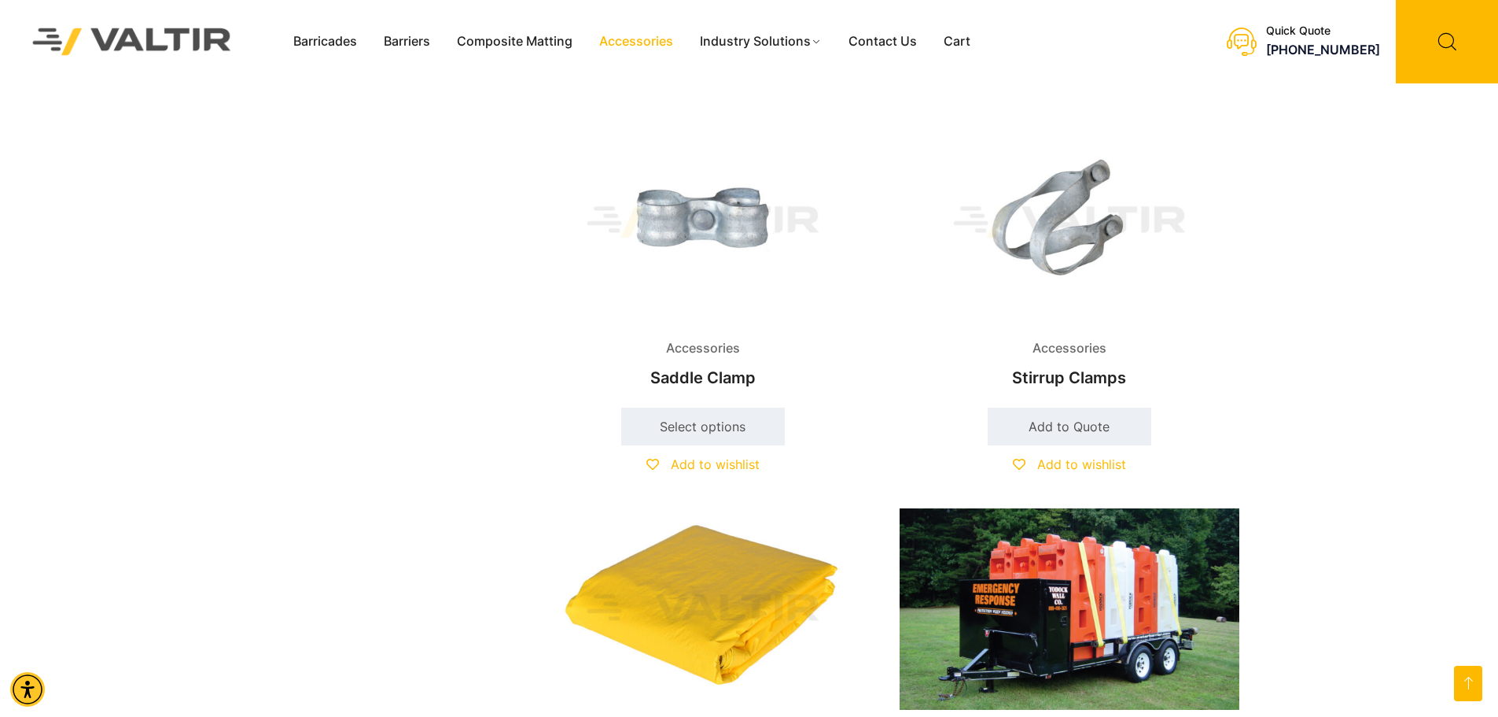
click at [707, 227] on img at bounding box center [703, 222] width 340 height 204
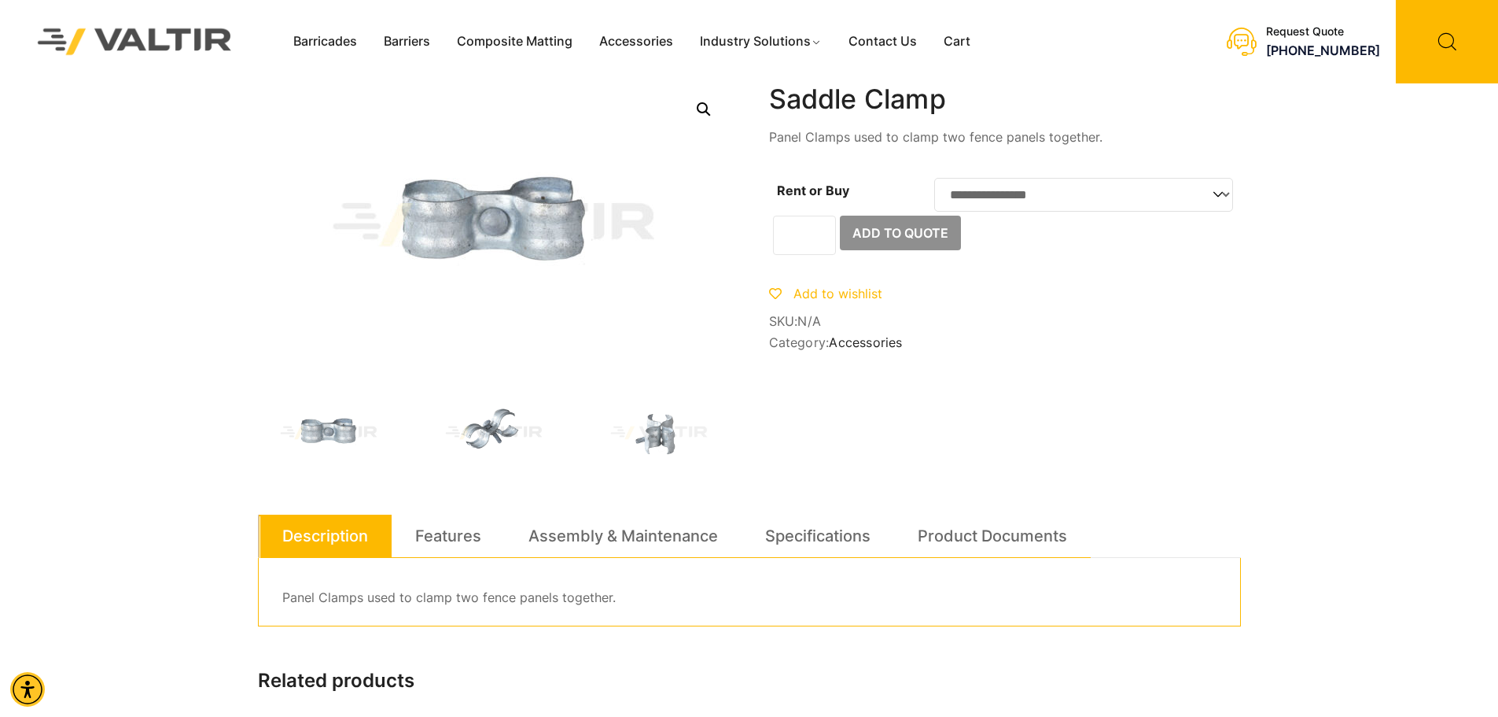
click at [494, 428] on img at bounding box center [494, 432] width 142 height 85
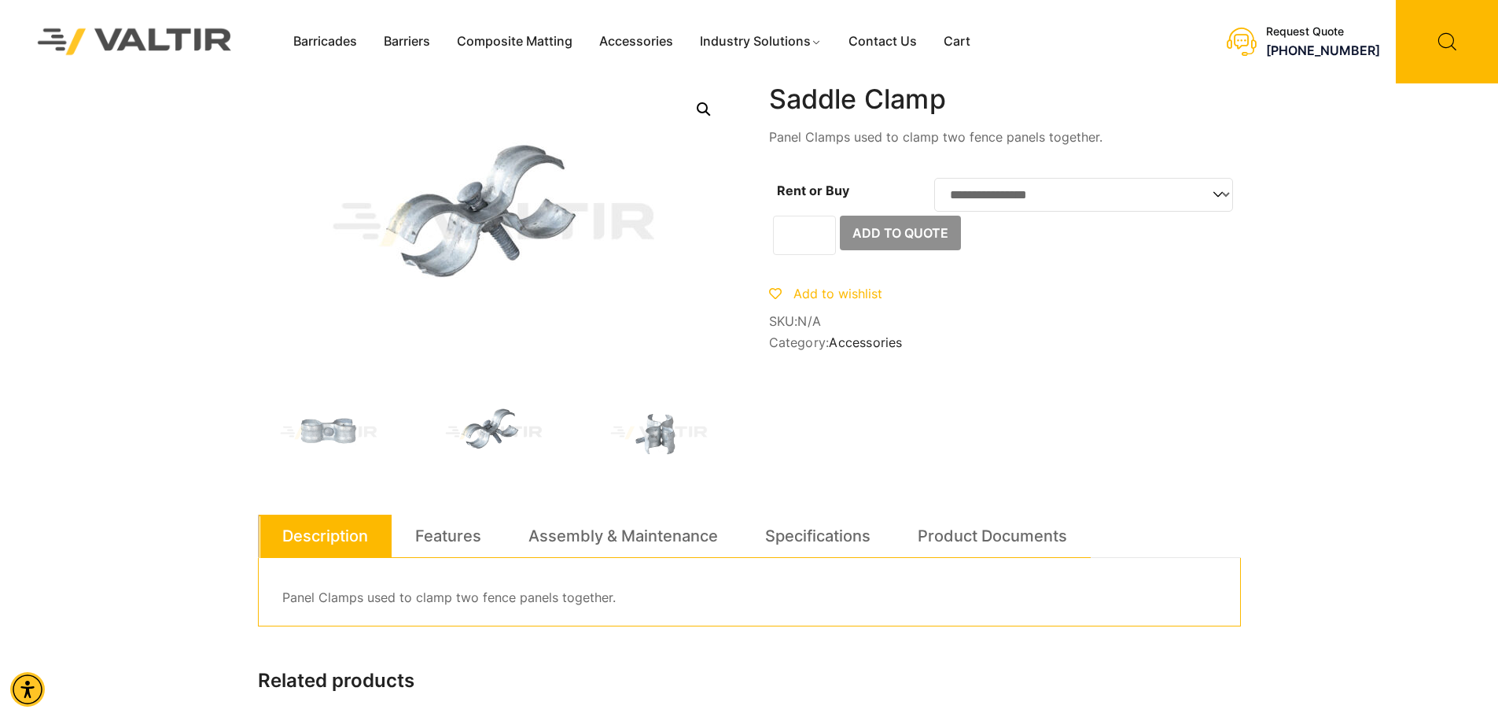
click at [696, 111] on link "Open this option" at bounding box center [704, 109] width 28 height 28
